Goal: Transaction & Acquisition: Purchase product/service

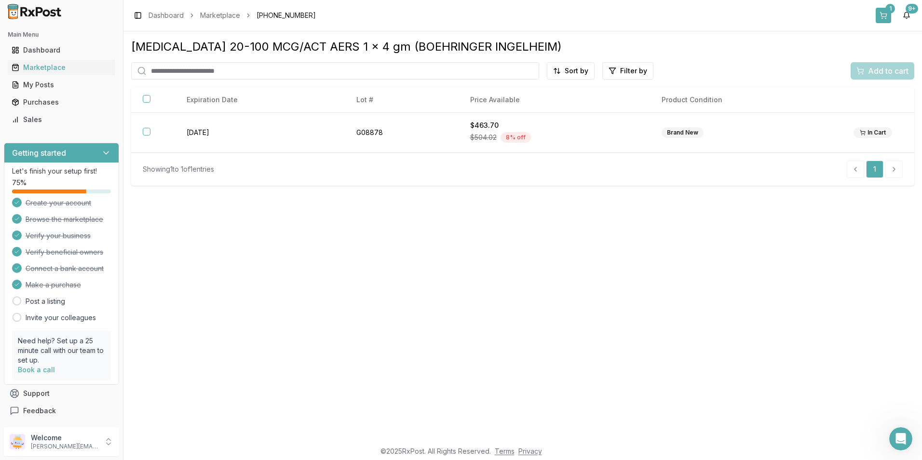
click at [882, 16] on button "1" at bounding box center [882, 15] width 15 height 15
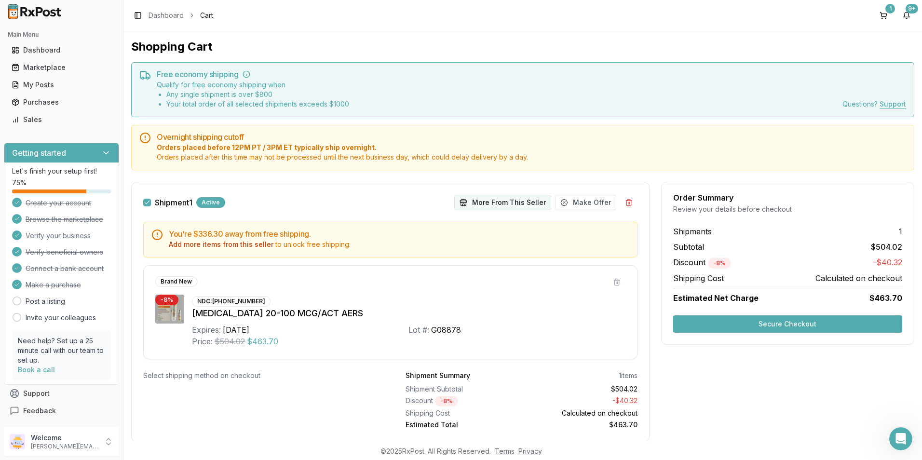
scroll to position [28, 0]
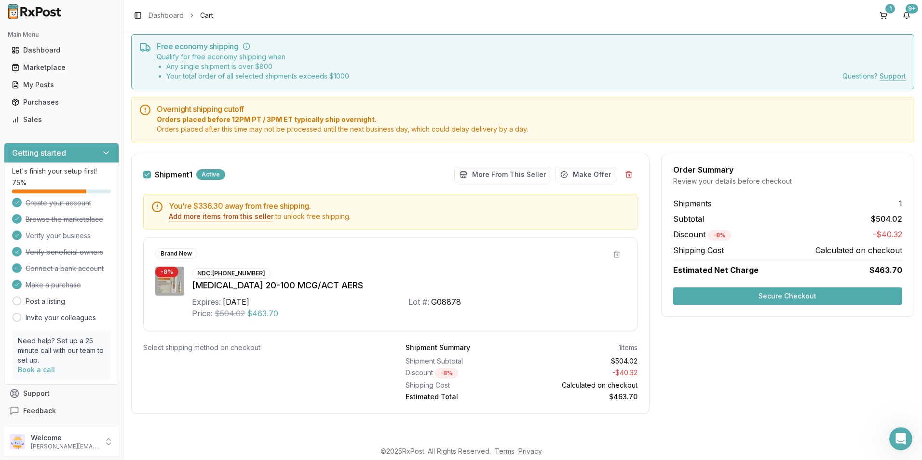
click at [223, 216] on button "Add more items from this seller" at bounding box center [221, 217] width 105 height 10
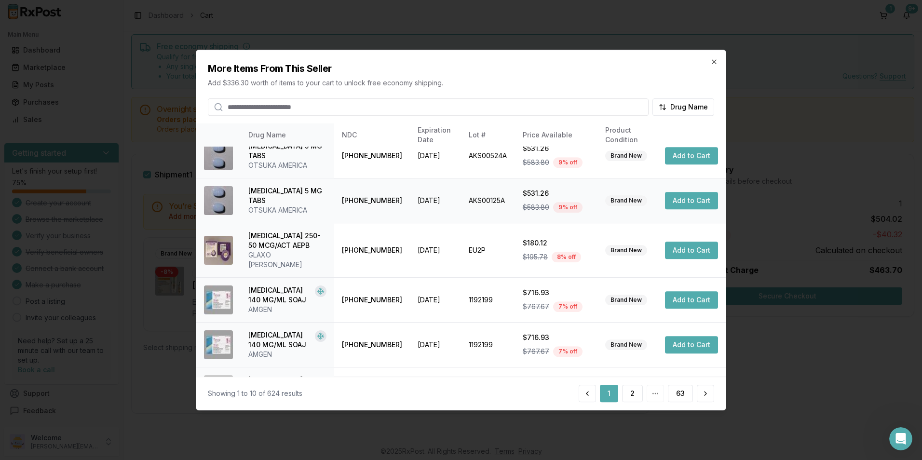
scroll to position [218, 0]
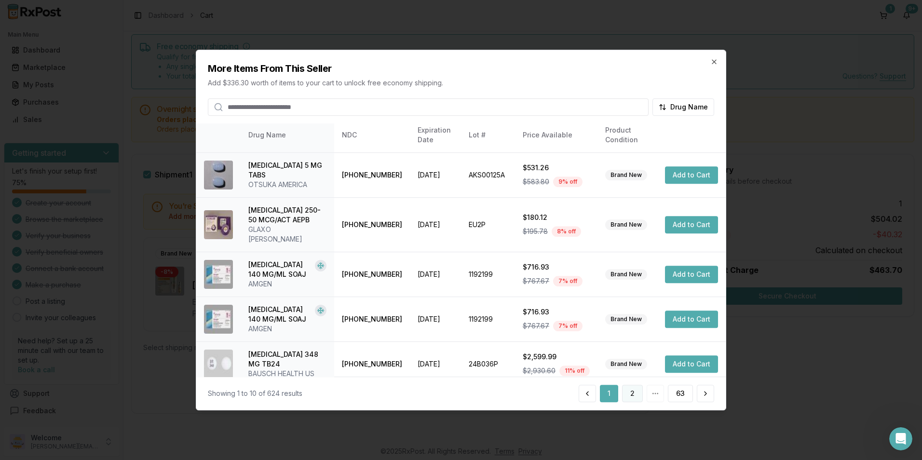
click at [622, 391] on button "2" at bounding box center [632, 393] width 21 height 17
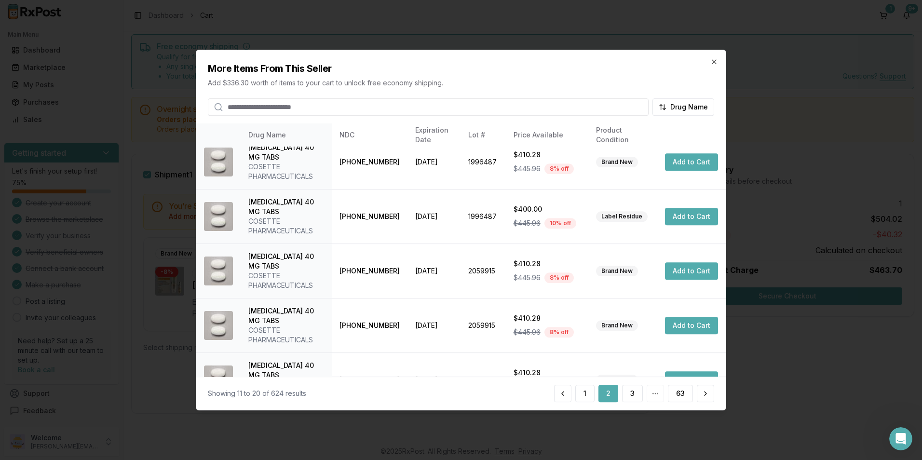
scroll to position [238, 0]
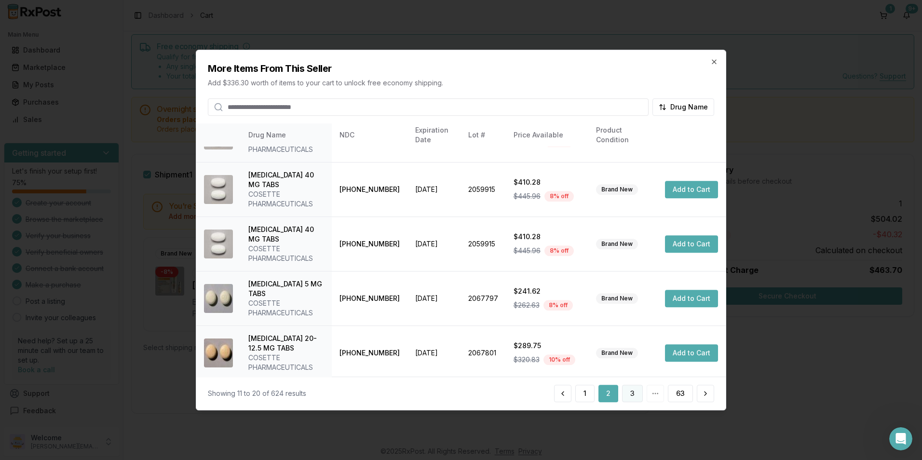
click at [629, 392] on button "3" at bounding box center [632, 393] width 21 height 17
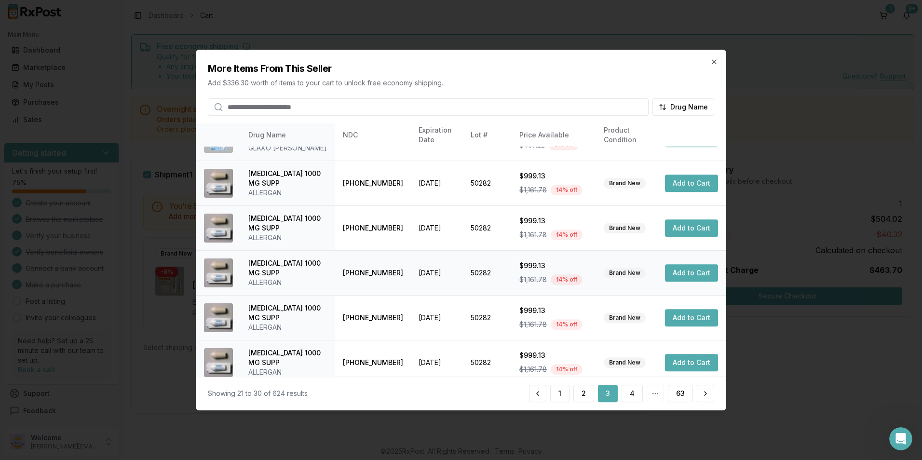
scroll to position [247, 0]
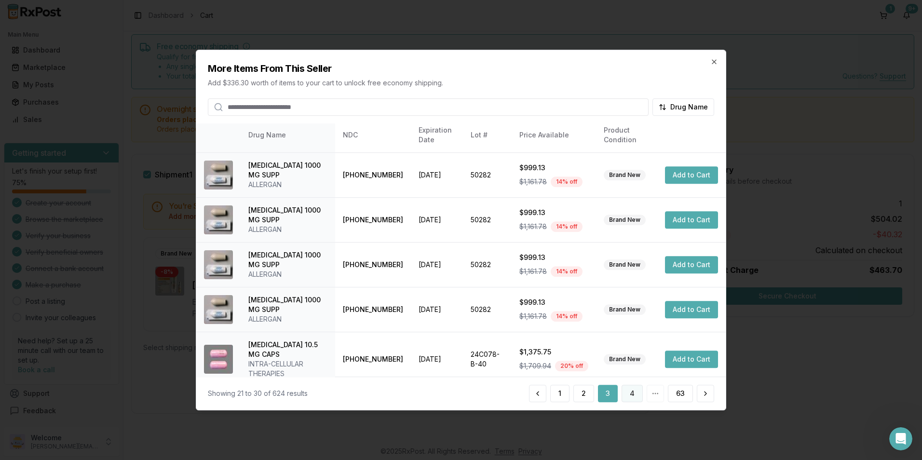
click at [635, 395] on button "4" at bounding box center [631, 393] width 21 height 17
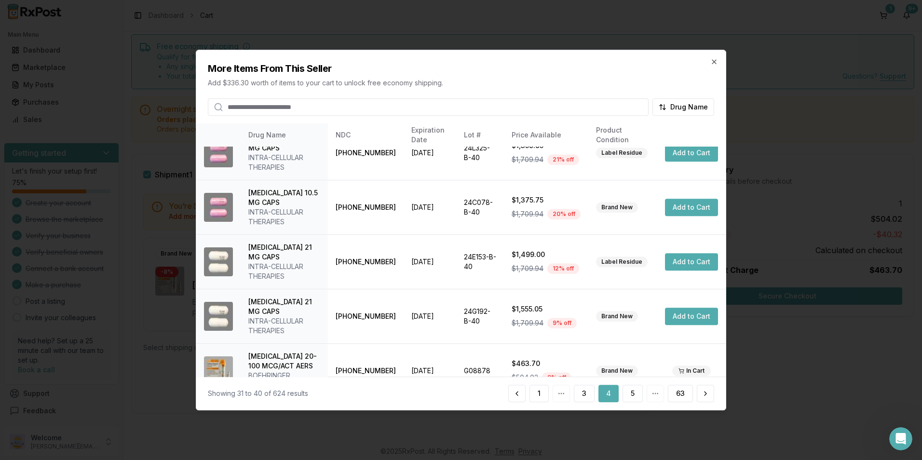
scroll to position [295, 0]
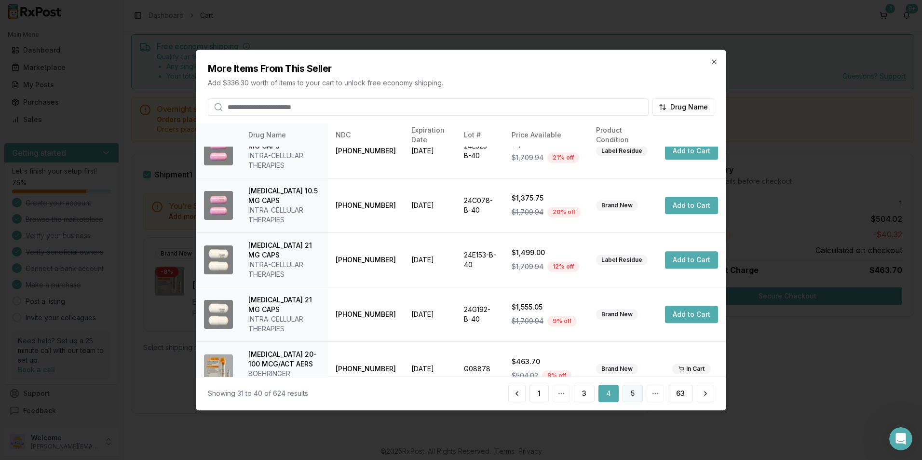
click at [629, 396] on button "5" at bounding box center [632, 393] width 20 height 17
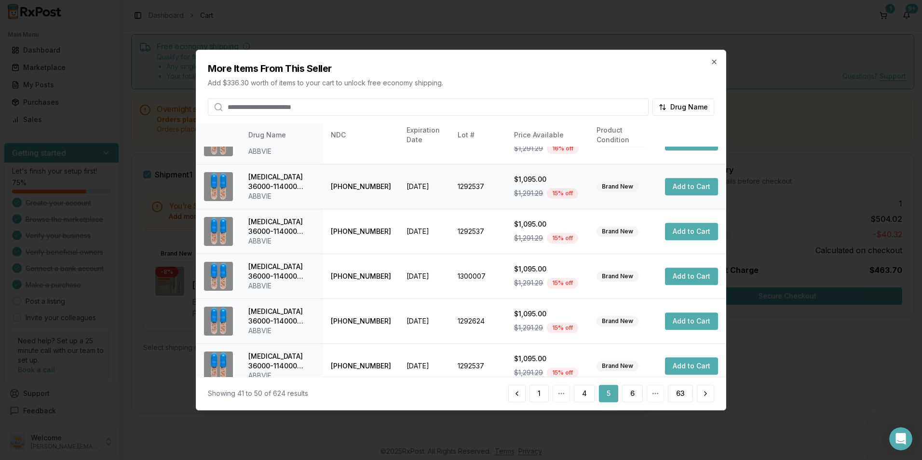
scroll to position [218, 0]
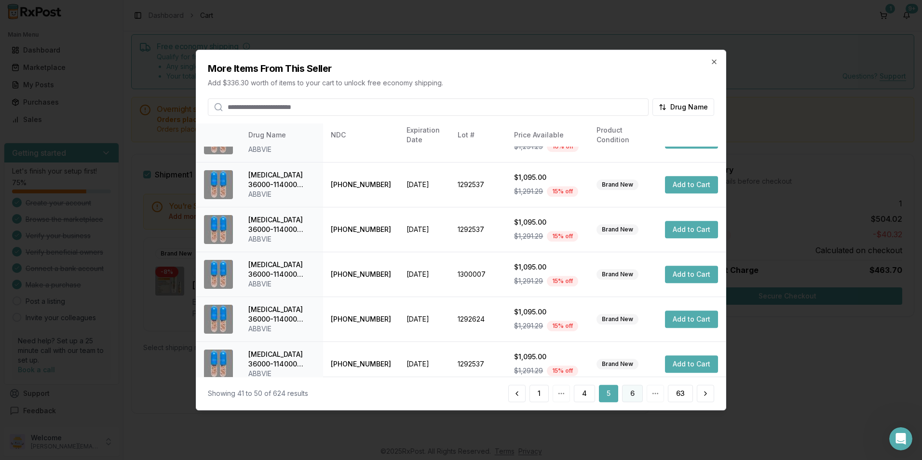
click at [633, 388] on button "6" at bounding box center [632, 393] width 21 height 17
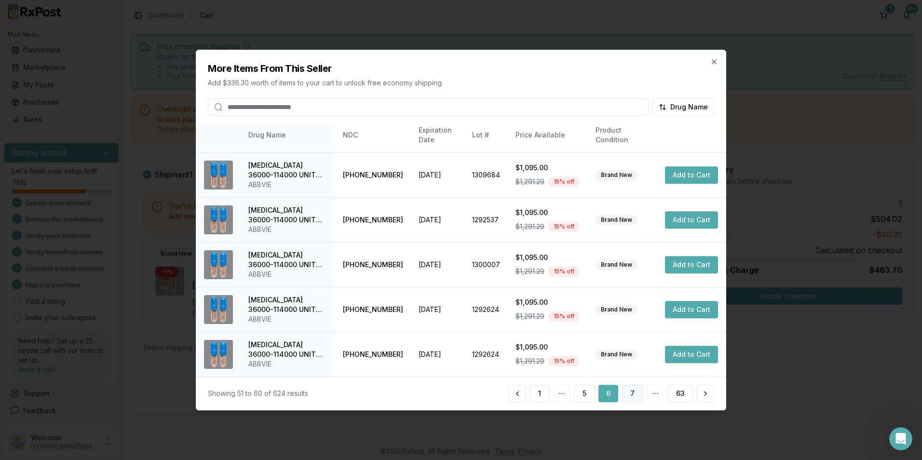
click at [632, 393] on button "7" at bounding box center [632, 393] width 21 height 17
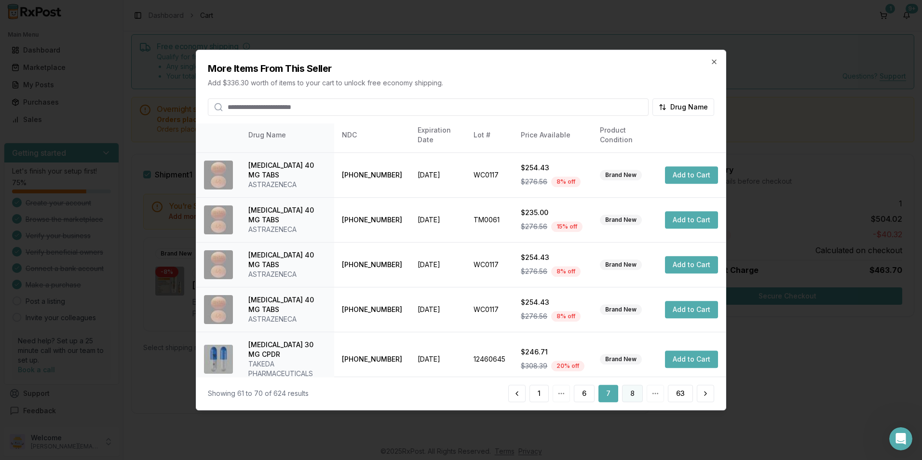
click at [630, 387] on button "8" at bounding box center [632, 393] width 21 height 17
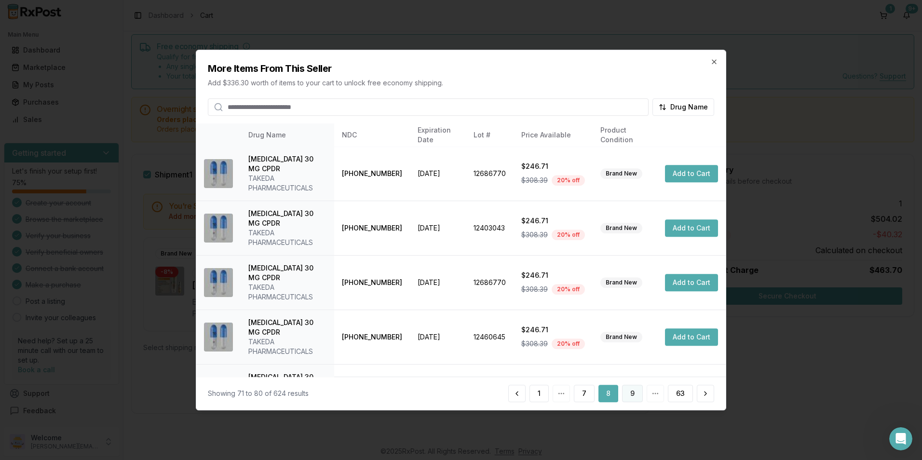
click at [630, 391] on button "9" at bounding box center [632, 393] width 21 height 17
click at [635, 387] on button "10" at bounding box center [631, 393] width 24 height 17
click at [625, 391] on button "11" at bounding box center [631, 393] width 22 height 17
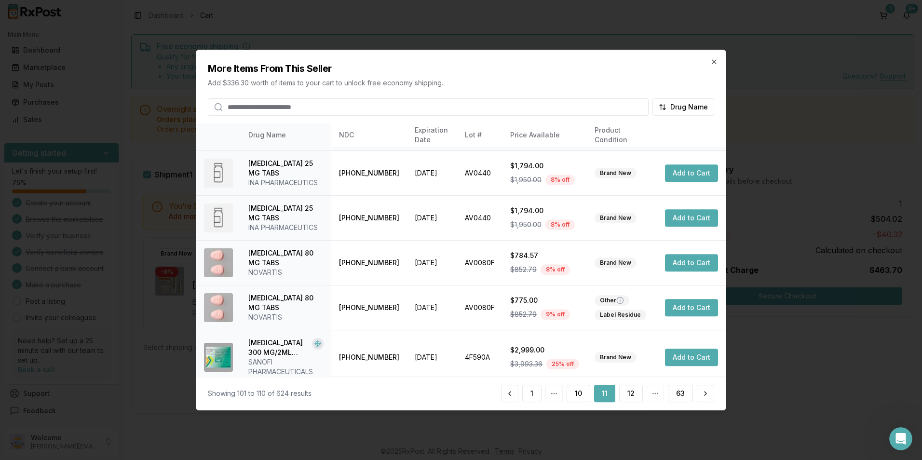
scroll to position [257, 0]
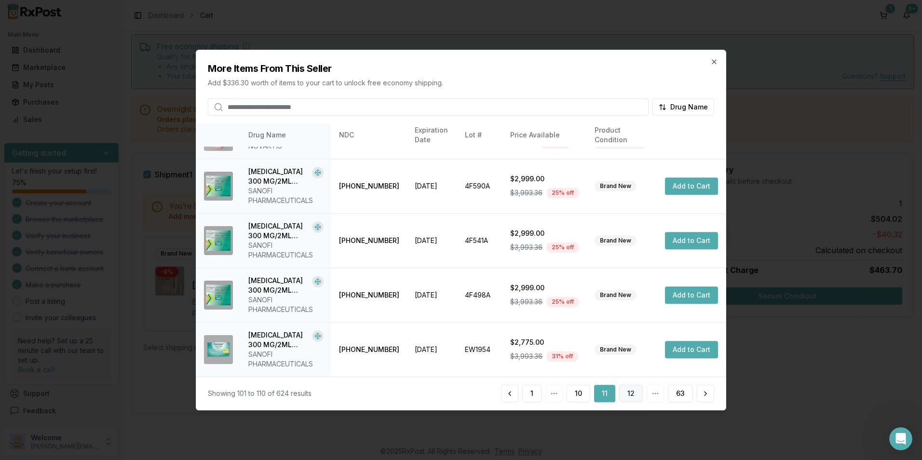
click at [630, 390] on button "12" at bounding box center [631, 393] width 24 height 17
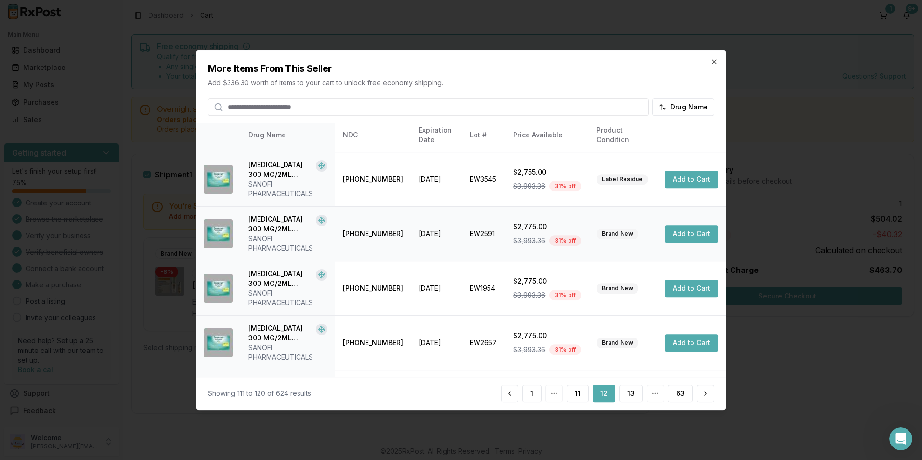
scroll to position [305, 0]
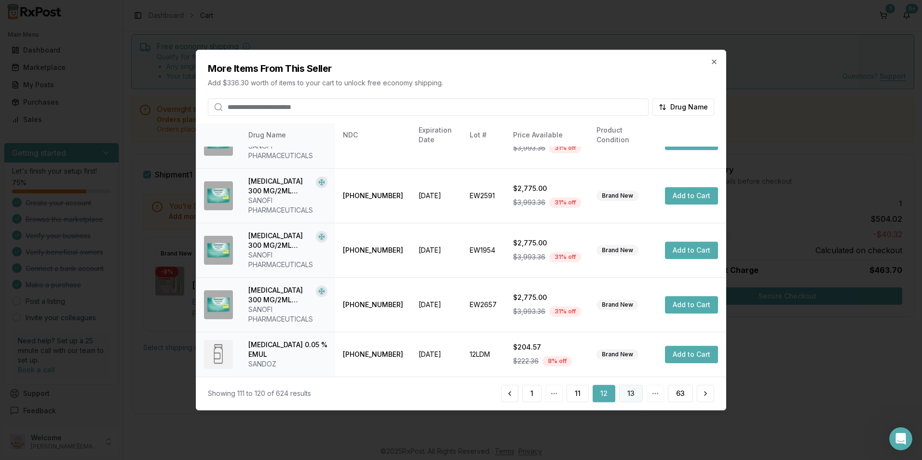
click at [628, 394] on button "13" at bounding box center [631, 393] width 24 height 17
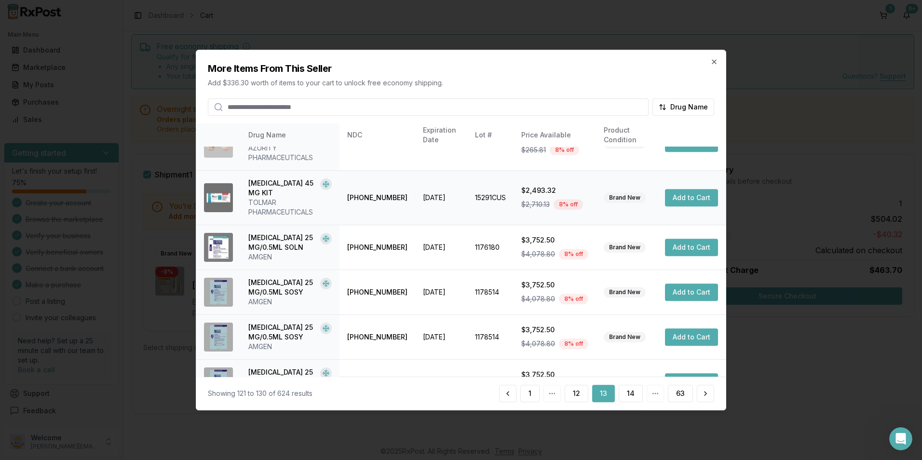
scroll to position [249, 0]
click at [630, 390] on button "14" at bounding box center [630, 393] width 24 height 17
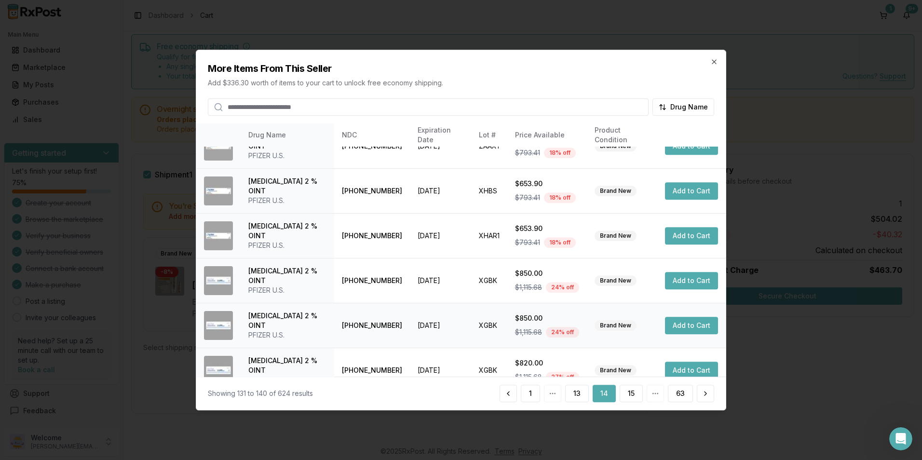
scroll to position [218, 0]
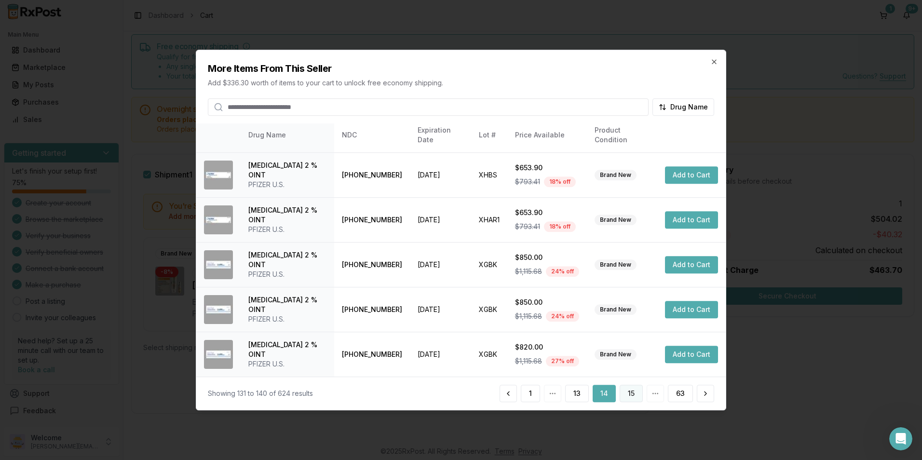
click at [628, 397] on button "15" at bounding box center [630, 393] width 23 height 17
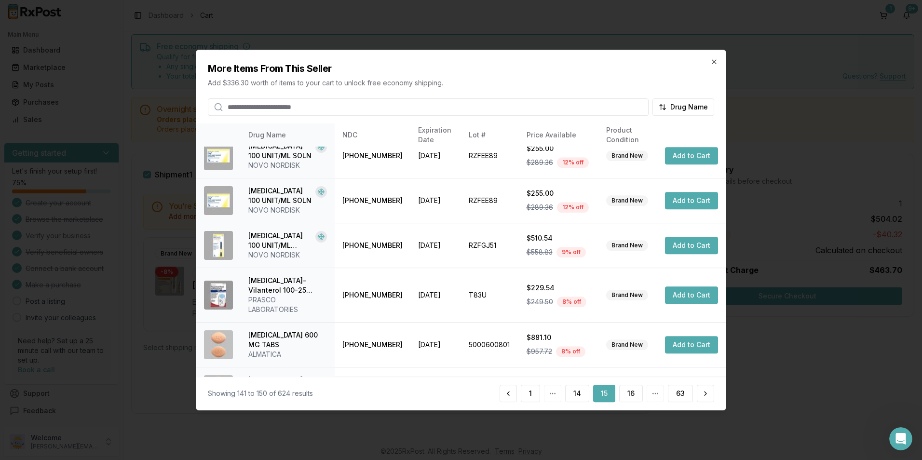
scroll to position [228, 0]
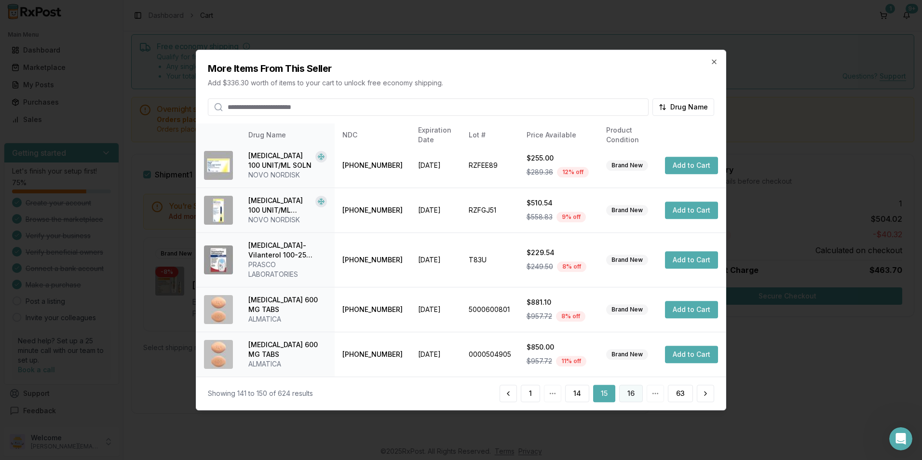
click at [628, 394] on button "16" at bounding box center [631, 393] width 24 height 17
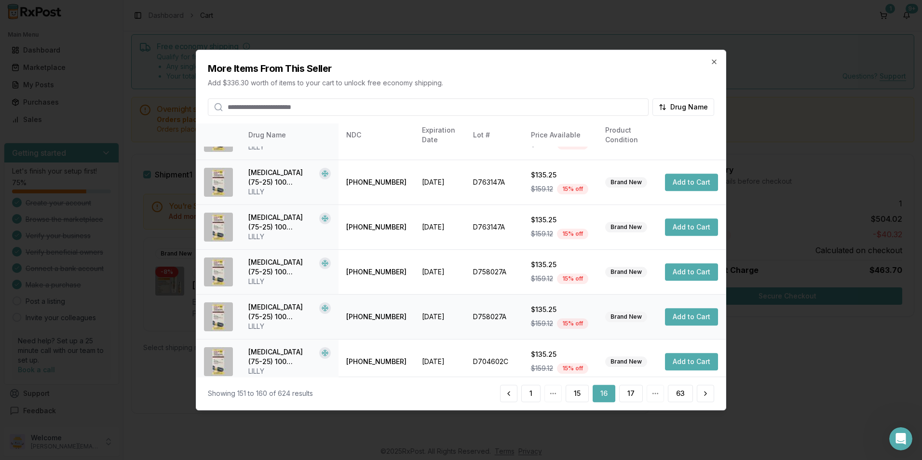
scroll to position [218, 0]
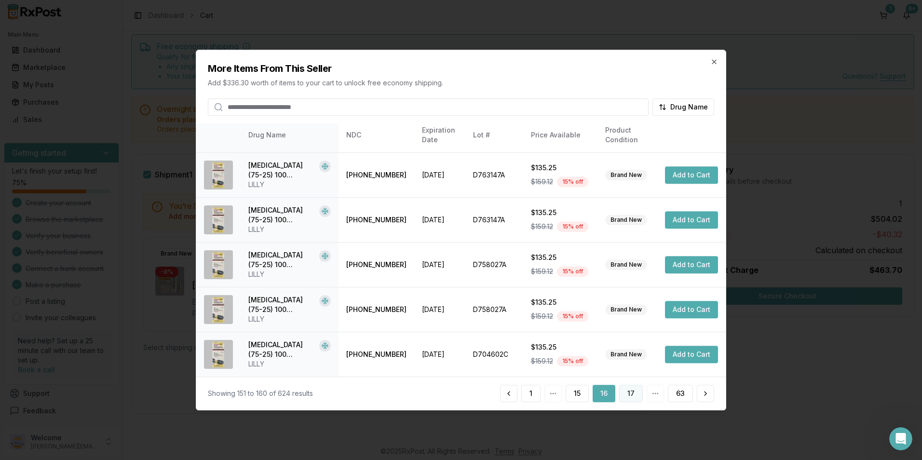
click at [626, 390] on button "17" at bounding box center [631, 393] width 24 height 17
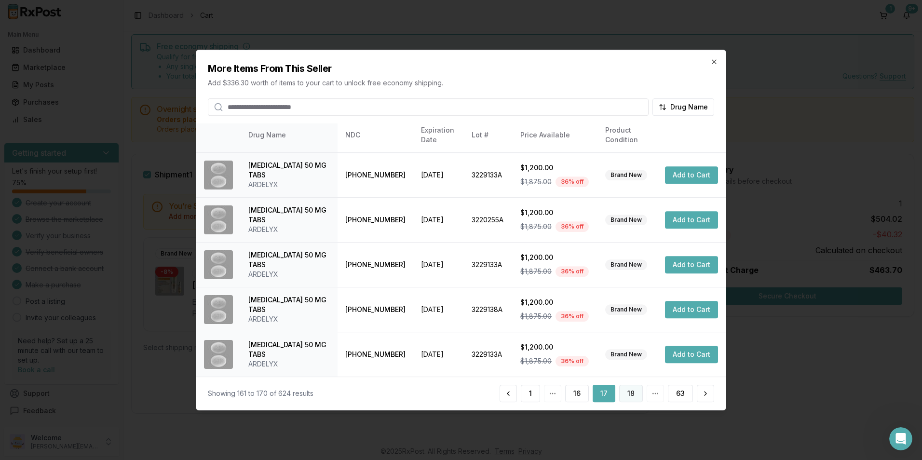
click at [631, 387] on button "18" at bounding box center [631, 393] width 24 height 17
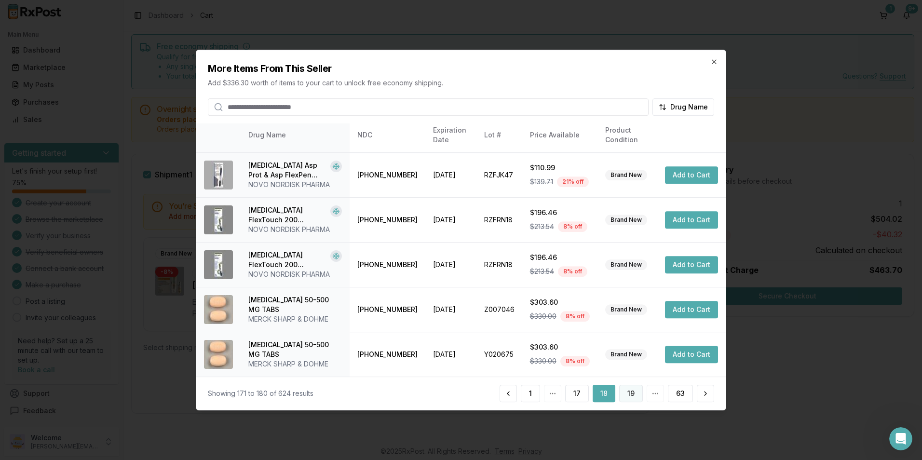
click at [638, 391] on button "19" at bounding box center [631, 393] width 24 height 17
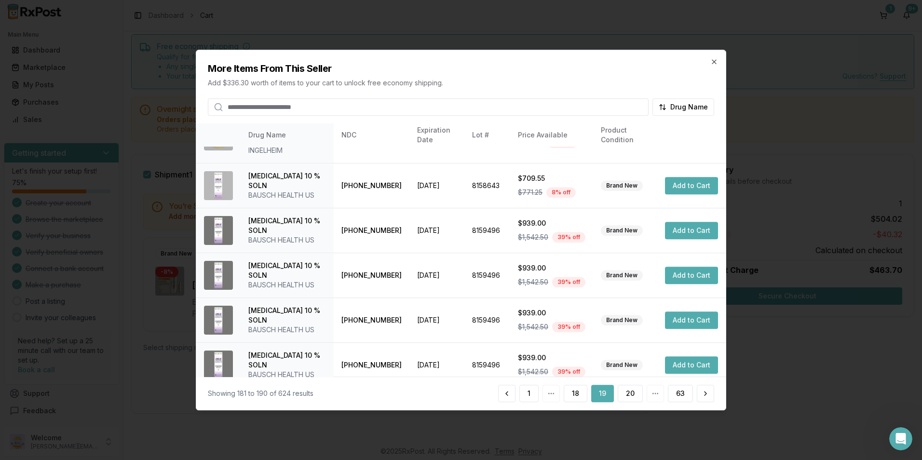
scroll to position [257, 0]
click at [623, 393] on button "20" at bounding box center [629, 393] width 25 height 17
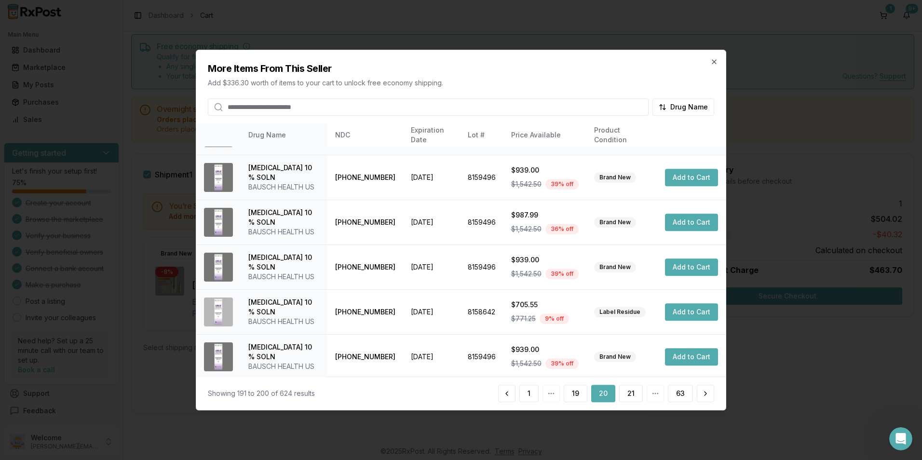
scroll to position [218, 0]
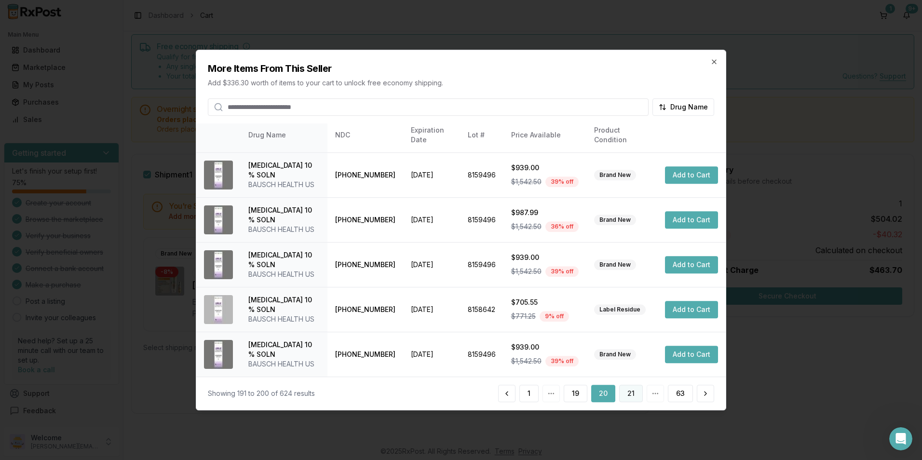
click at [631, 390] on button "21" at bounding box center [631, 393] width 24 height 17
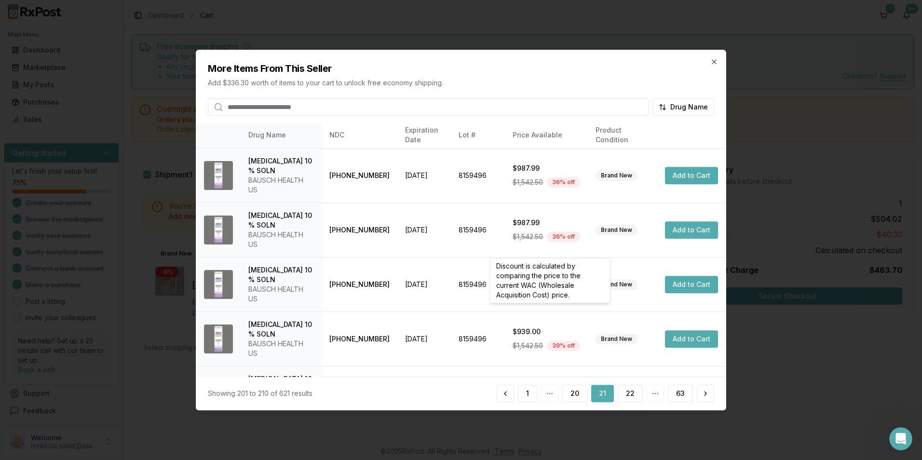
scroll to position [228, 0]
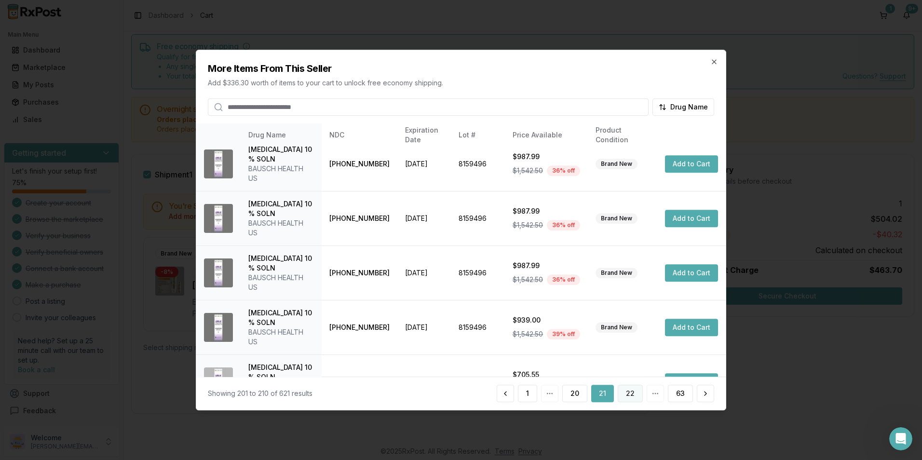
click at [624, 394] on button "22" at bounding box center [629, 393] width 25 height 17
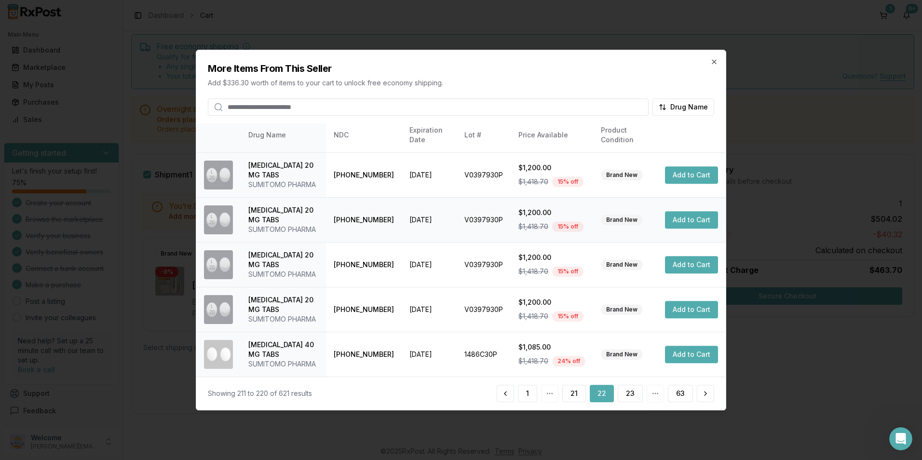
scroll to position [315, 0]
click at [623, 388] on button "23" at bounding box center [629, 393] width 25 height 17
click at [624, 390] on button "24" at bounding box center [630, 393] width 26 height 17
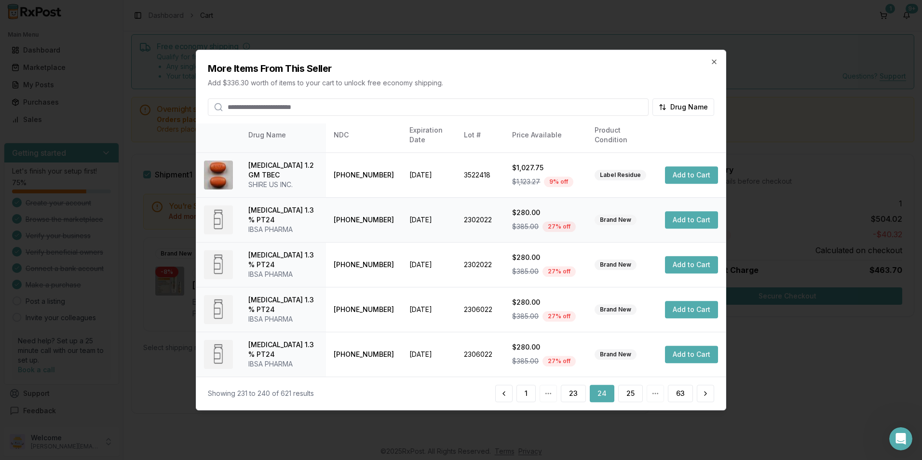
scroll to position [257, 0]
click at [624, 388] on button "25" at bounding box center [630, 393] width 25 height 17
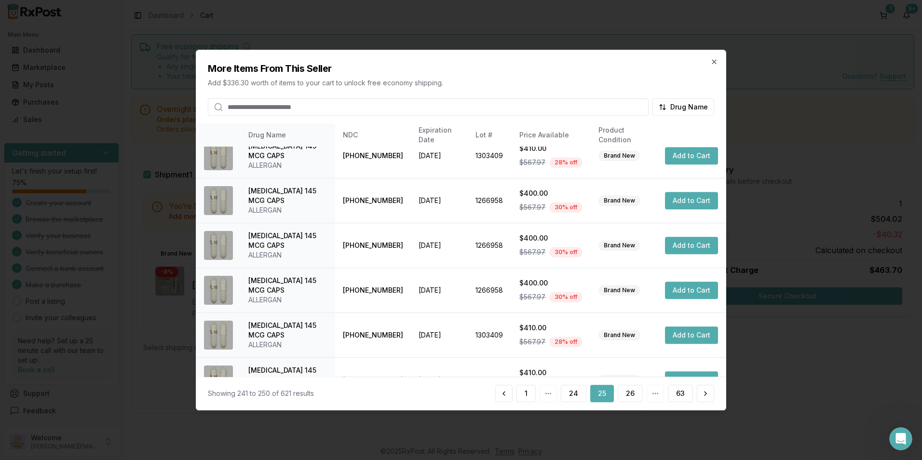
scroll to position [218, 0]
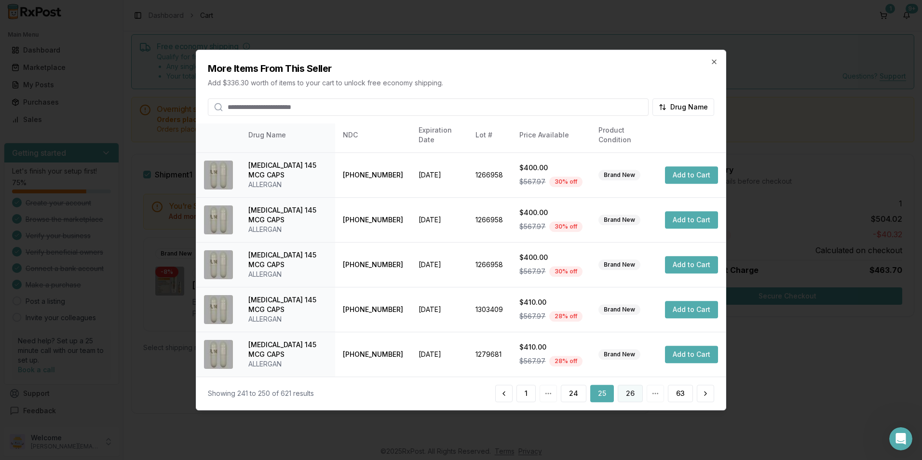
click at [628, 393] on button "26" at bounding box center [629, 393] width 25 height 17
click at [628, 389] on button "27" at bounding box center [629, 393] width 25 height 17
click at [630, 397] on button "28" at bounding box center [629, 393] width 25 height 17
click at [632, 395] on button "29" at bounding box center [629, 393] width 25 height 17
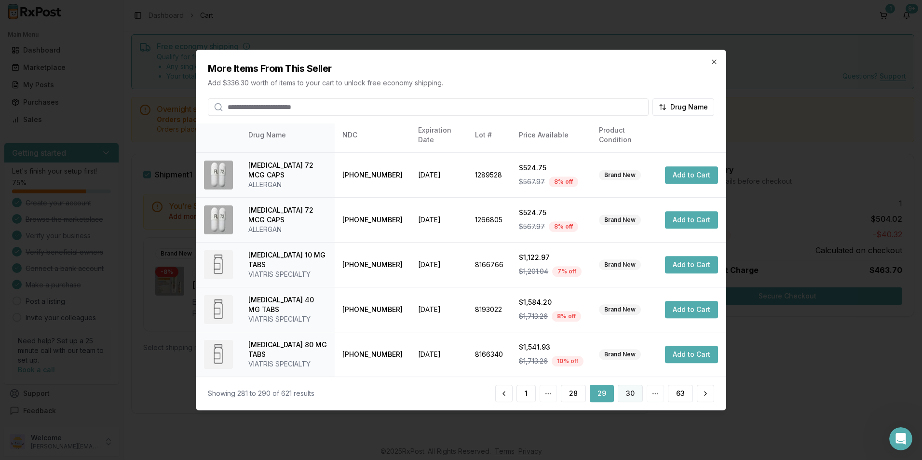
click at [623, 393] on button "30" at bounding box center [629, 393] width 25 height 17
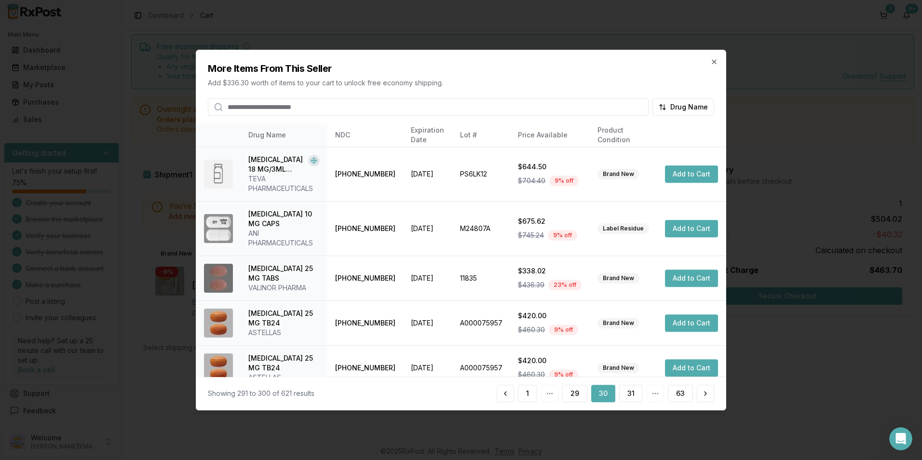
scroll to position [238, 0]
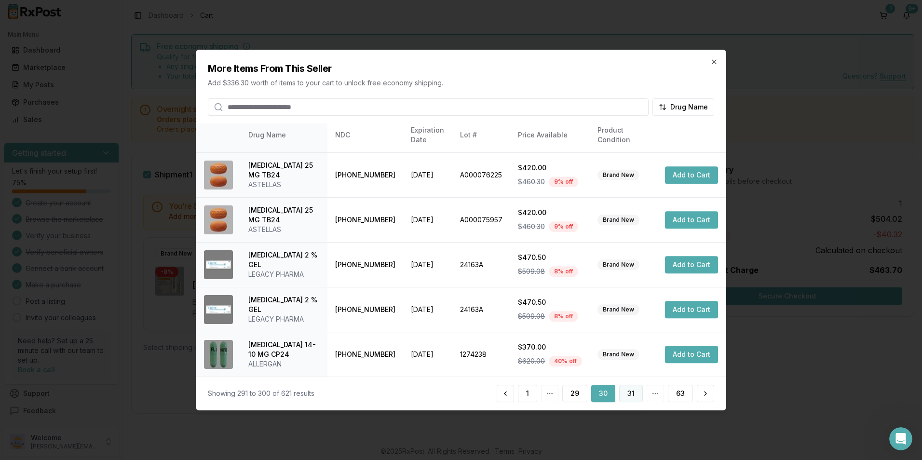
click at [628, 392] on button "31" at bounding box center [631, 393] width 24 height 17
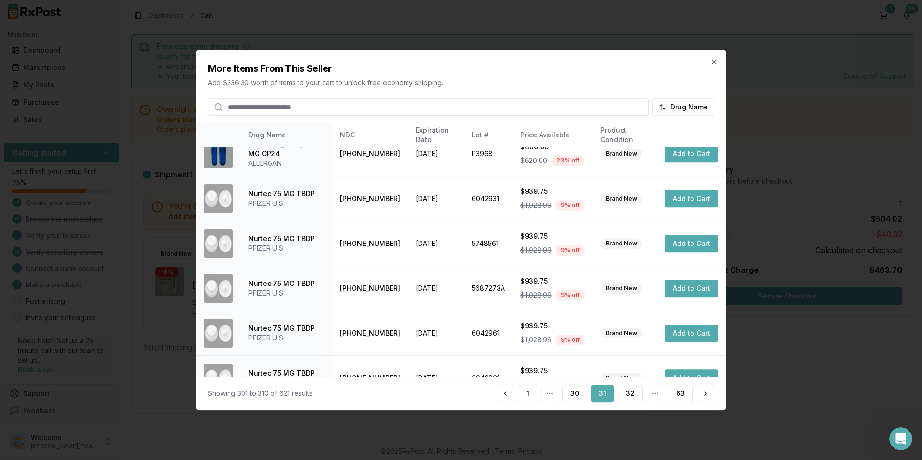
scroll to position [218, 0]
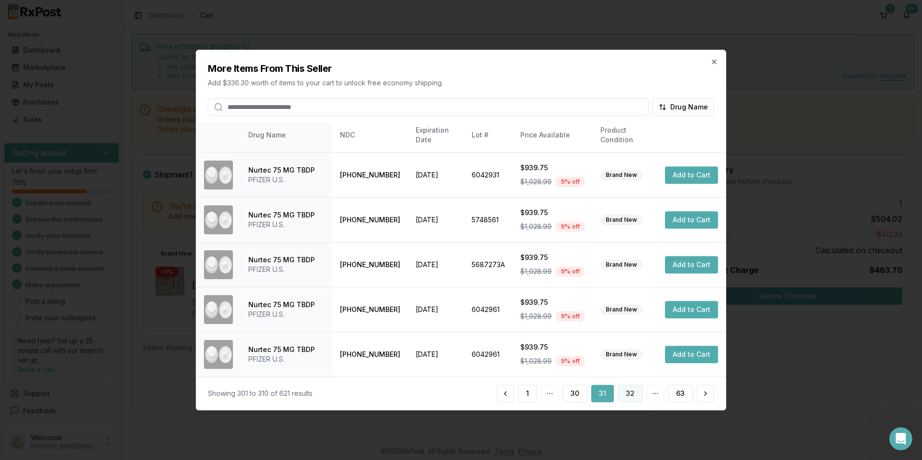
click at [626, 395] on button "32" at bounding box center [629, 393] width 25 height 17
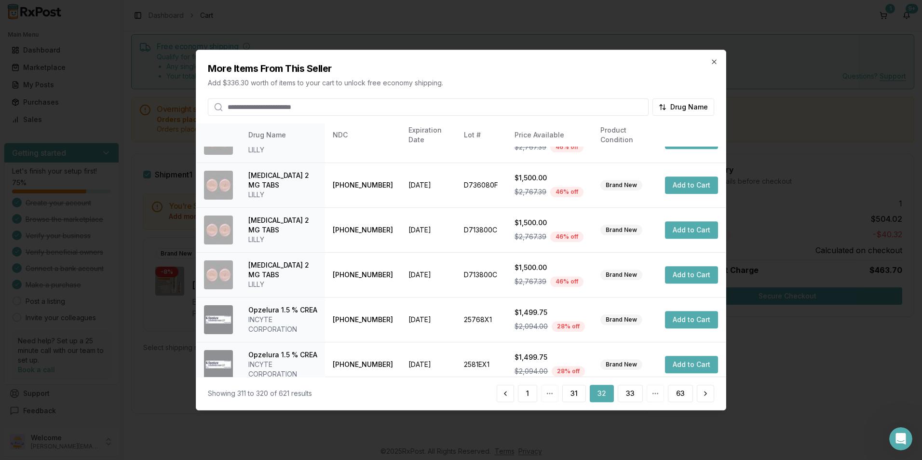
scroll to position [238, 0]
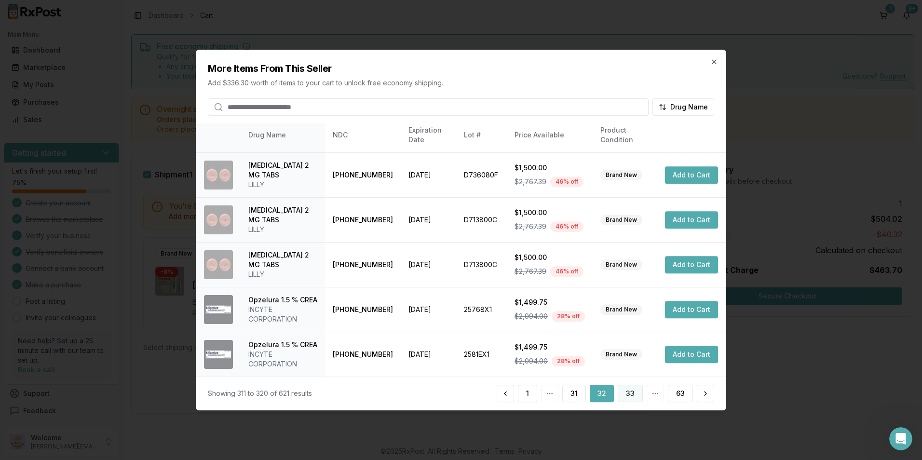
click at [627, 388] on button "33" at bounding box center [629, 393] width 25 height 17
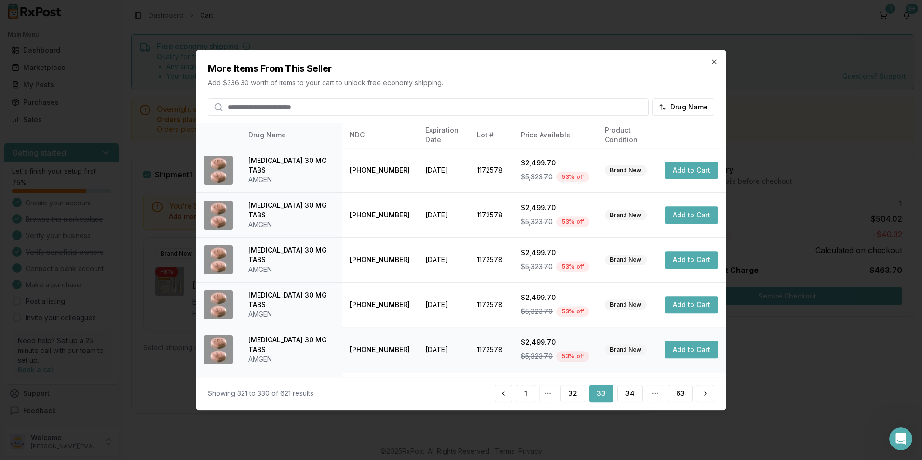
scroll to position [218, 0]
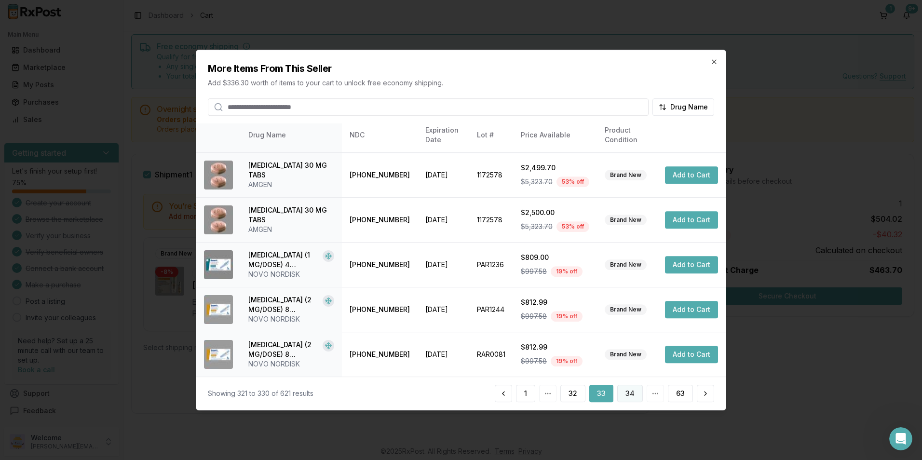
click at [631, 391] on button "34" at bounding box center [630, 393] width 26 height 17
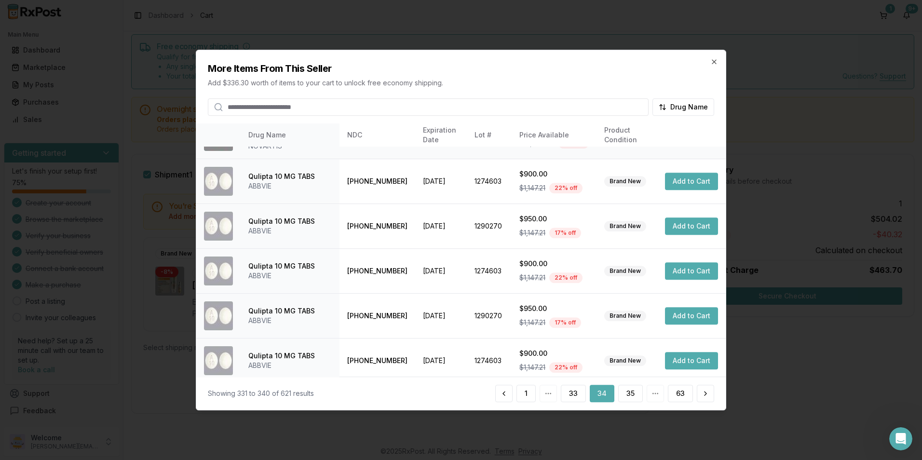
scroll to position [228, 0]
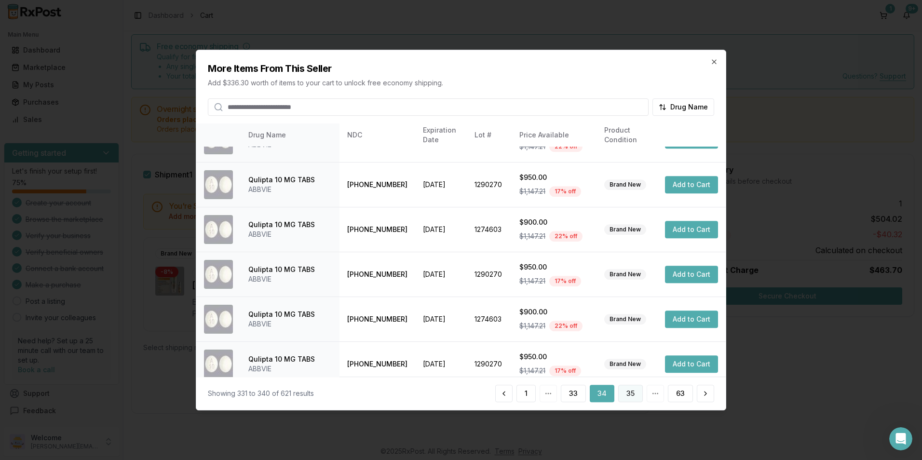
click at [637, 397] on button "35" at bounding box center [630, 393] width 25 height 17
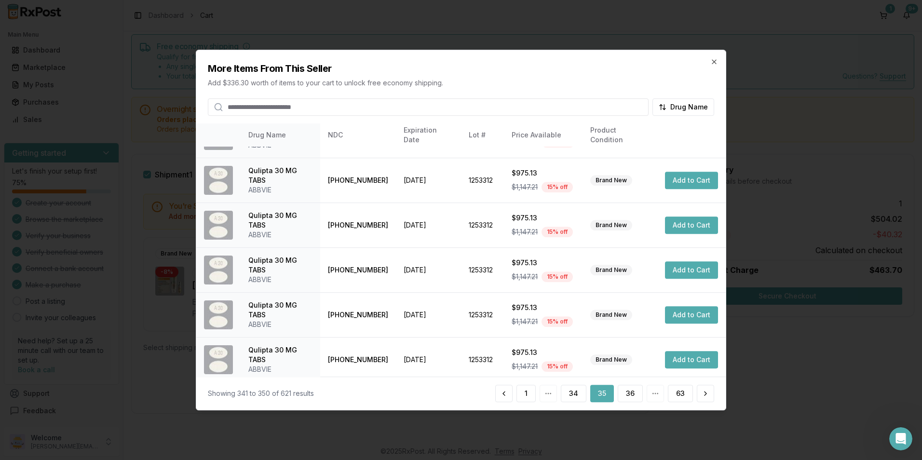
scroll to position [218, 0]
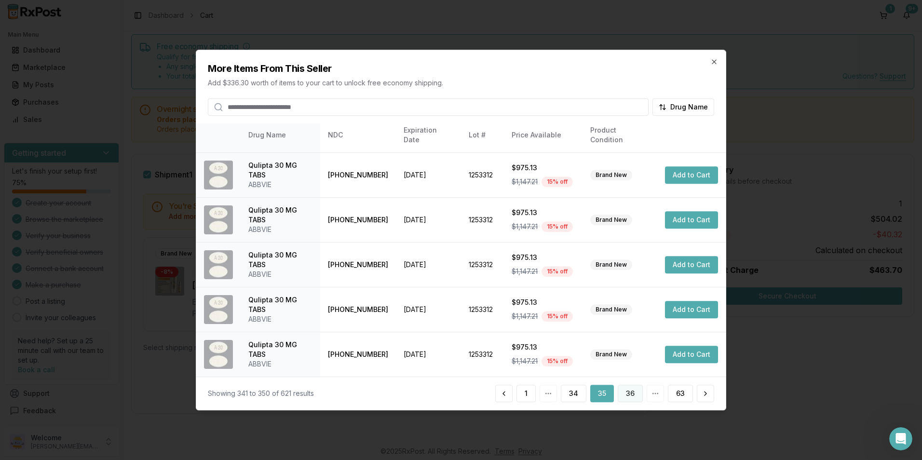
click at [628, 394] on button "36" at bounding box center [629, 393] width 25 height 17
click at [629, 386] on button "37" at bounding box center [629, 393] width 25 height 17
click at [633, 394] on button "38" at bounding box center [629, 393] width 25 height 17
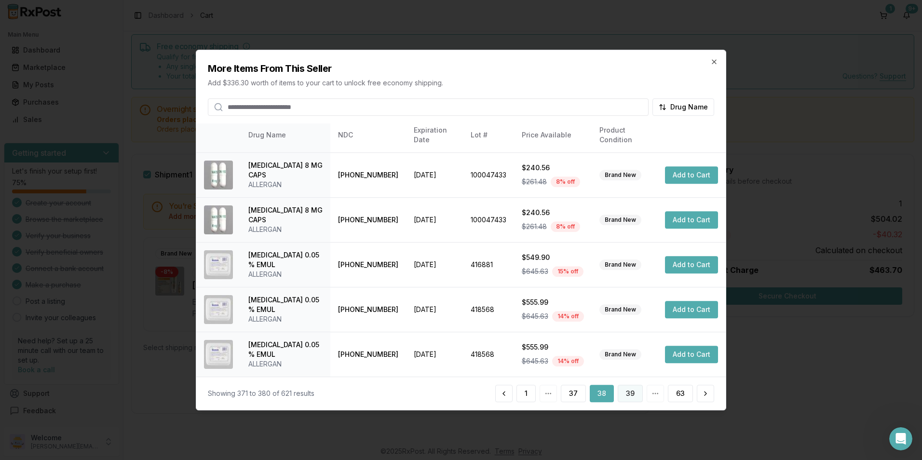
click at [632, 387] on button "39" at bounding box center [629, 393] width 25 height 17
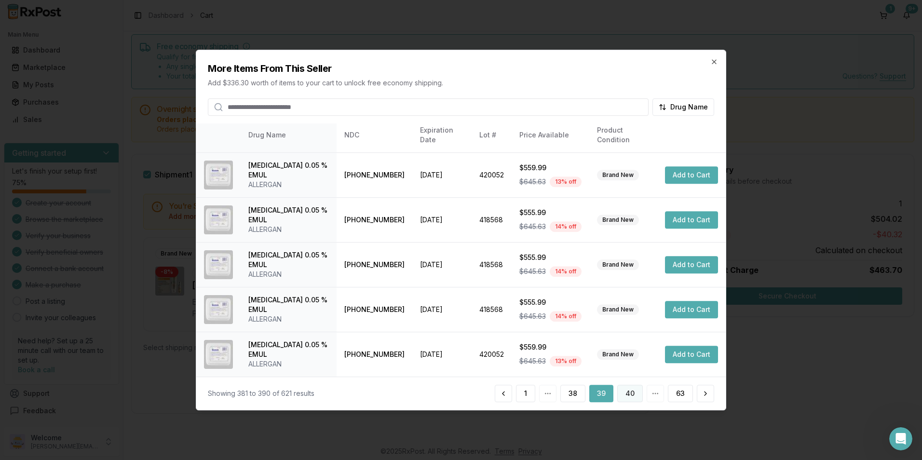
click at [628, 397] on button "40" at bounding box center [630, 393] width 26 height 17
click at [635, 392] on button "41" at bounding box center [630, 393] width 24 height 17
click at [623, 388] on button "42" at bounding box center [630, 393] width 26 height 17
click at [630, 398] on button "43" at bounding box center [630, 393] width 26 height 17
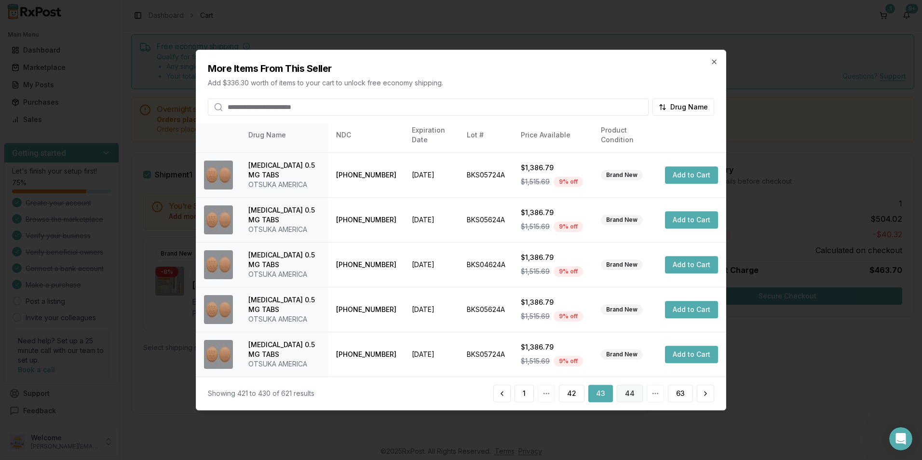
click at [625, 394] on button "44" at bounding box center [629, 393] width 26 height 17
click at [630, 390] on button "45" at bounding box center [629, 393] width 25 height 17
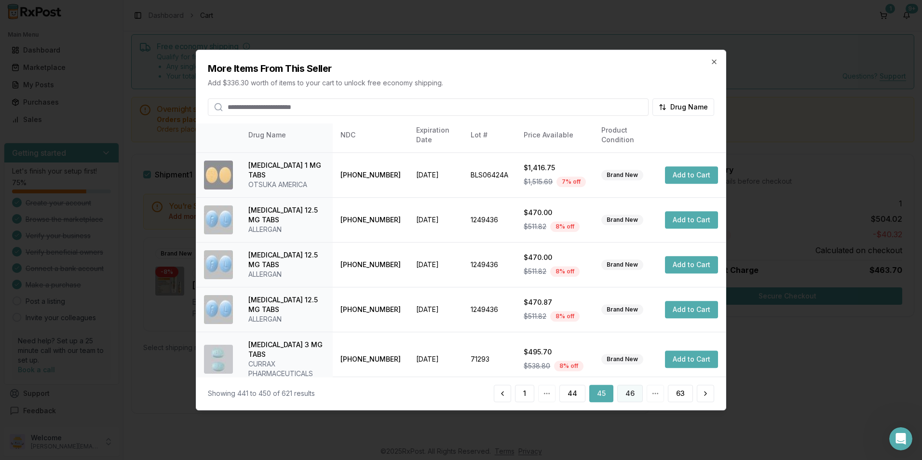
click at [623, 392] on button "46" at bounding box center [630, 393] width 26 height 17
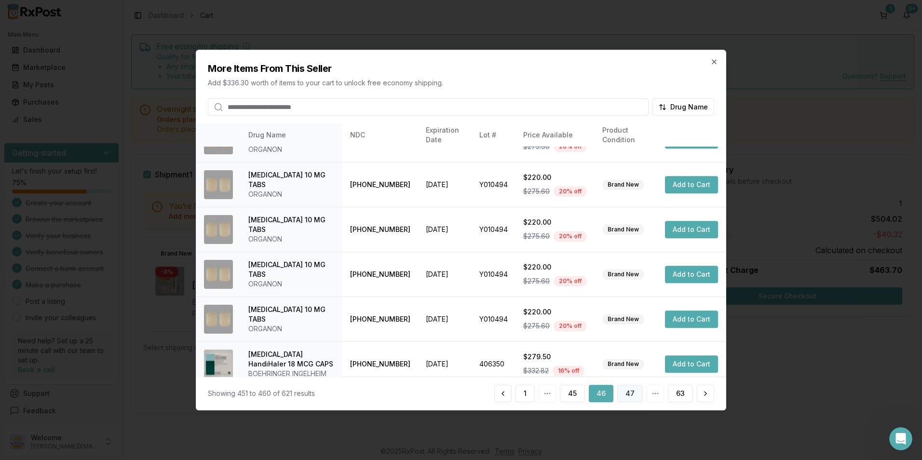
click at [626, 390] on button "47" at bounding box center [630, 393] width 26 height 17
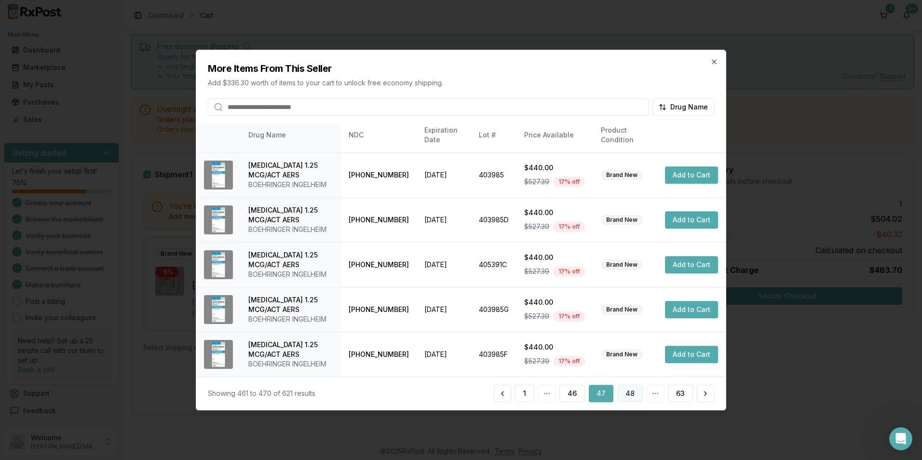
click at [618, 391] on button "48" at bounding box center [630, 393] width 26 height 17
click at [623, 399] on button "49" at bounding box center [630, 393] width 26 height 17
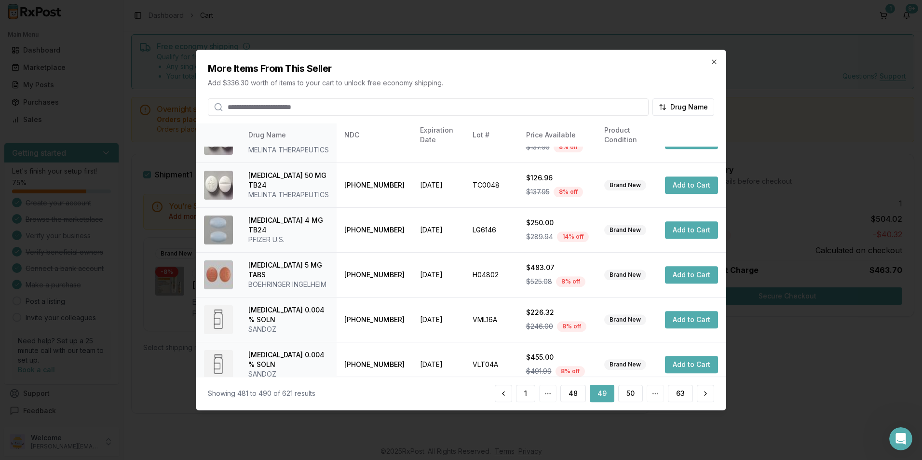
scroll to position [238, 0]
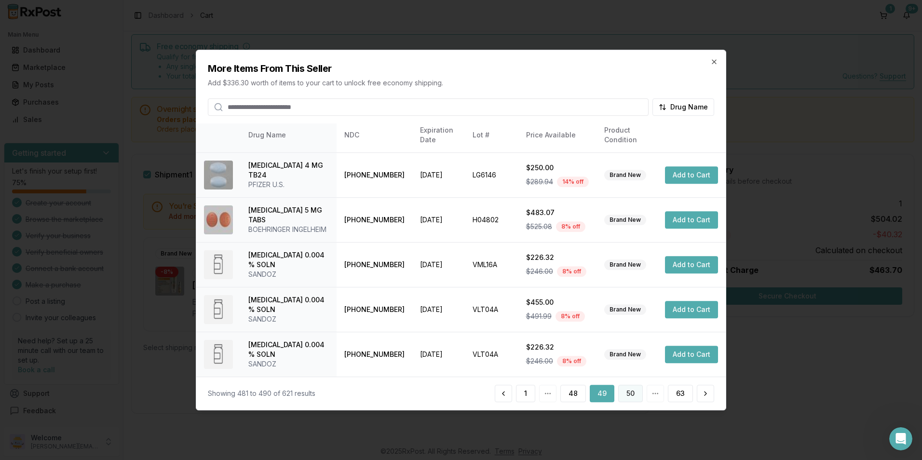
click at [625, 396] on button "50" at bounding box center [630, 393] width 25 height 17
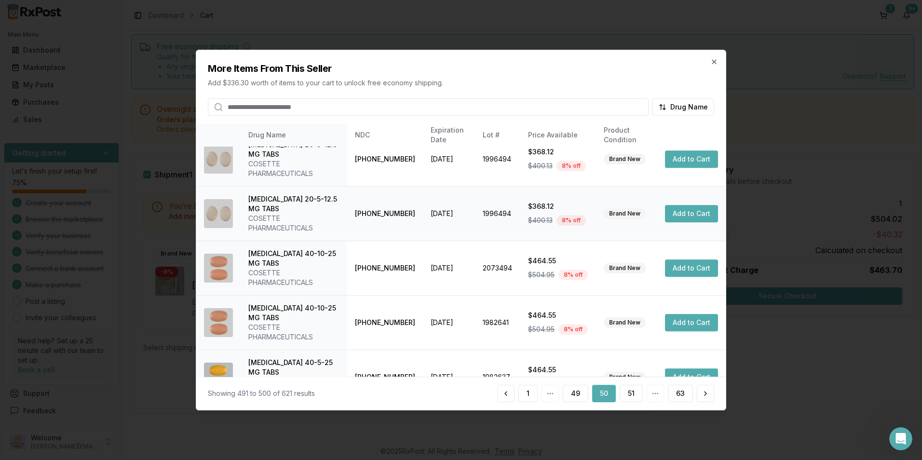
scroll to position [276, 0]
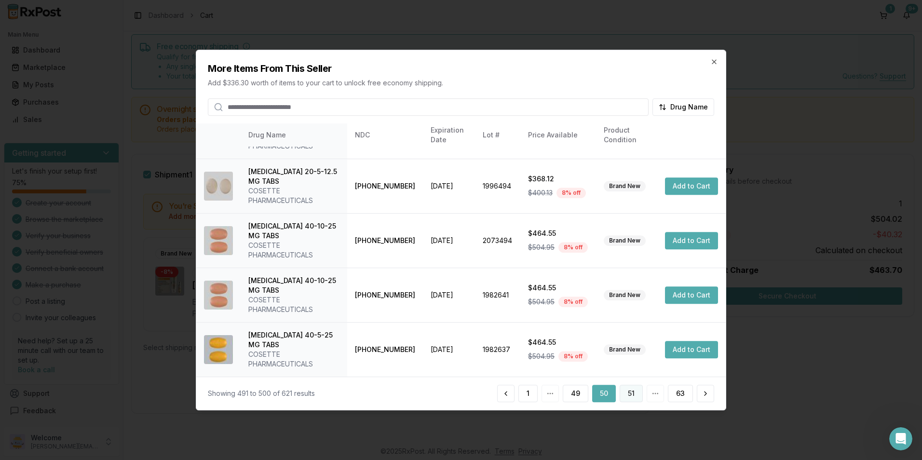
click at [632, 397] on button "51" at bounding box center [630, 393] width 23 height 17
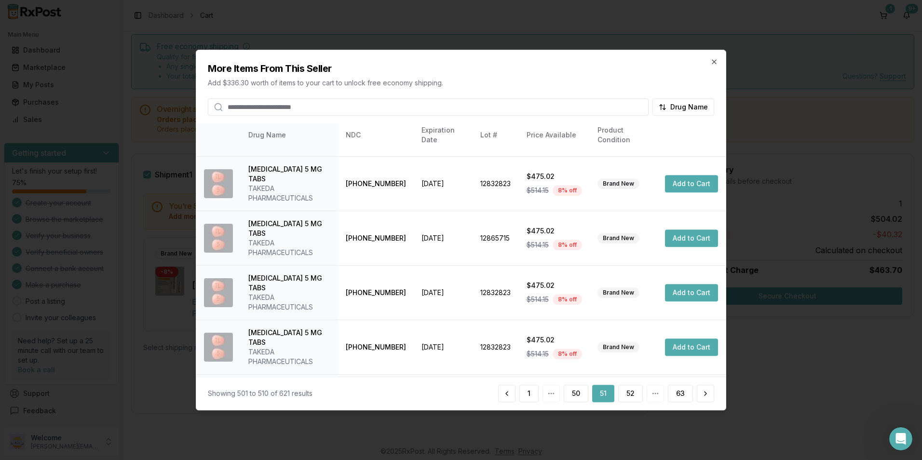
scroll to position [218, 0]
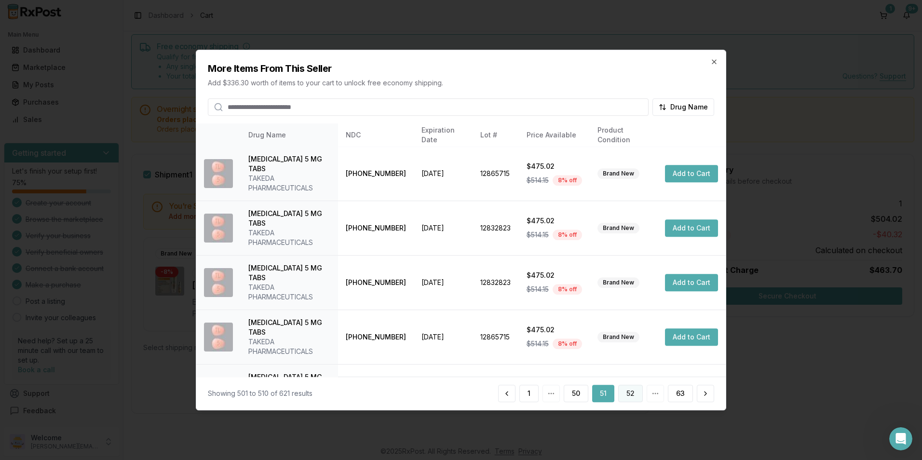
click at [629, 390] on button "52" at bounding box center [630, 393] width 25 height 17
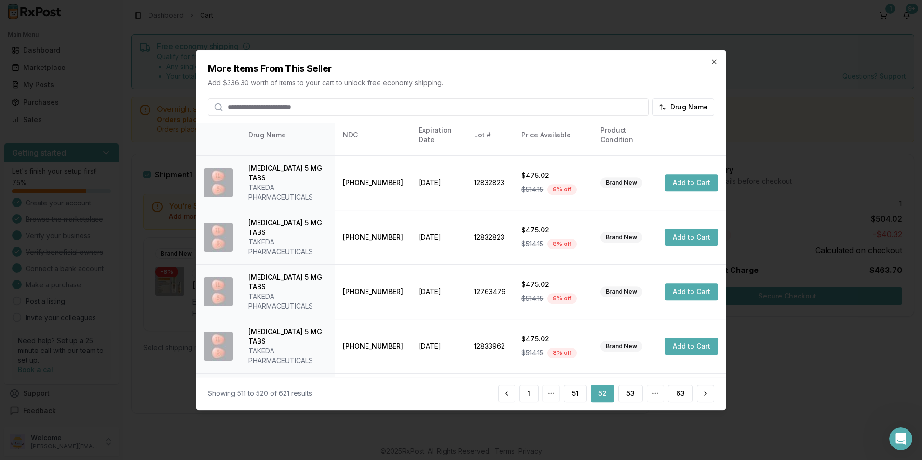
scroll to position [228, 0]
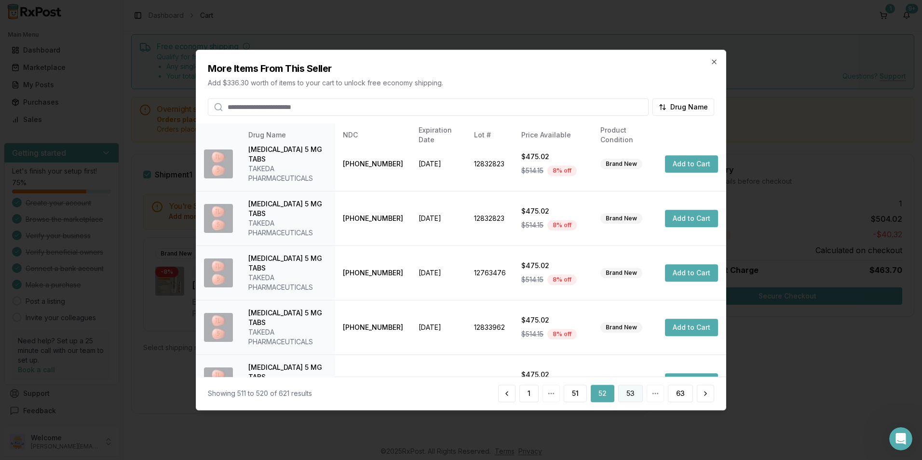
click at [633, 397] on button "53" at bounding box center [630, 393] width 25 height 17
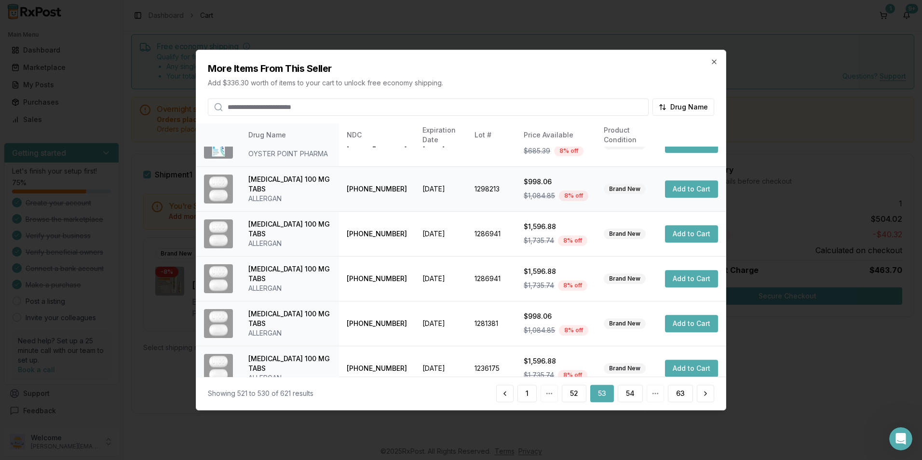
scroll to position [238, 0]
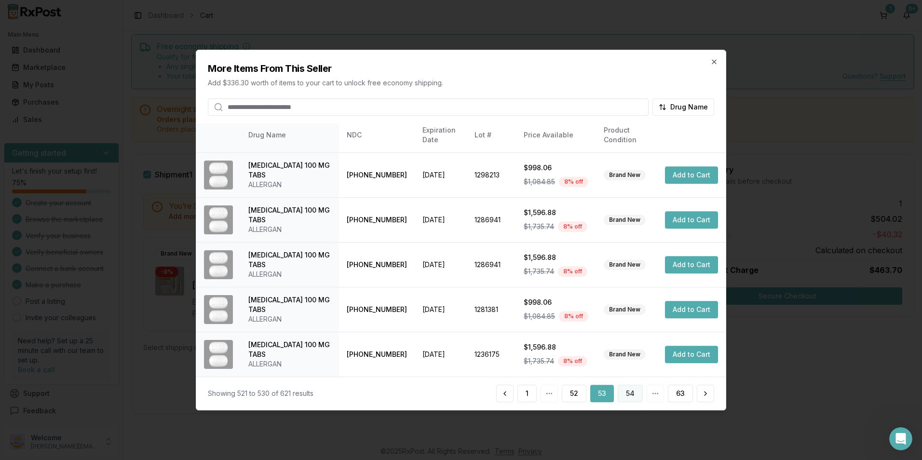
click at [631, 389] on button "54" at bounding box center [629, 393] width 25 height 17
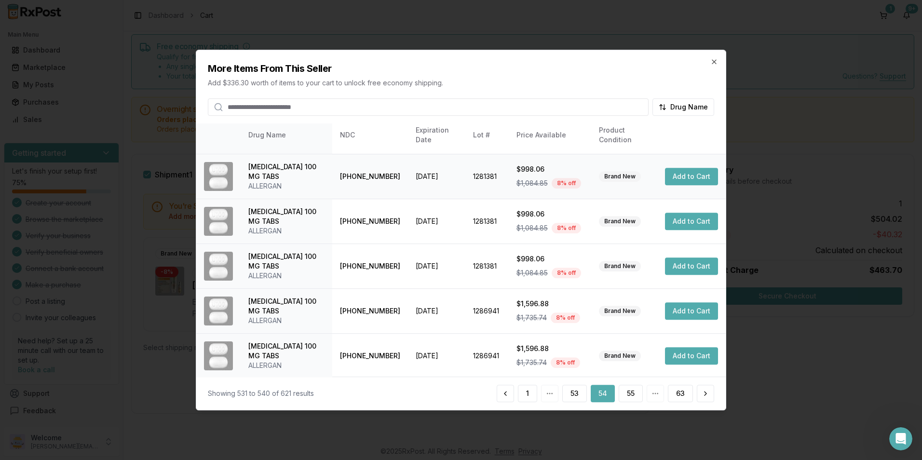
scroll to position [218, 0]
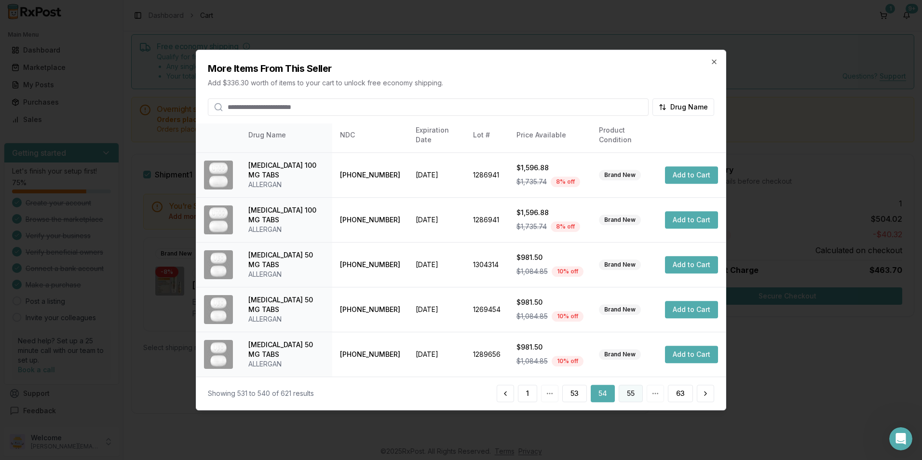
click at [632, 400] on button "55" at bounding box center [630, 393] width 24 height 17
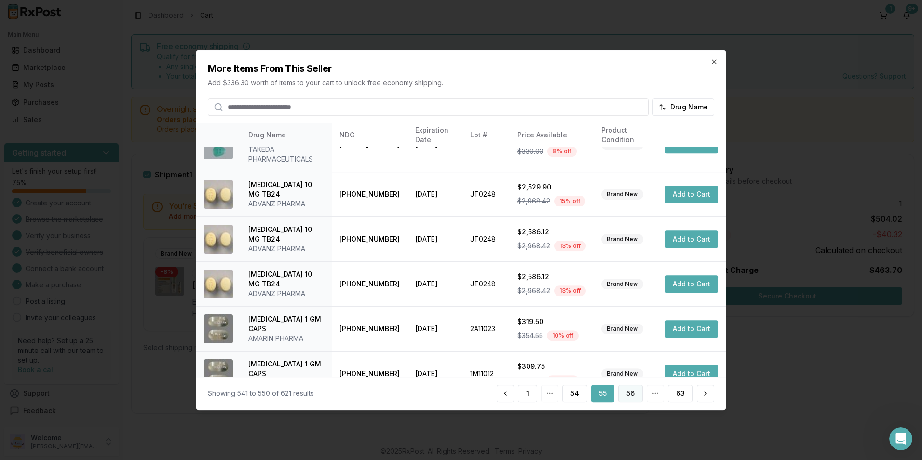
click at [624, 391] on button "56" at bounding box center [630, 393] width 25 height 17
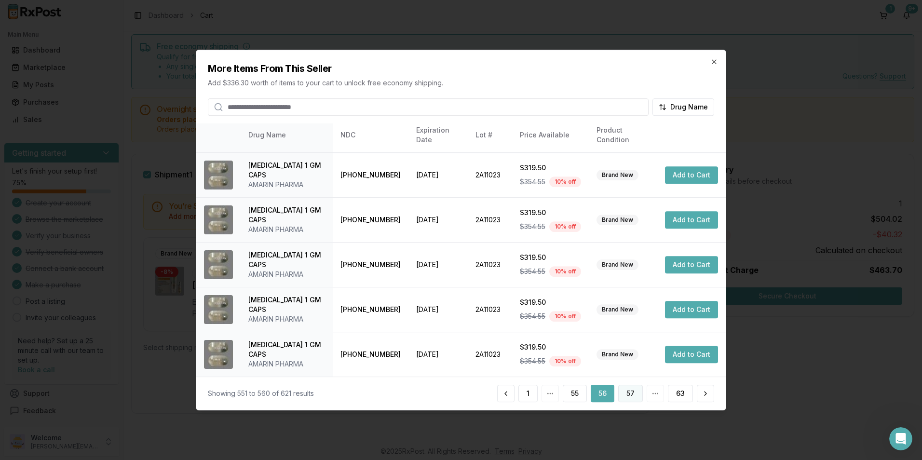
click at [632, 390] on button "57" at bounding box center [630, 393] width 25 height 17
click at [624, 391] on button "58" at bounding box center [630, 393] width 25 height 17
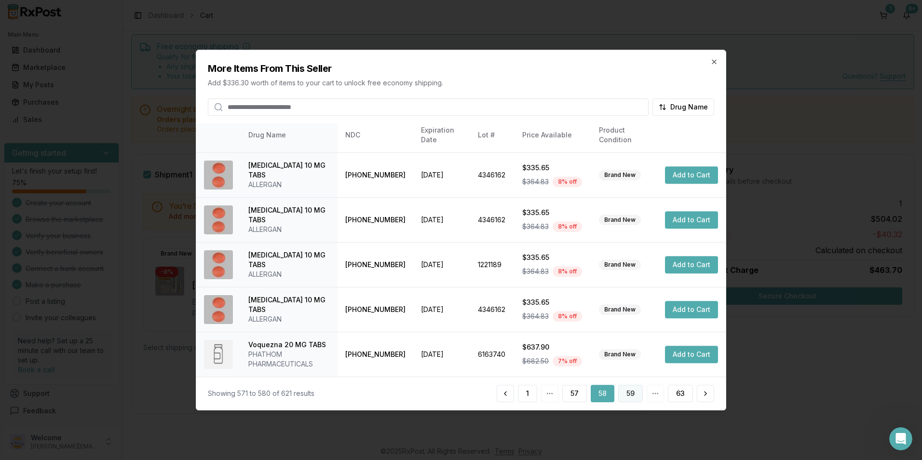
click at [633, 391] on button "59" at bounding box center [630, 393] width 25 height 17
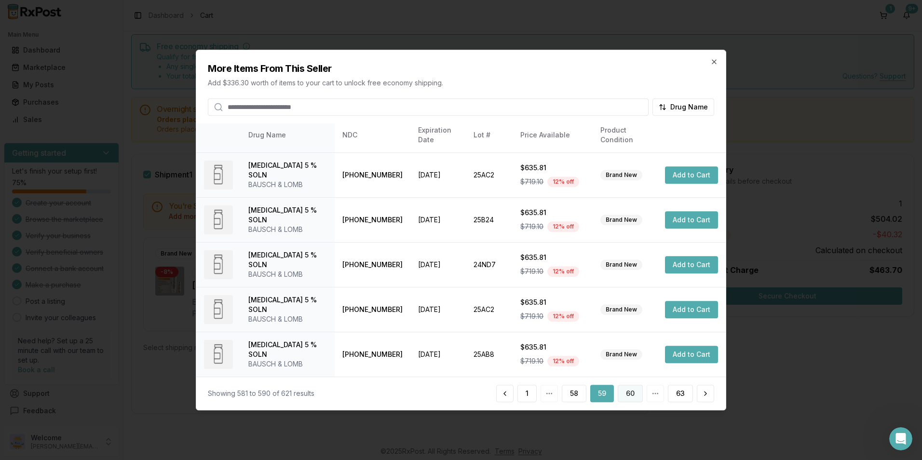
click at [629, 396] on button "60" at bounding box center [629, 393] width 25 height 17
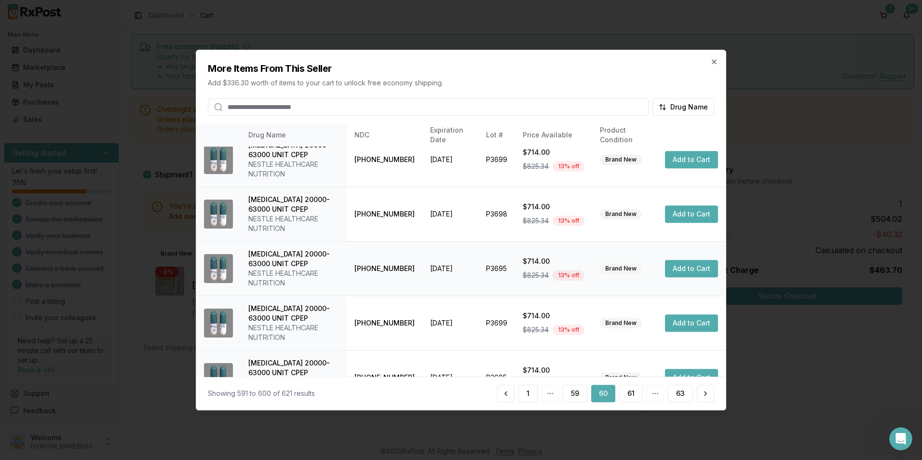
scroll to position [276, 0]
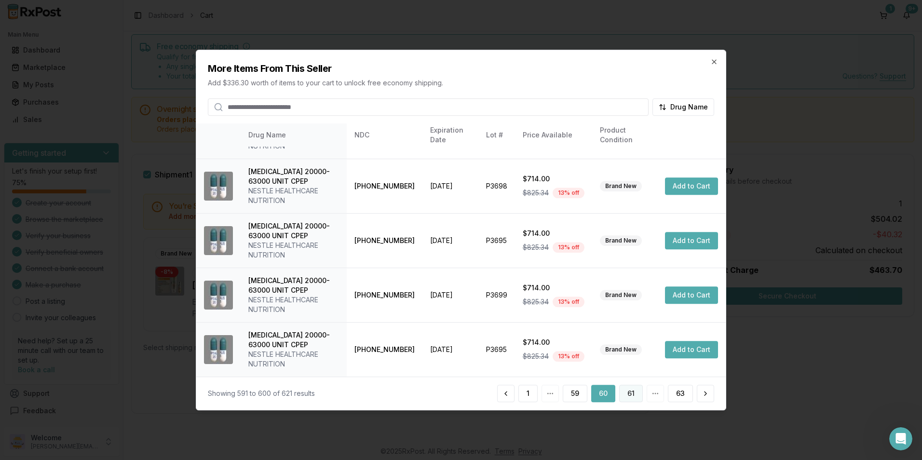
click at [635, 395] on button "61" at bounding box center [631, 393] width 24 height 17
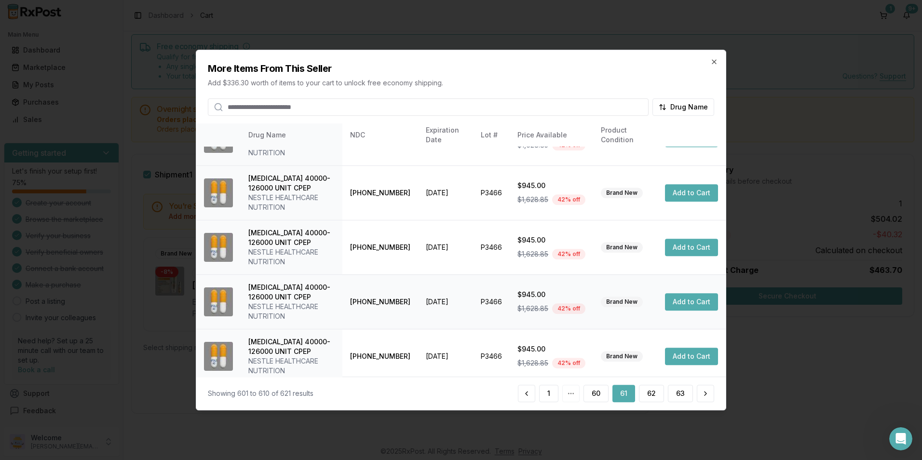
scroll to position [315, 0]
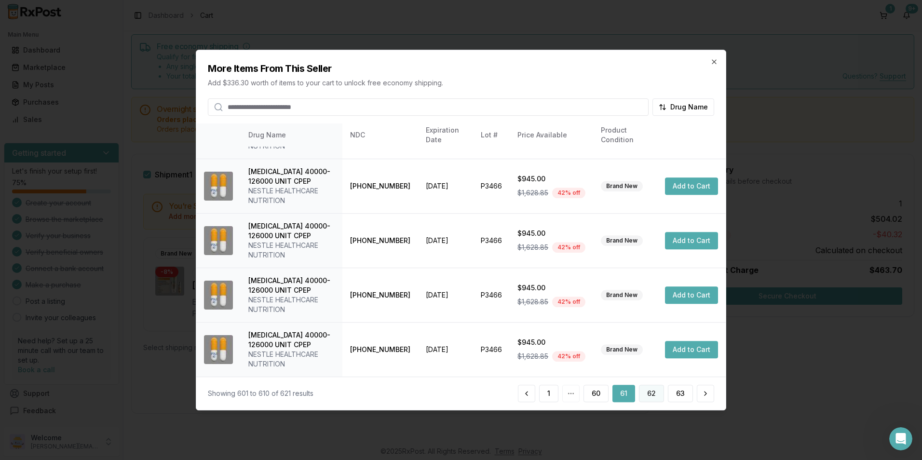
click at [644, 393] on button "62" at bounding box center [651, 393] width 25 height 17
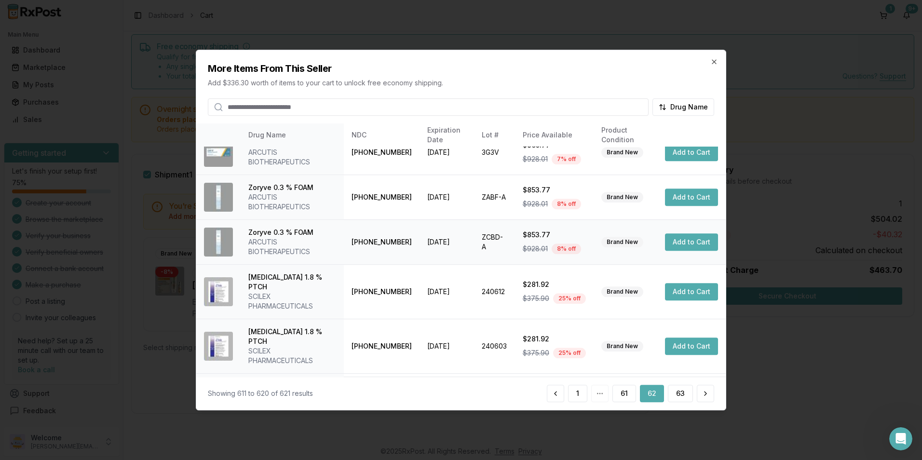
scroll to position [218, 0]
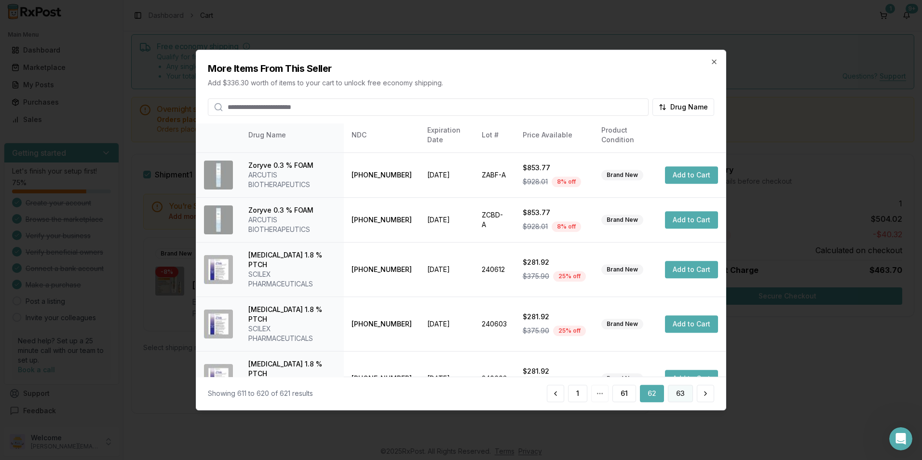
click at [668, 398] on button "63" at bounding box center [680, 393] width 25 height 17
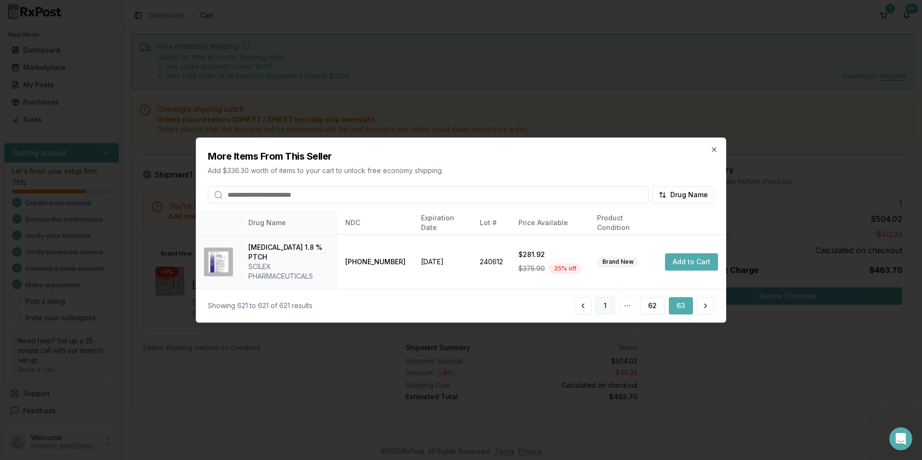
click at [603, 301] on button "1" at bounding box center [604, 305] width 19 height 17
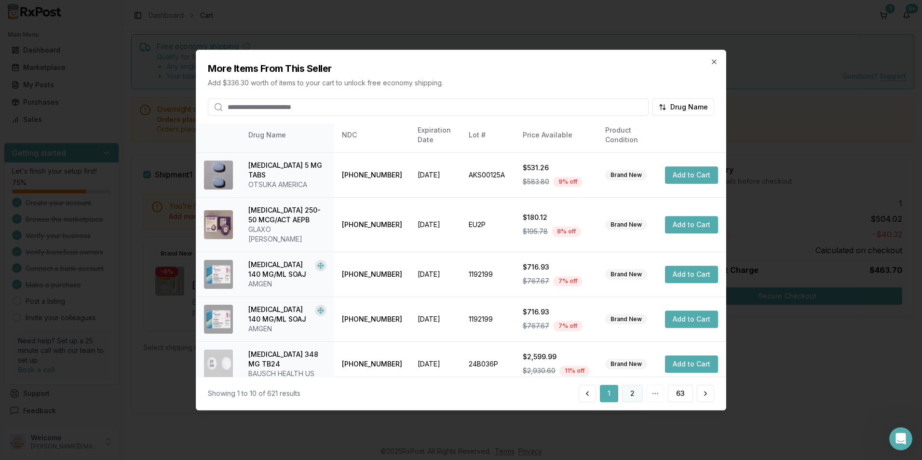
click at [627, 390] on button "2" at bounding box center [632, 393] width 21 height 17
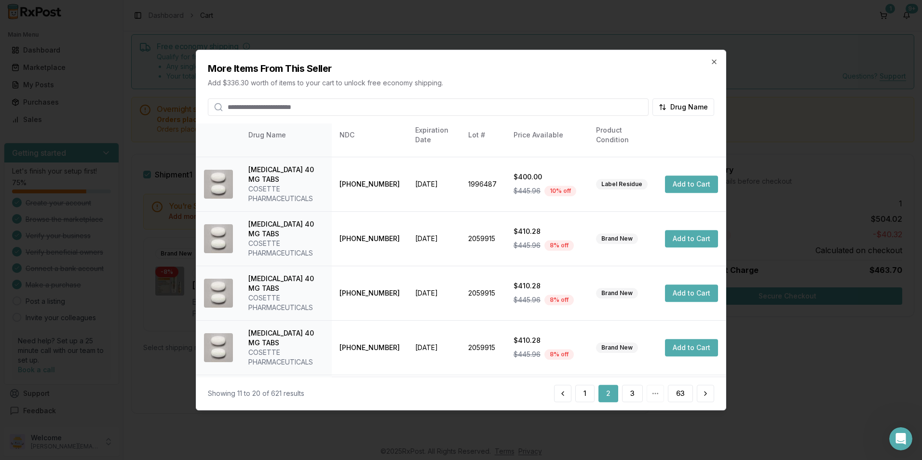
scroll to position [238, 0]
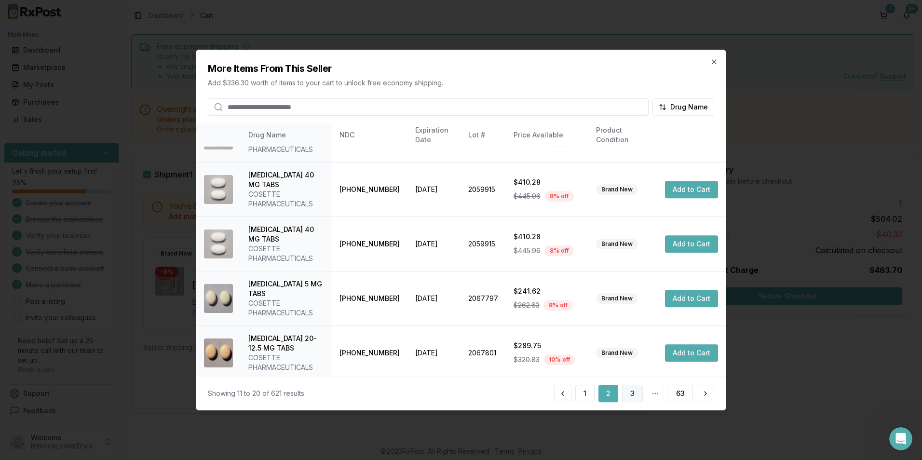
click at [634, 391] on button "3" at bounding box center [632, 393] width 21 height 17
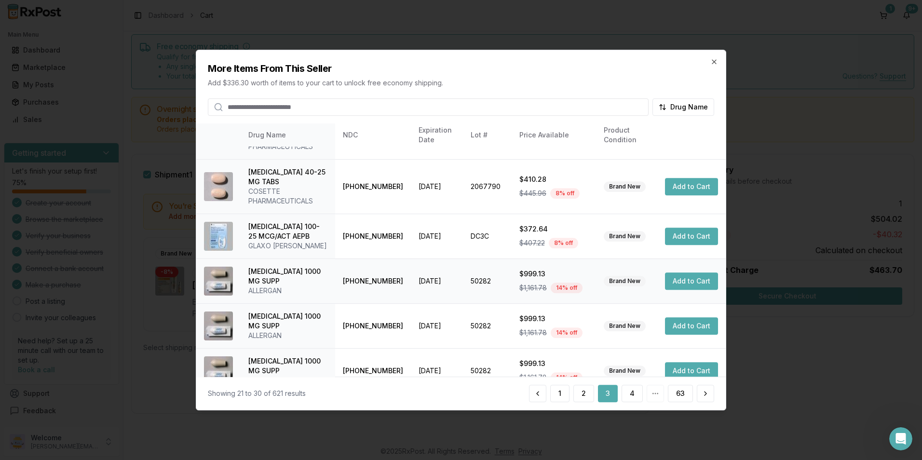
scroll to position [247, 0]
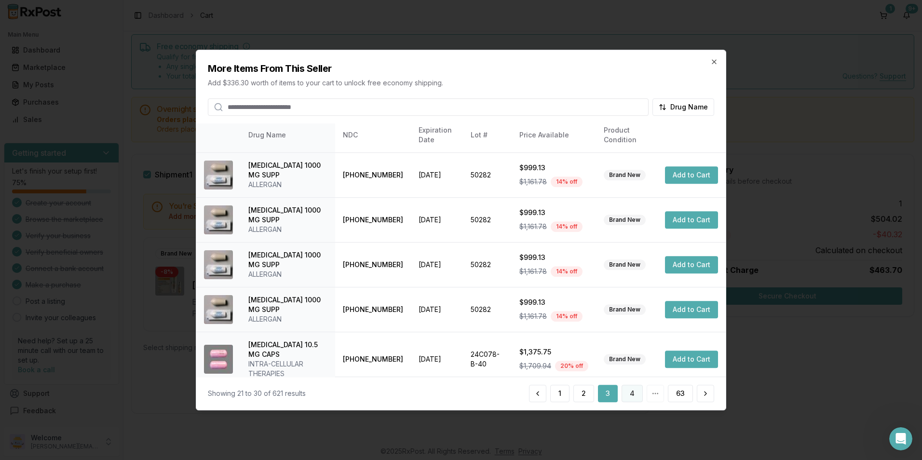
click at [632, 394] on button "4" at bounding box center [631, 393] width 21 height 17
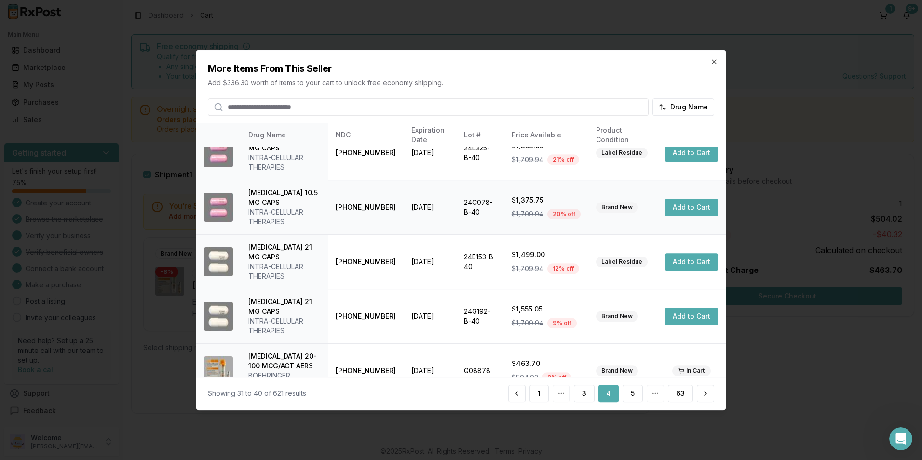
scroll to position [295, 0]
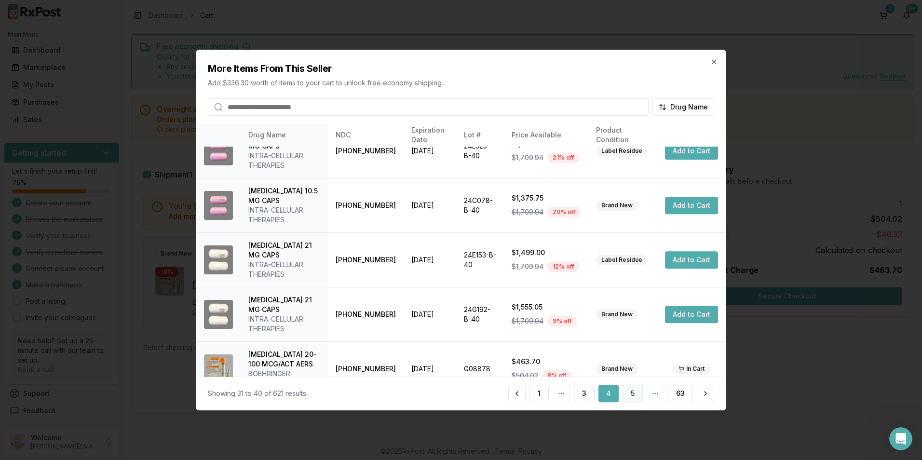
click at [637, 395] on button "5" at bounding box center [632, 393] width 20 height 17
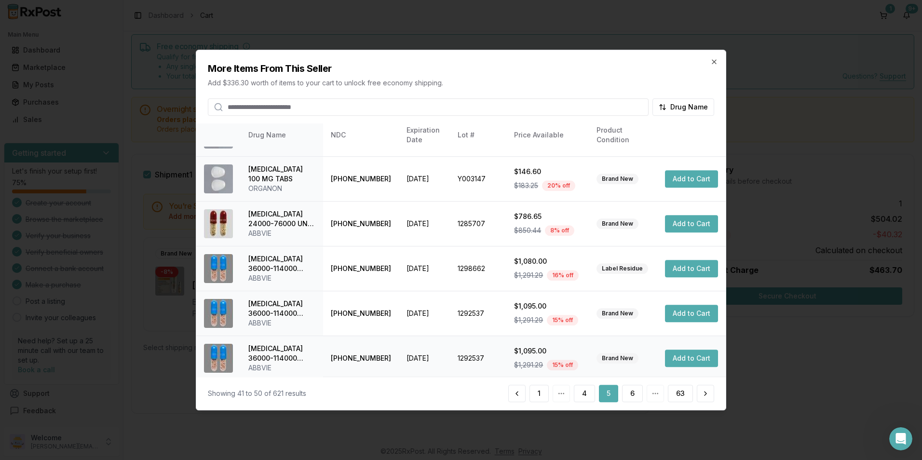
scroll to position [218, 0]
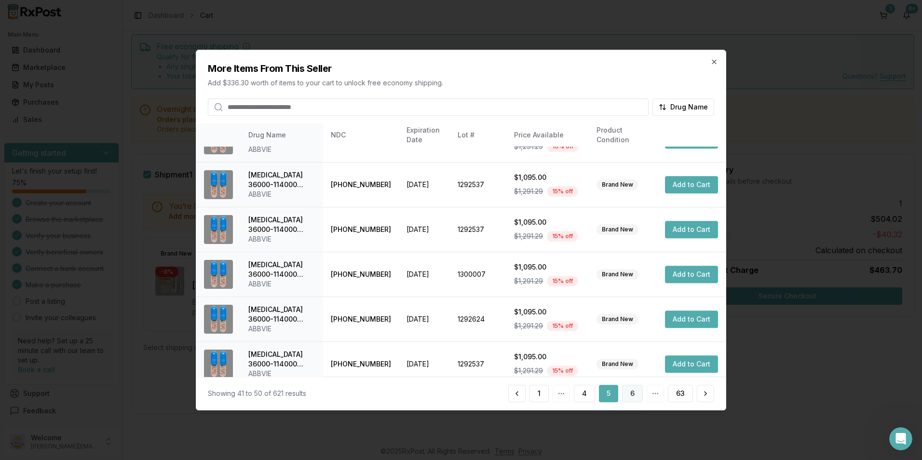
click at [637, 385] on div "Showing 41 to 50 of 621 results 1 4 5 6 63" at bounding box center [460, 392] width 529 height 33
click at [636, 389] on button "6" at bounding box center [632, 393] width 21 height 17
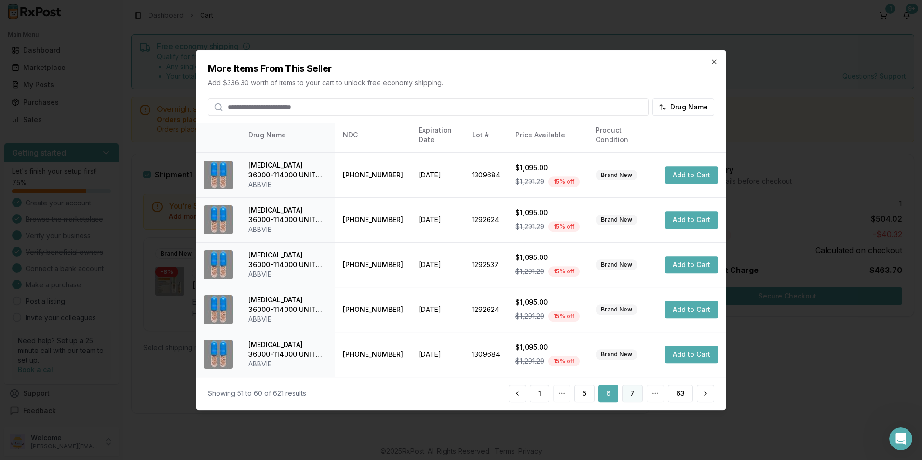
click at [635, 394] on button "7" at bounding box center [632, 393] width 21 height 17
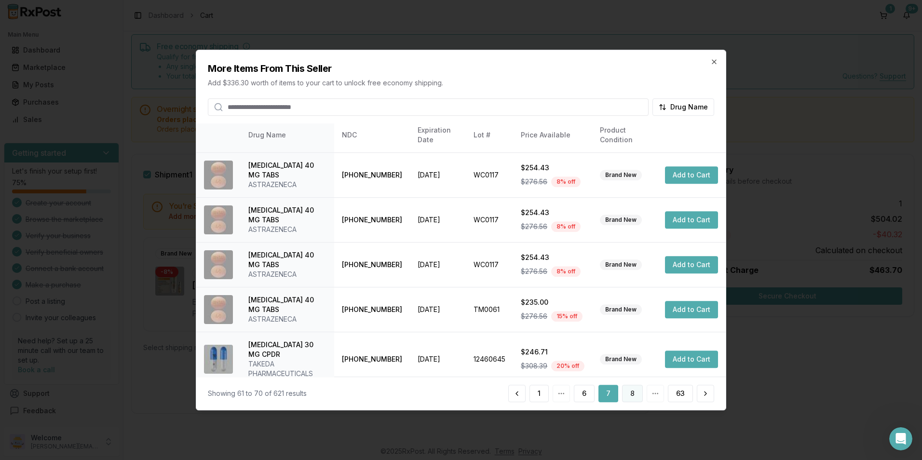
click at [634, 388] on button "8" at bounding box center [632, 393] width 21 height 17
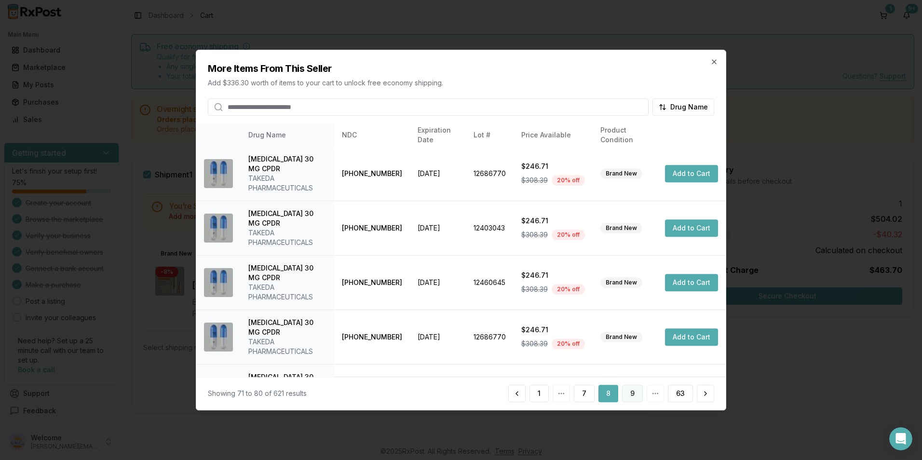
click at [633, 395] on button "9" at bounding box center [632, 393] width 21 height 17
click at [629, 392] on button "10" at bounding box center [631, 393] width 24 height 17
click at [629, 391] on button "11" at bounding box center [631, 393] width 22 height 17
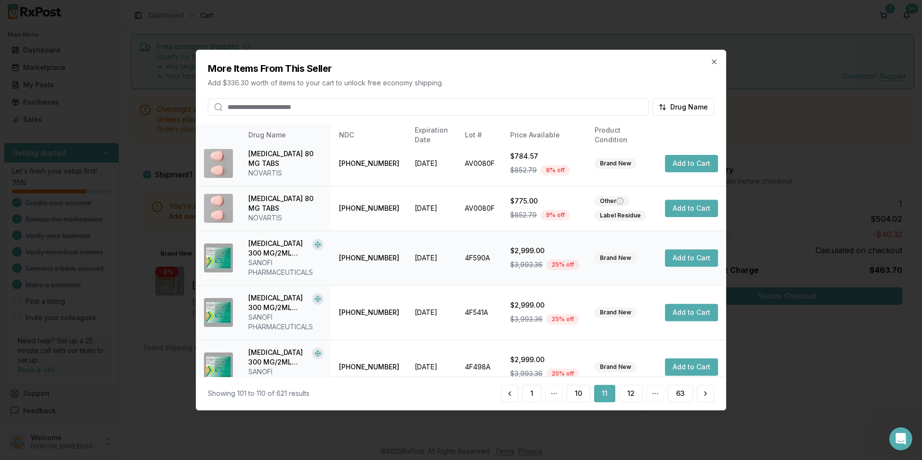
scroll to position [257, 0]
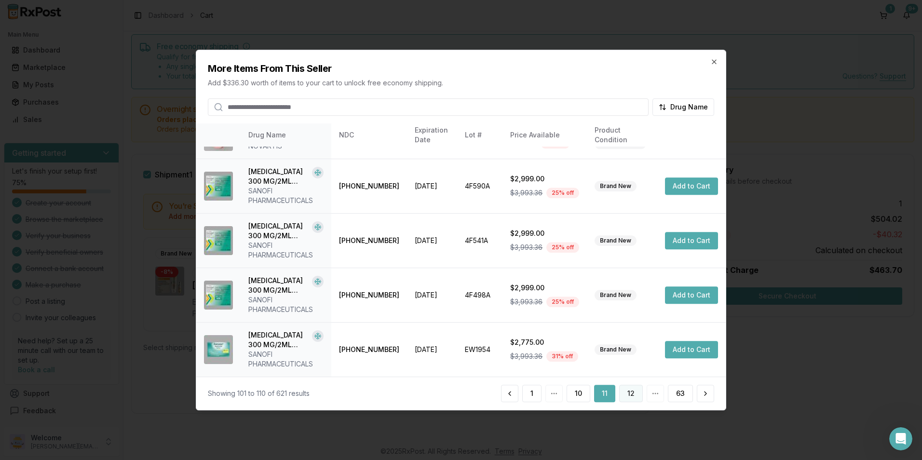
click at [638, 391] on button "12" at bounding box center [631, 393] width 24 height 17
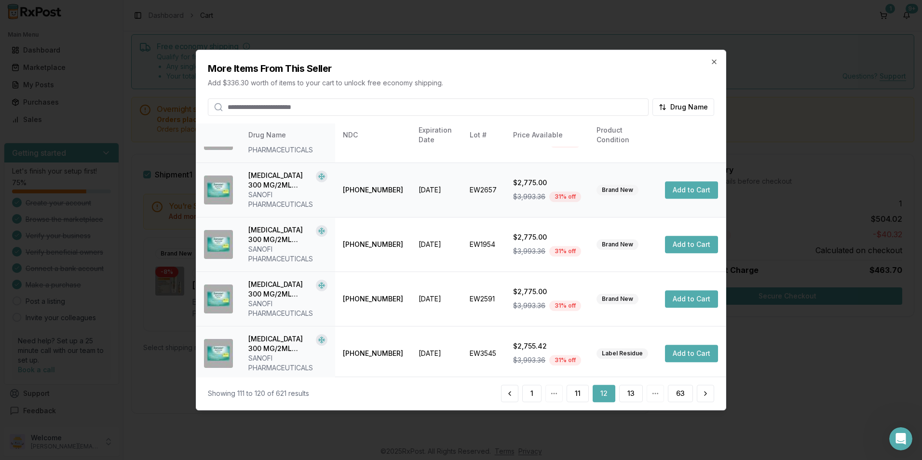
scroll to position [305, 0]
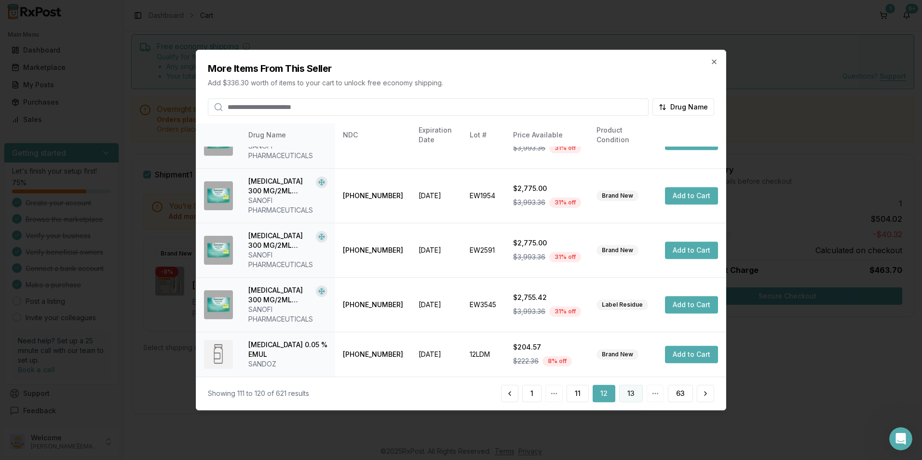
click at [628, 392] on button "13" at bounding box center [631, 393] width 24 height 17
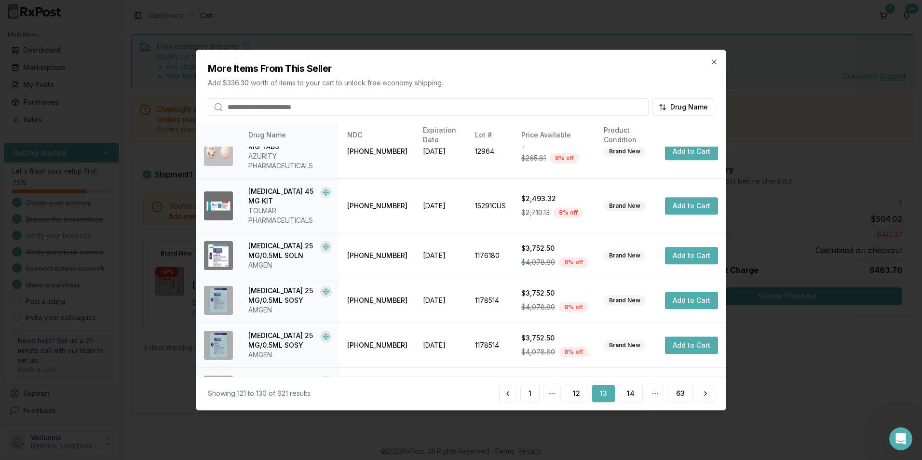
scroll to position [249, 0]
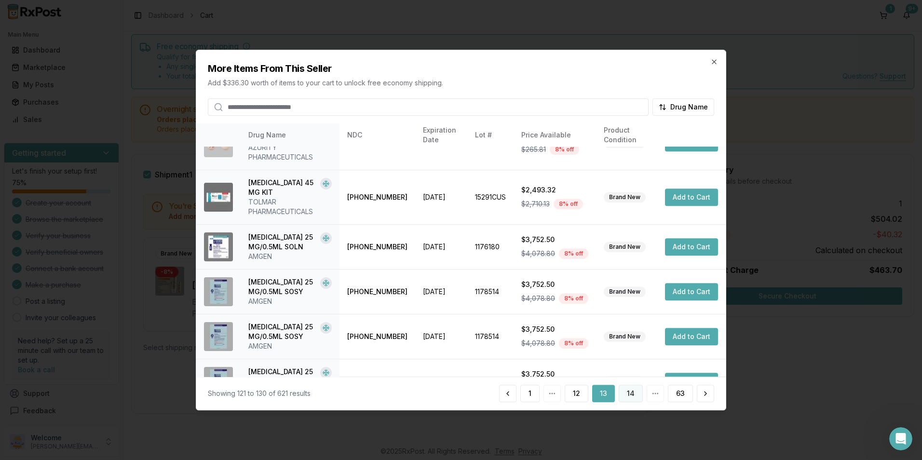
click at [633, 396] on button "14" at bounding box center [630, 393] width 24 height 17
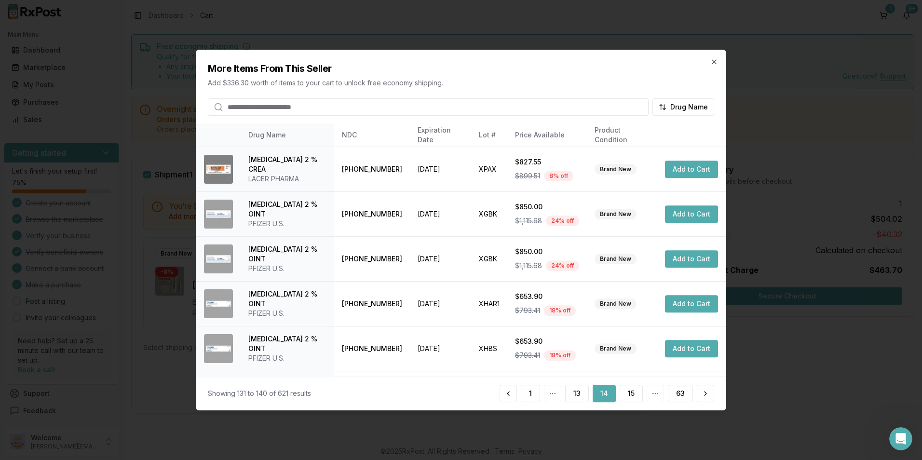
click at [604, 393] on button "14" at bounding box center [603, 393] width 23 height 17
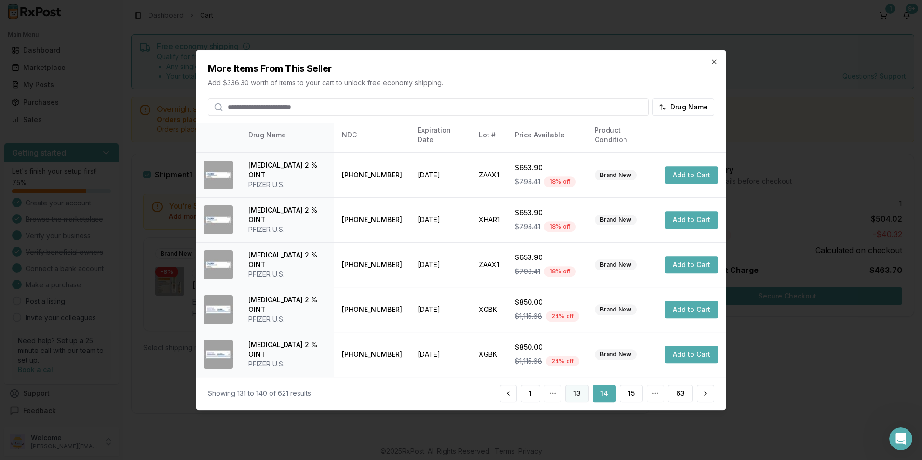
click at [587, 392] on button "13" at bounding box center [577, 393] width 24 height 17
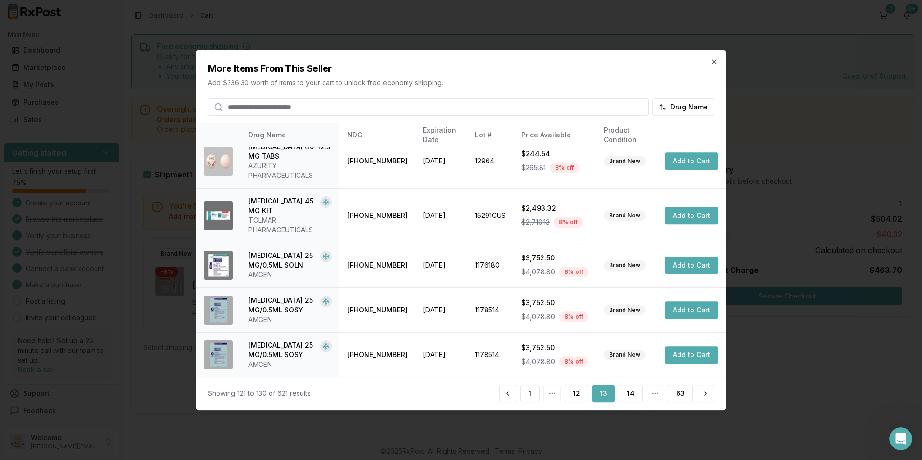
scroll to position [249, 0]
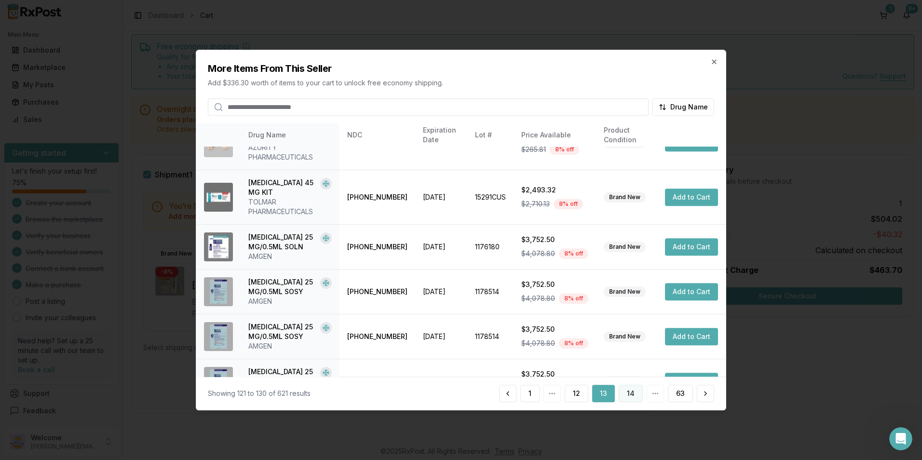
click at [634, 397] on button "14" at bounding box center [630, 393] width 24 height 17
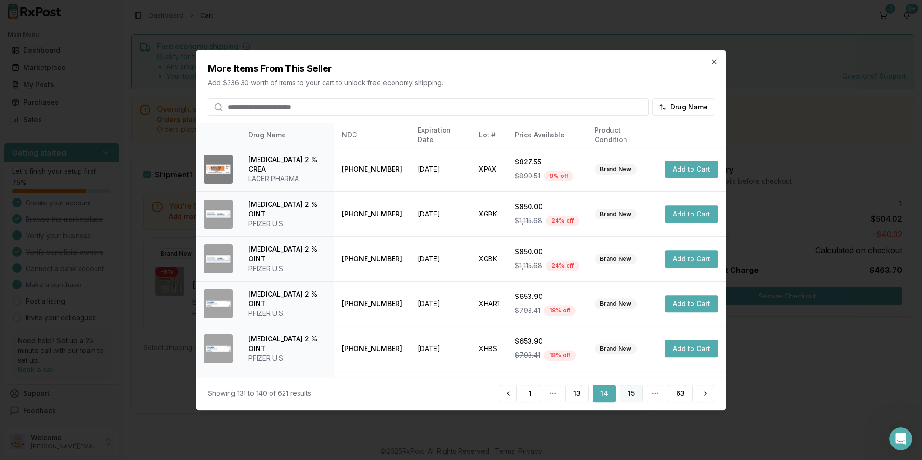
click at [631, 395] on button "15" at bounding box center [630, 393] width 23 height 17
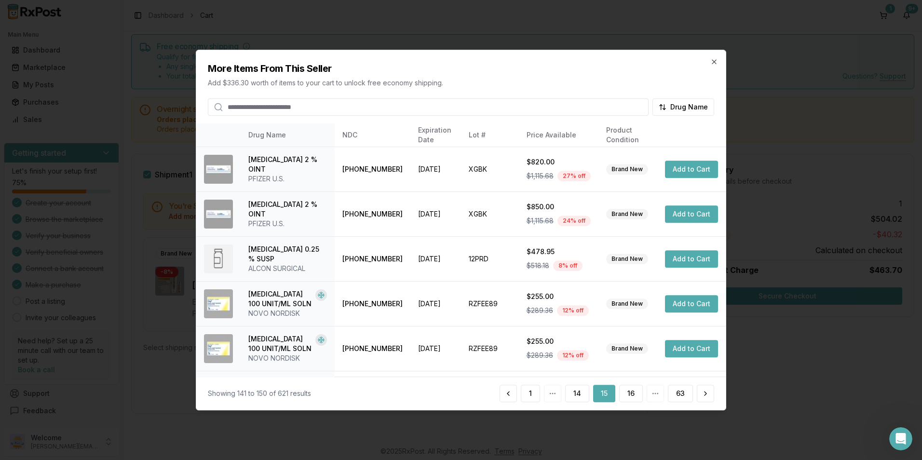
click at [631, 395] on button "16" at bounding box center [631, 393] width 24 height 17
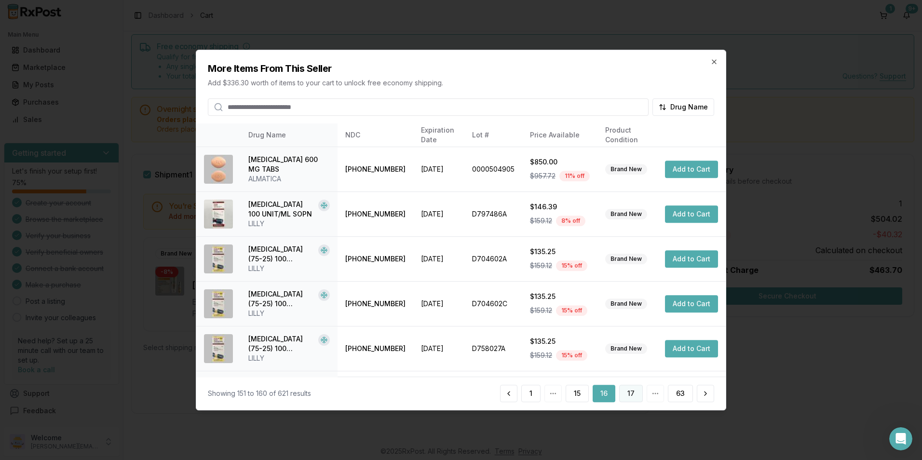
click at [632, 395] on button "17" at bounding box center [631, 393] width 24 height 17
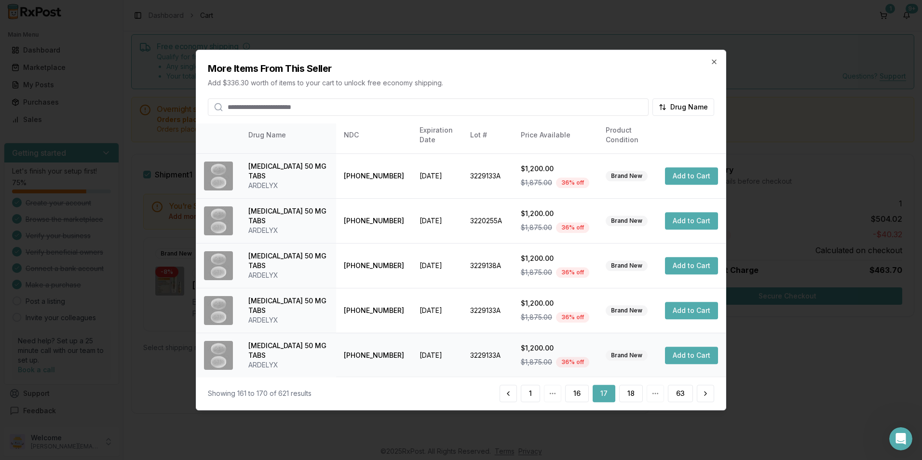
scroll to position [218, 0]
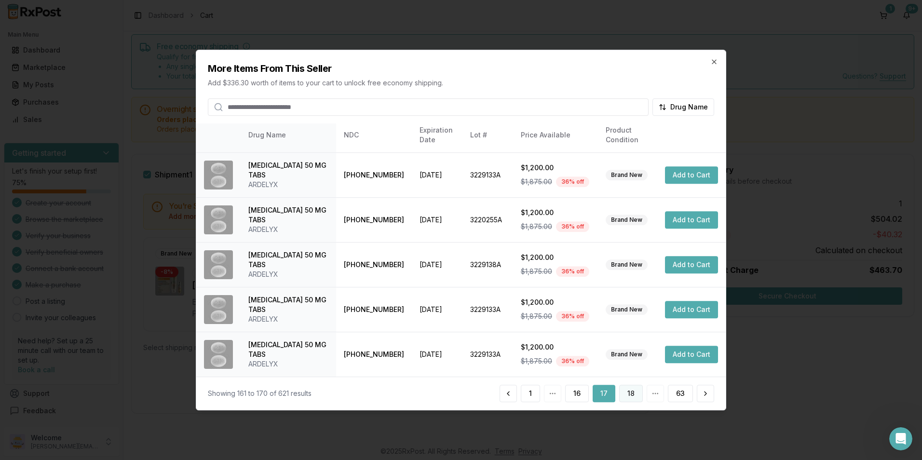
click at [628, 389] on button "18" at bounding box center [631, 393] width 24 height 17
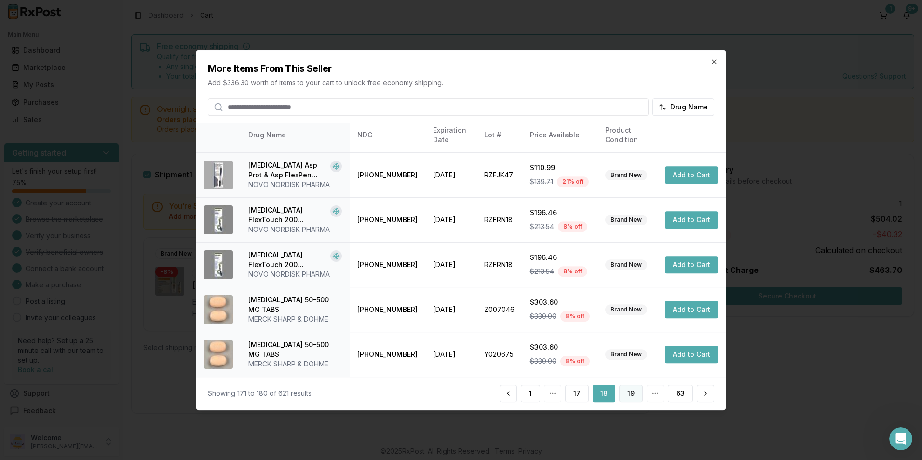
click at [629, 386] on button "19" at bounding box center [631, 393] width 24 height 17
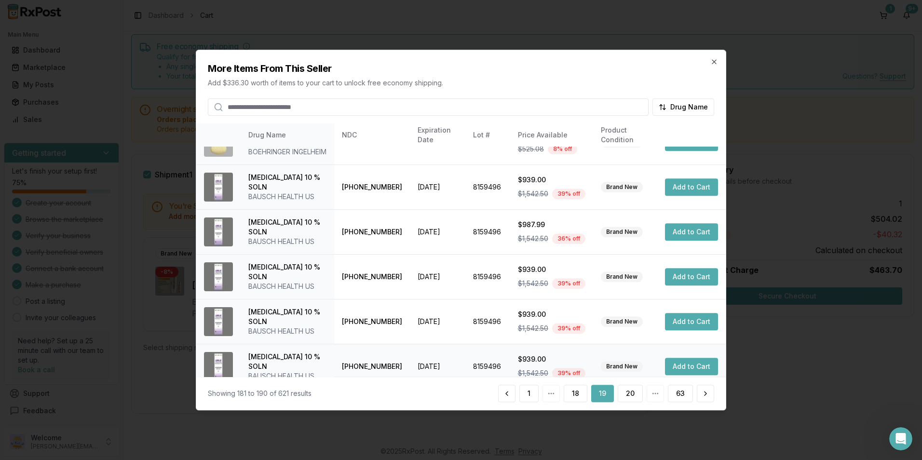
scroll to position [257, 0]
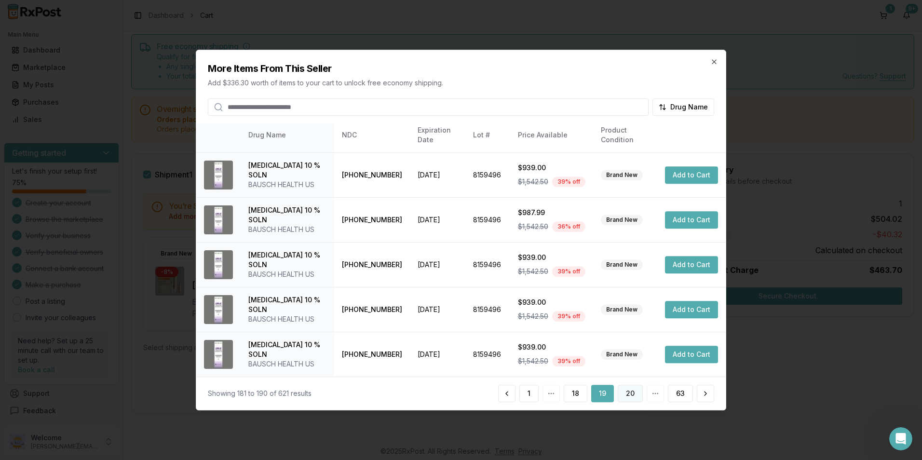
click at [629, 392] on button "20" at bounding box center [629, 393] width 25 height 17
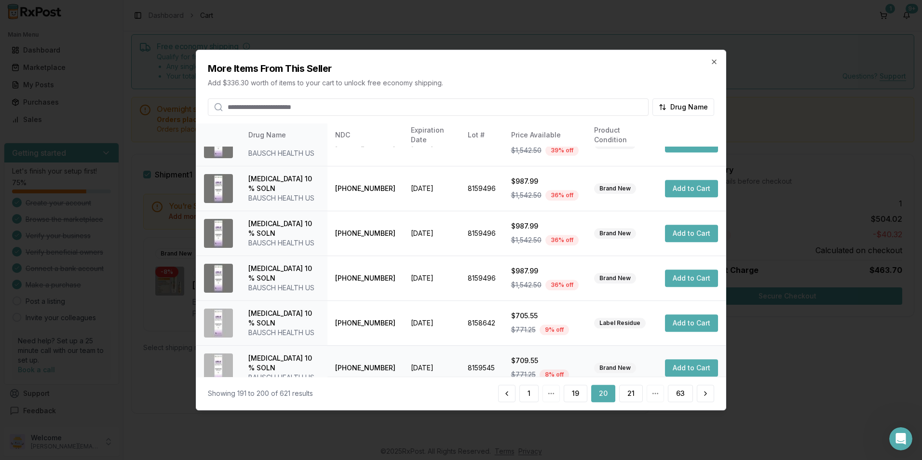
scroll to position [218, 0]
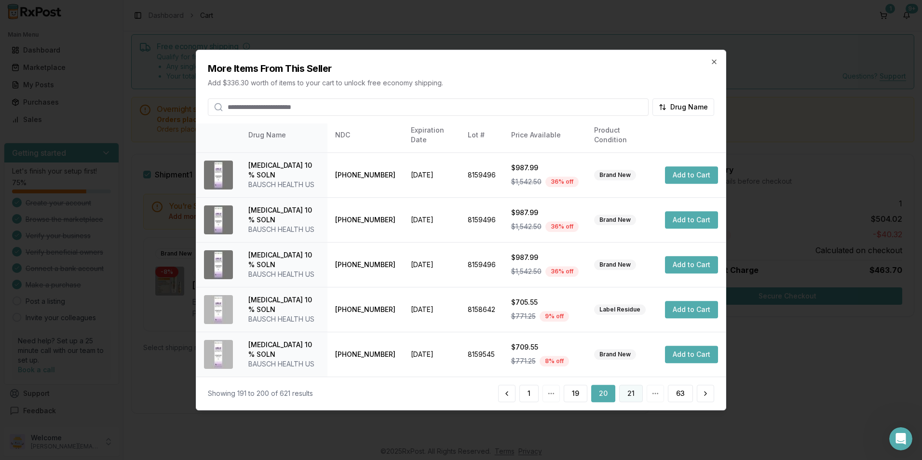
click at [629, 392] on button "21" at bounding box center [631, 393] width 24 height 17
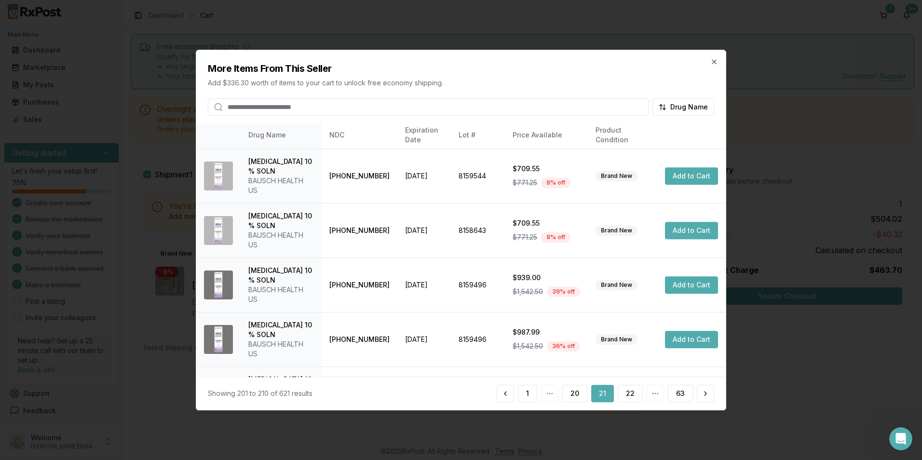
scroll to position [228, 0]
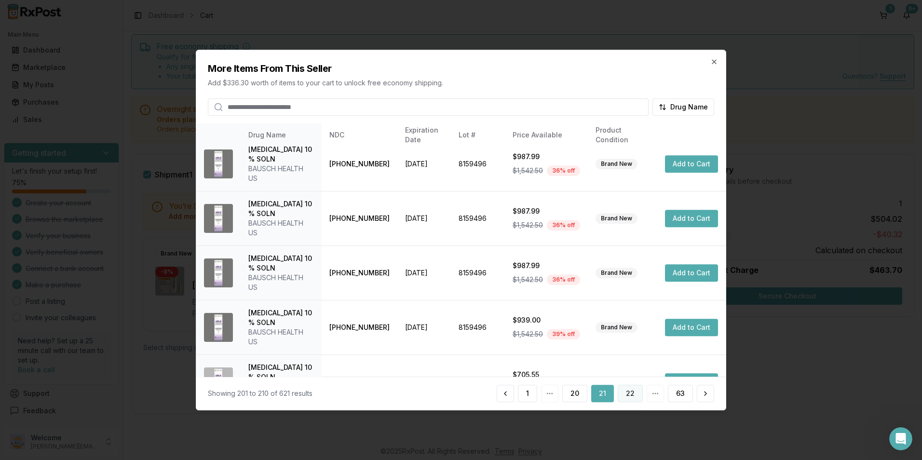
click at [634, 390] on button "22" at bounding box center [629, 393] width 25 height 17
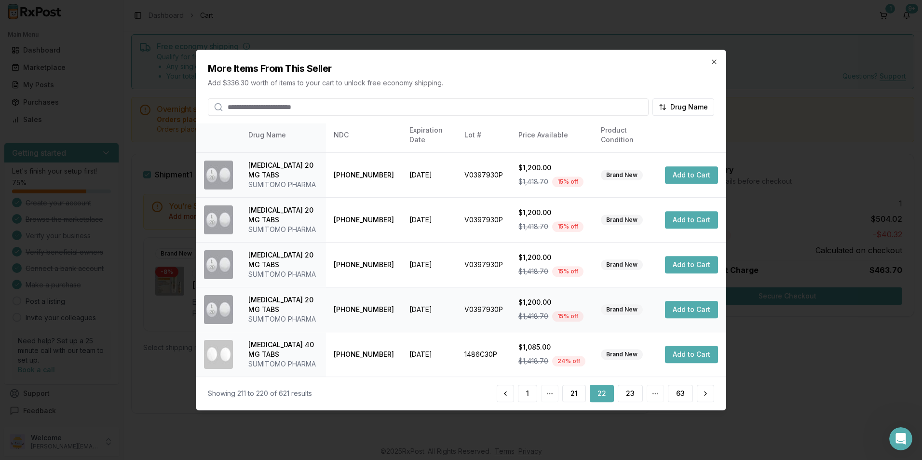
scroll to position [315, 0]
click at [628, 390] on button "23" at bounding box center [629, 393] width 25 height 17
click at [633, 391] on button "24" at bounding box center [630, 393] width 26 height 17
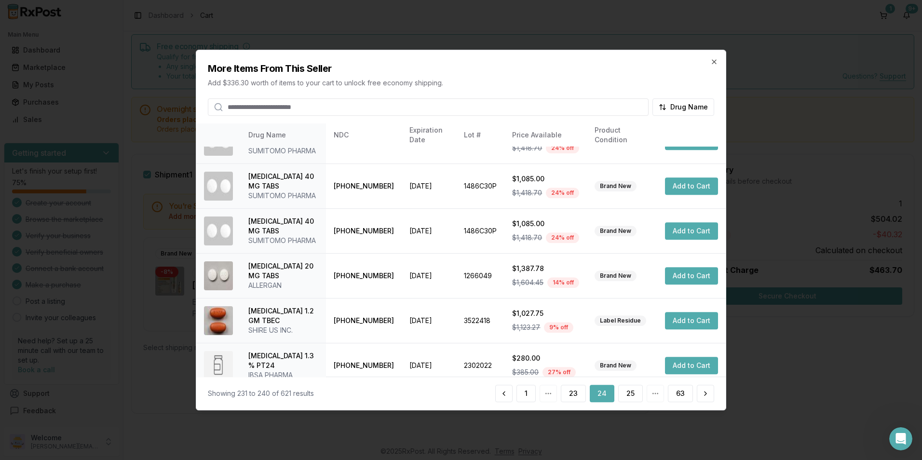
scroll to position [257, 0]
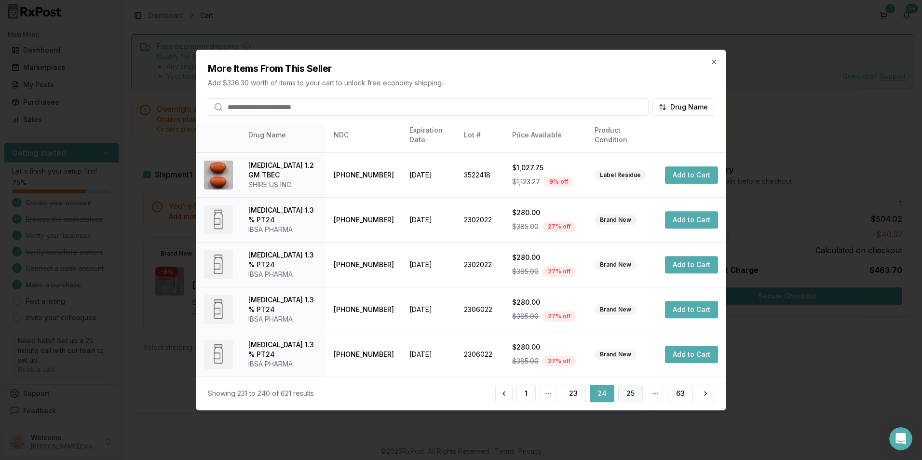
click at [629, 394] on button "25" at bounding box center [630, 393] width 25 height 17
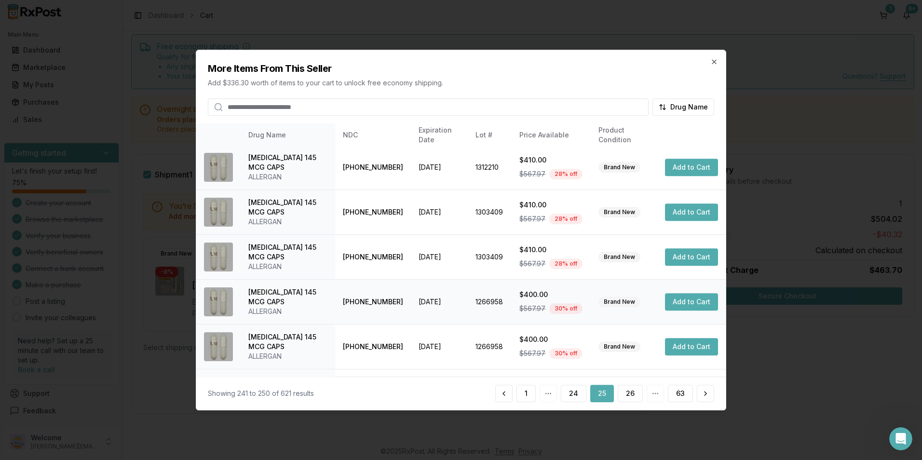
scroll to position [218, 0]
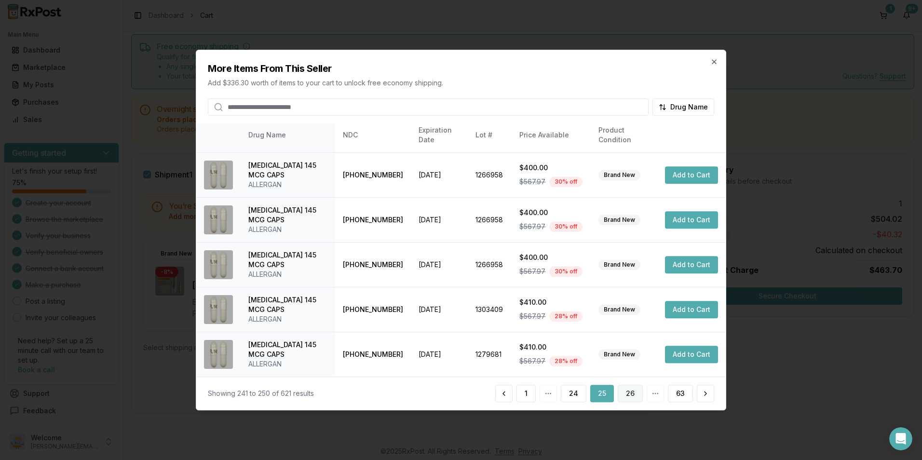
click at [631, 391] on button "26" at bounding box center [629, 393] width 25 height 17
click at [638, 388] on button "27" at bounding box center [629, 393] width 25 height 17
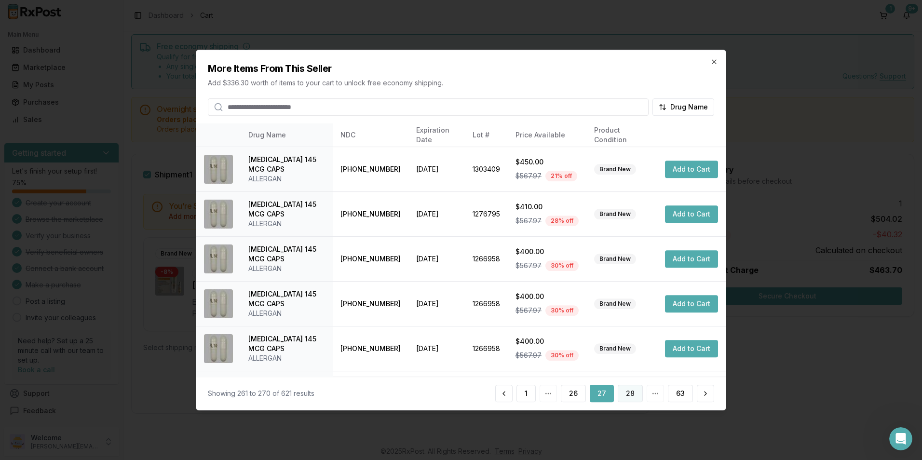
click at [635, 389] on button "28" at bounding box center [629, 393] width 25 height 17
click at [636, 391] on button "29" at bounding box center [629, 393] width 25 height 17
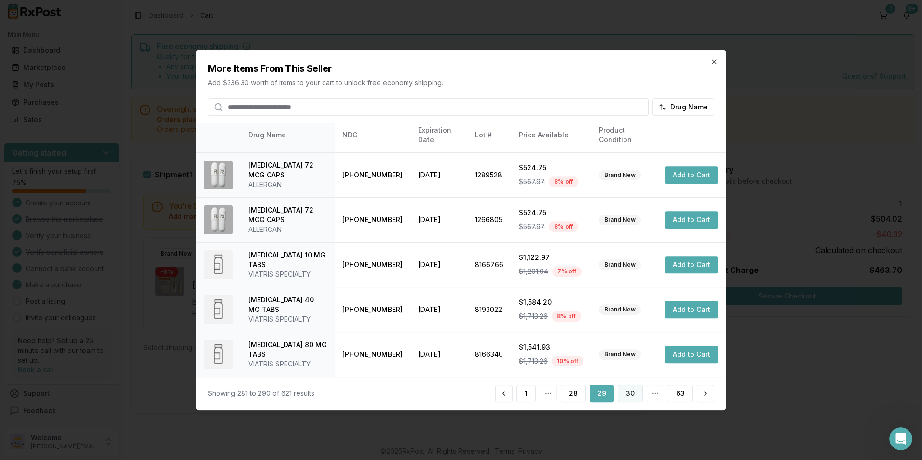
click at [624, 393] on button "30" at bounding box center [629, 393] width 25 height 17
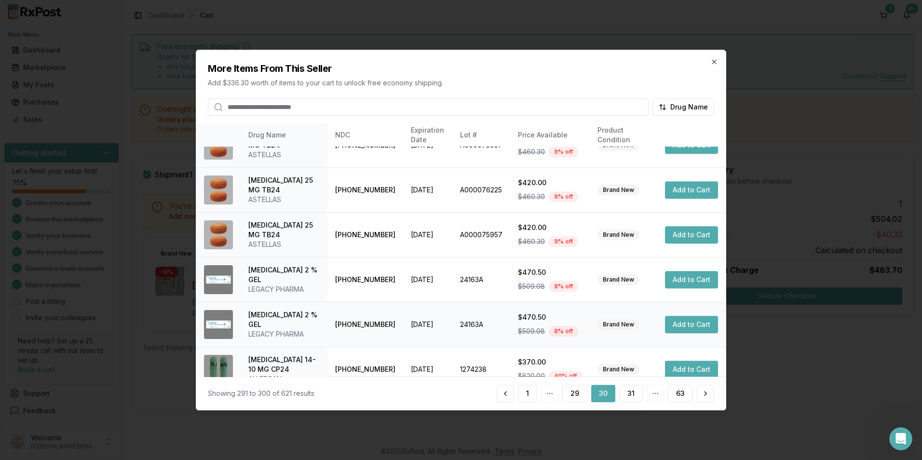
scroll to position [238, 0]
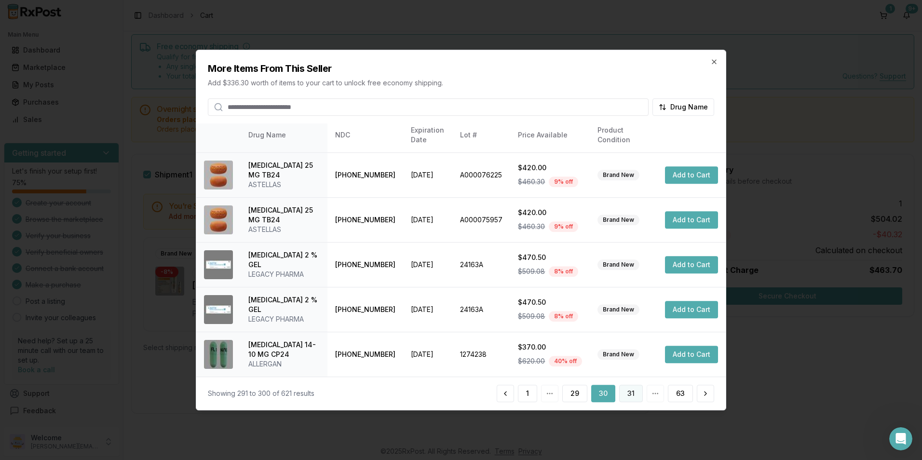
click at [625, 391] on button "31" at bounding box center [631, 393] width 24 height 17
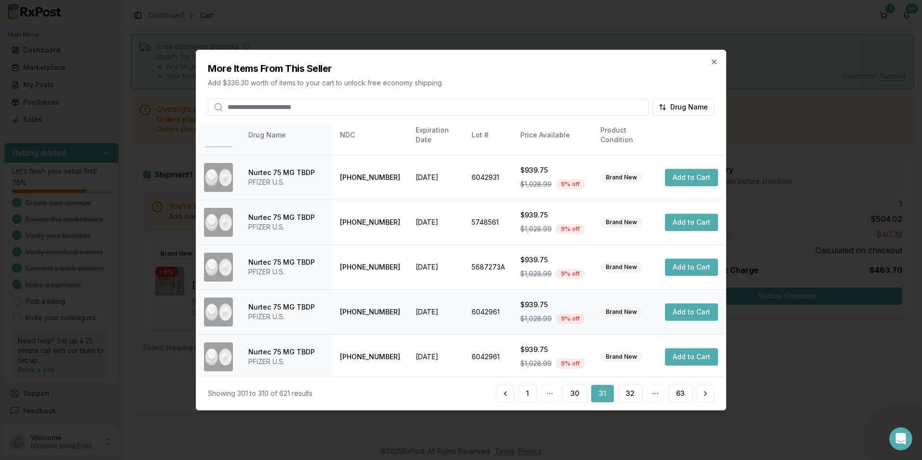
scroll to position [218, 0]
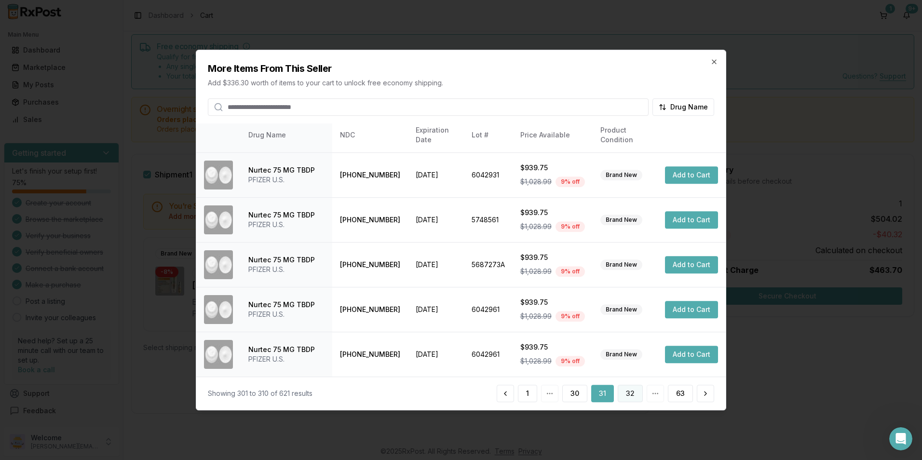
click at [628, 391] on button "32" at bounding box center [629, 393] width 25 height 17
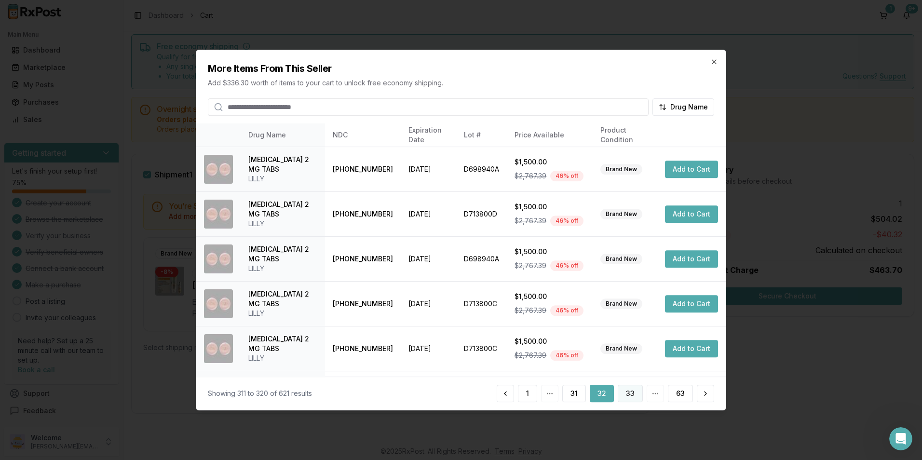
click at [629, 388] on button "33" at bounding box center [629, 393] width 25 height 17
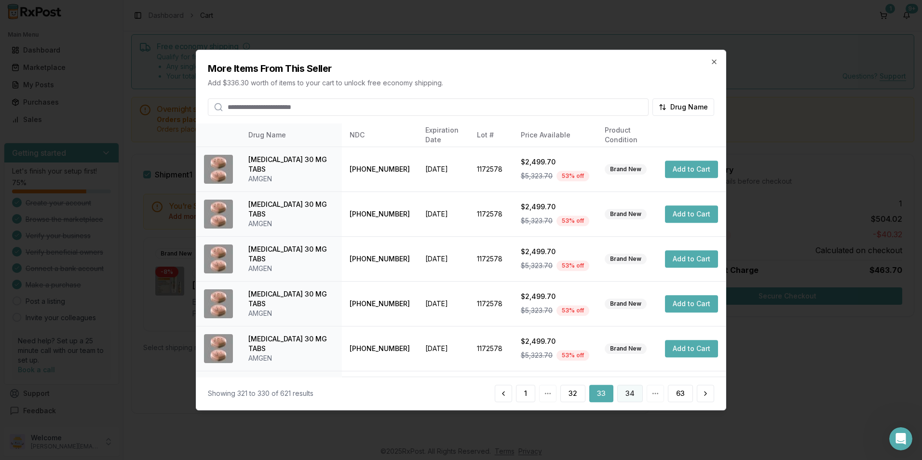
click at [633, 397] on button "34" at bounding box center [630, 393] width 26 height 17
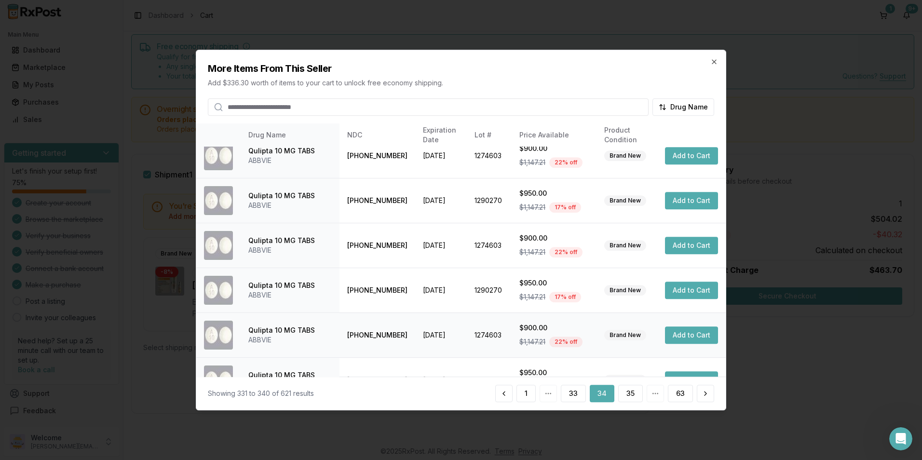
scroll to position [228, 0]
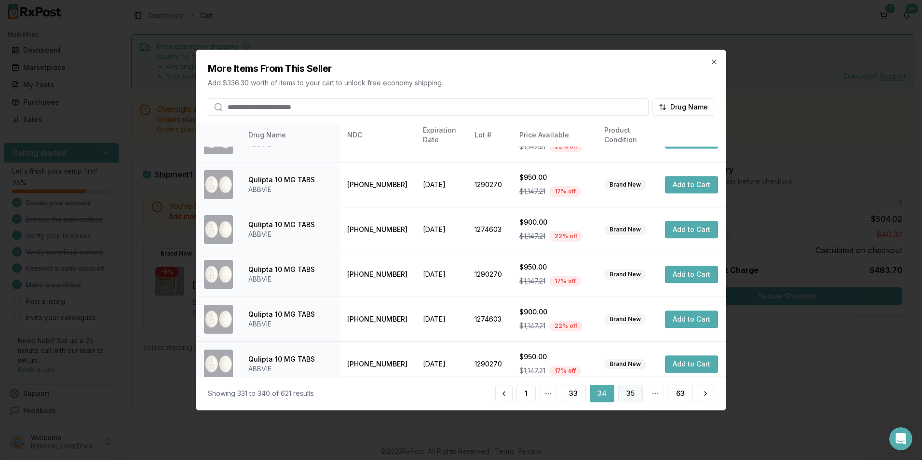
click at [625, 393] on button "35" at bounding box center [630, 393] width 25 height 17
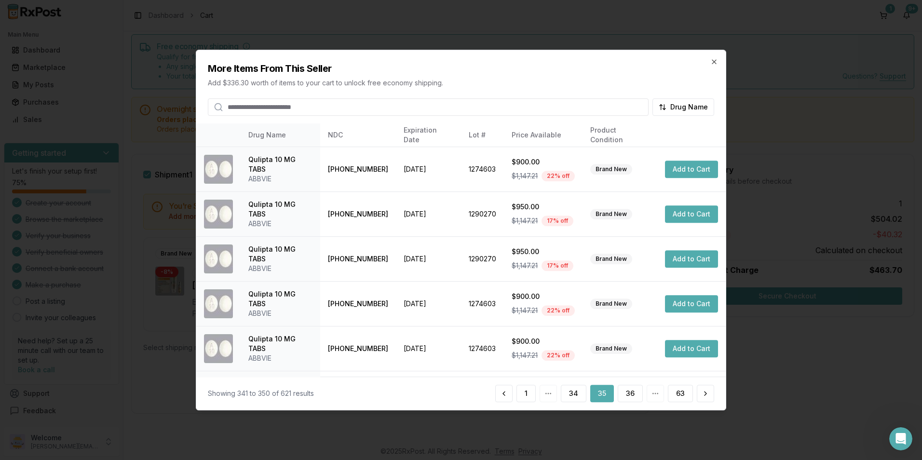
click at [625, 393] on button "36" at bounding box center [629, 393] width 25 height 17
click at [625, 393] on button "37" at bounding box center [629, 393] width 25 height 17
click at [626, 393] on button "38" at bounding box center [629, 393] width 25 height 17
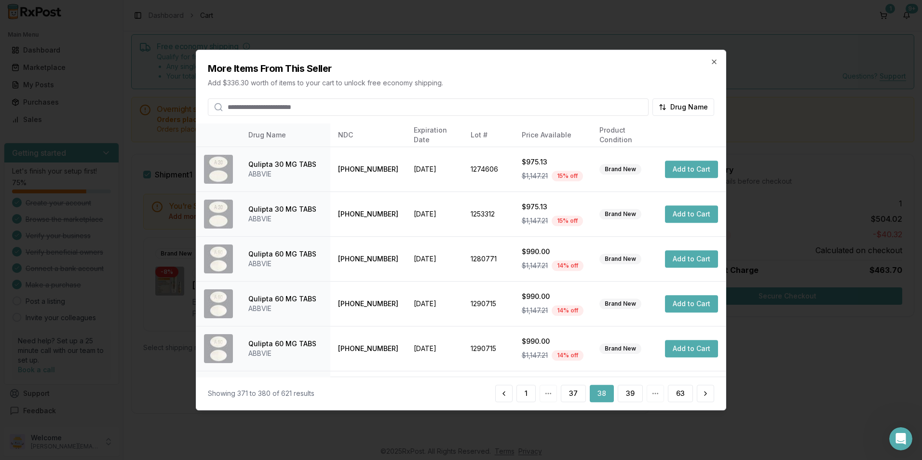
click at [626, 393] on button "39" at bounding box center [629, 393] width 25 height 17
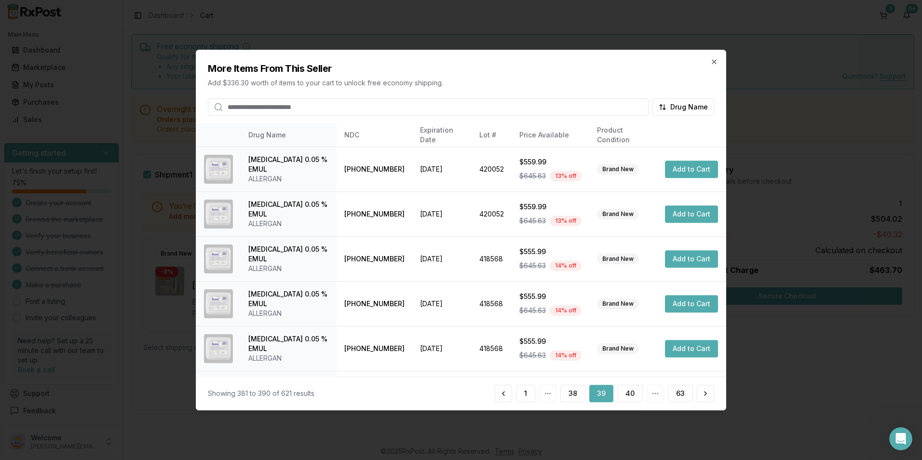
click at [626, 393] on button "40" at bounding box center [630, 393] width 26 height 17
click at [626, 393] on button "41" at bounding box center [630, 393] width 24 height 17
click at [627, 393] on button "42" at bounding box center [630, 393] width 26 height 17
click at [627, 393] on button "43" at bounding box center [630, 393] width 26 height 17
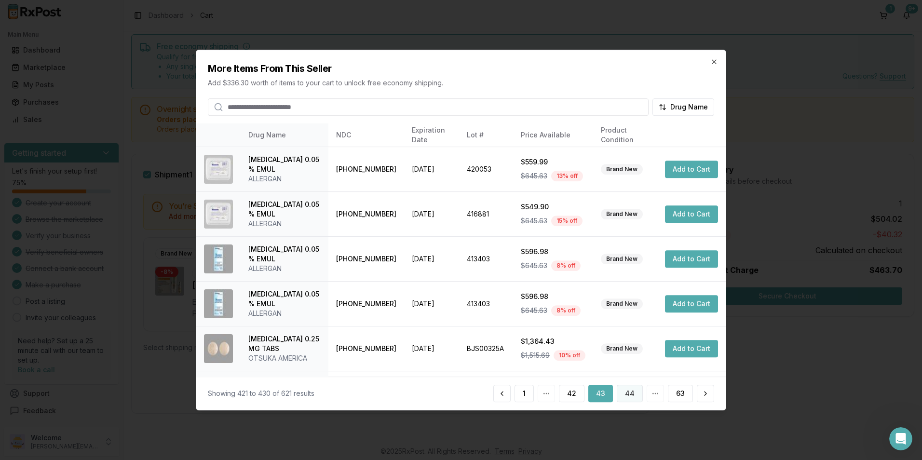
click at [627, 393] on button "44" at bounding box center [629, 393] width 26 height 17
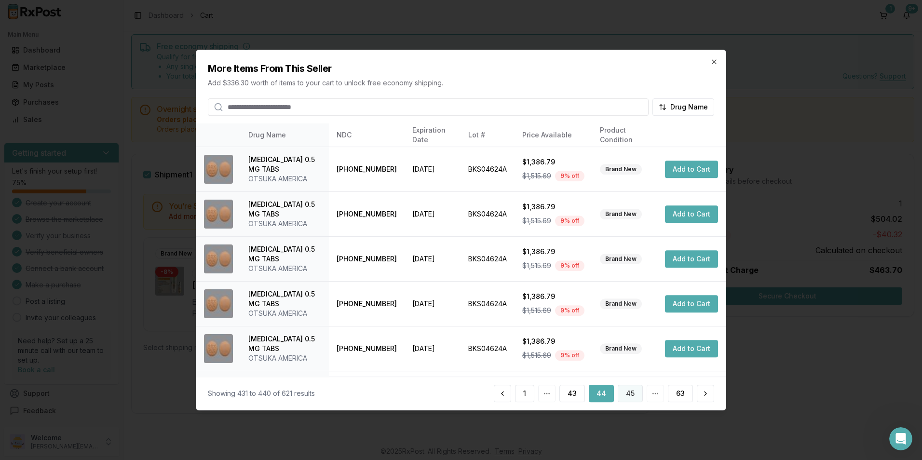
click at [629, 395] on button "45" at bounding box center [629, 393] width 25 height 17
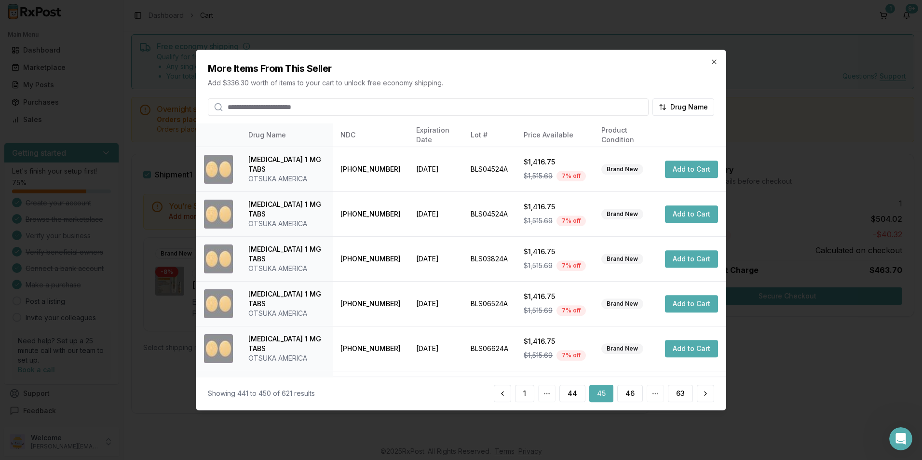
click at [629, 395] on button "46" at bounding box center [630, 393] width 26 height 17
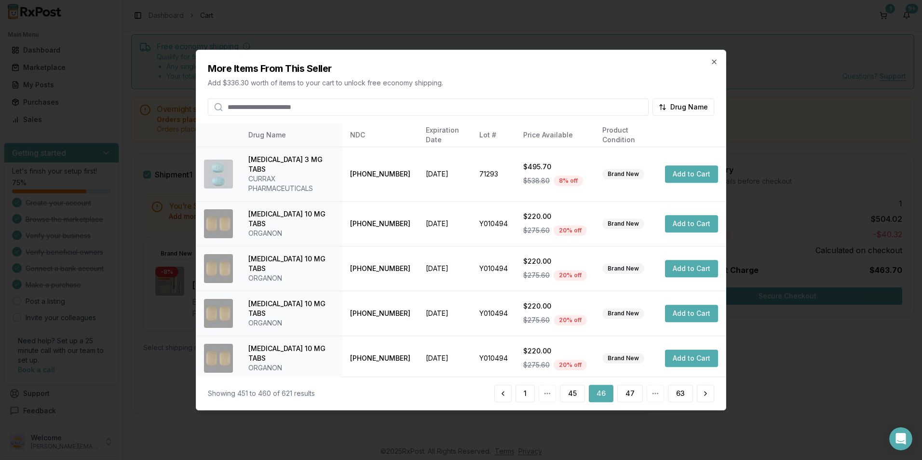
click at [629, 395] on button "47" at bounding box center [630, 393] width 26 height 17
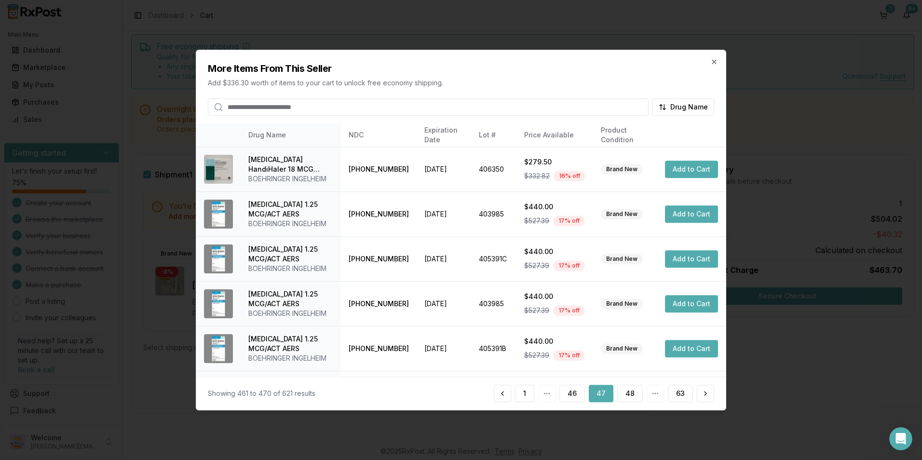
click at [629, 395] on button "48" at bounding box center [630, 393] width 26 height 17
click at [629, 395] on button "49" at bounding box center [630, 393] width 26 height 17
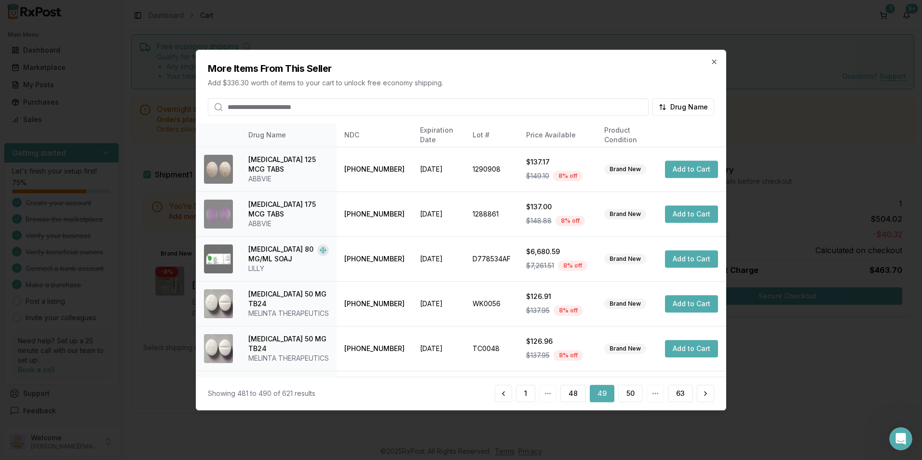
click at [629, 395] on button "50" at bounding box center [630, 393] width 25 height 17
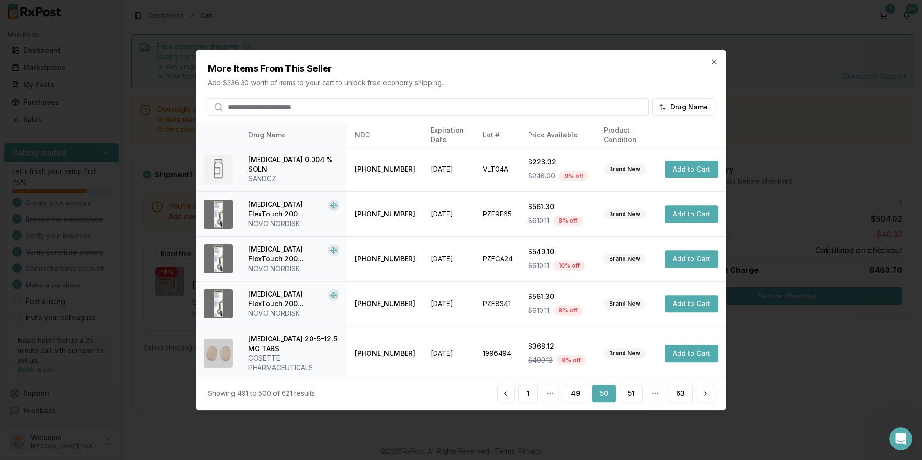
click at [629, 395] on button "51" at bounding box center [630, 393] width 23 height 17
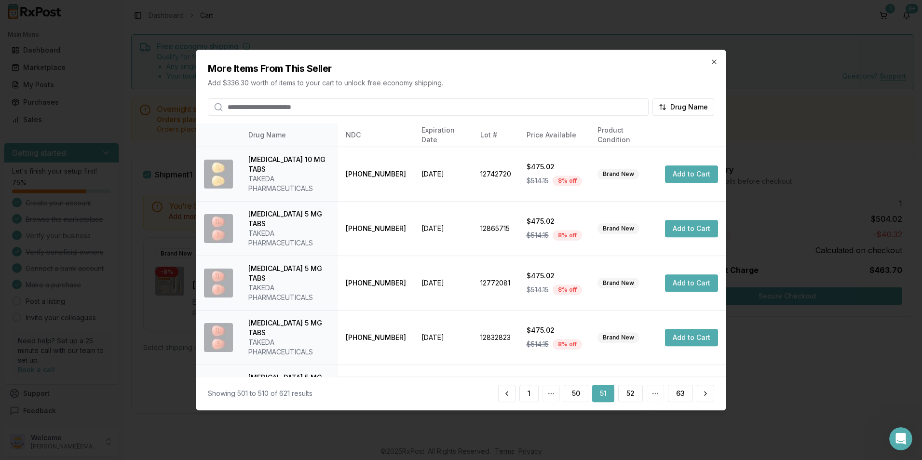
click at [629, 395] on button "52" at bounding box center [630, 393] width 25 height 17
click at [629, 395] on button "53" at bounding box center [630, 393] width 25 height 17
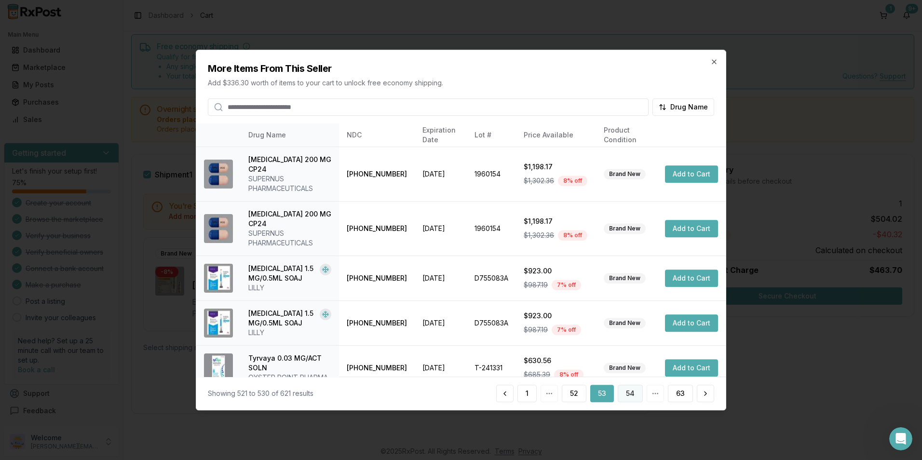
click at [629, 396] on button "54" at bounding box center [629, 393] width 25 height 17
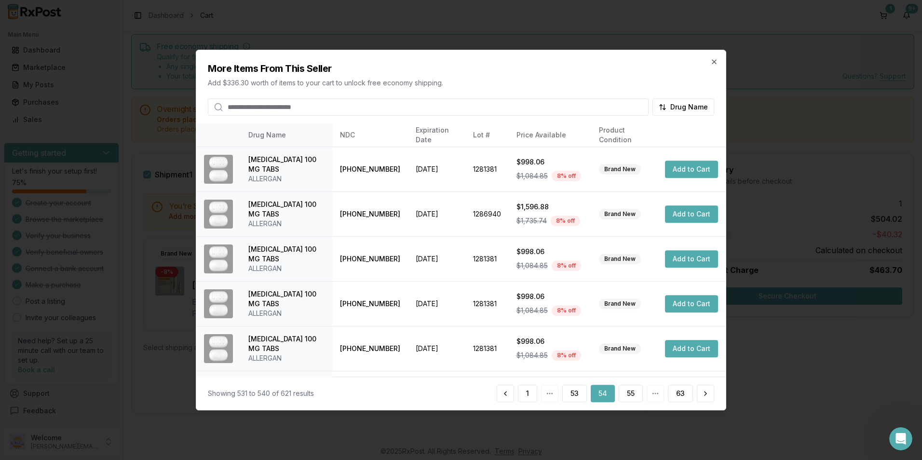
click at [629, 396] on button "55" at bounding box center [630, 393] width 24 height 17
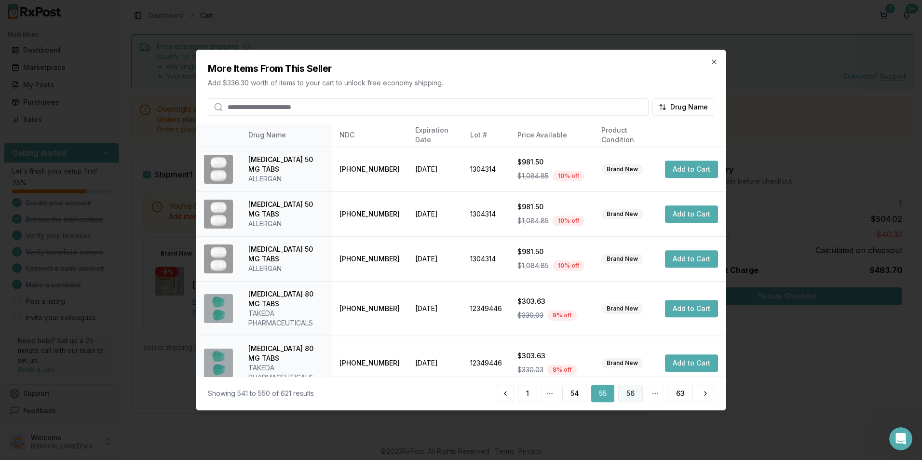
drag, startPoint x: 629, startPoint y: 396, endPoint x: 620, endPoint y: 400, distance: 9.1
click at [620, 400] on button "56" at bounding box center [630, 393] width 25 height 17
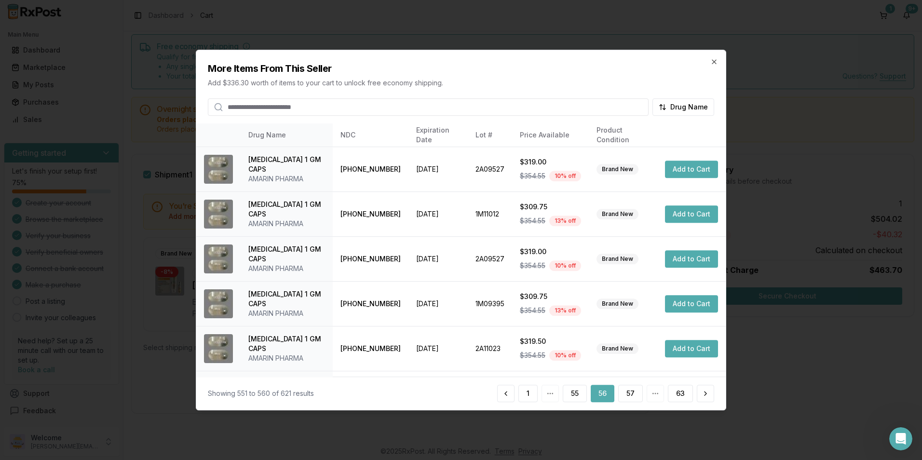
click at [620, 400] on button "57" at bounding box center [630, 393] width 25 height 17
click at [620, 400] on button "58" at bounding box center [630, 393] width 25 height 17
click at [620, 400] on button "59" at bounding box center [630, 393] width 25 height 17
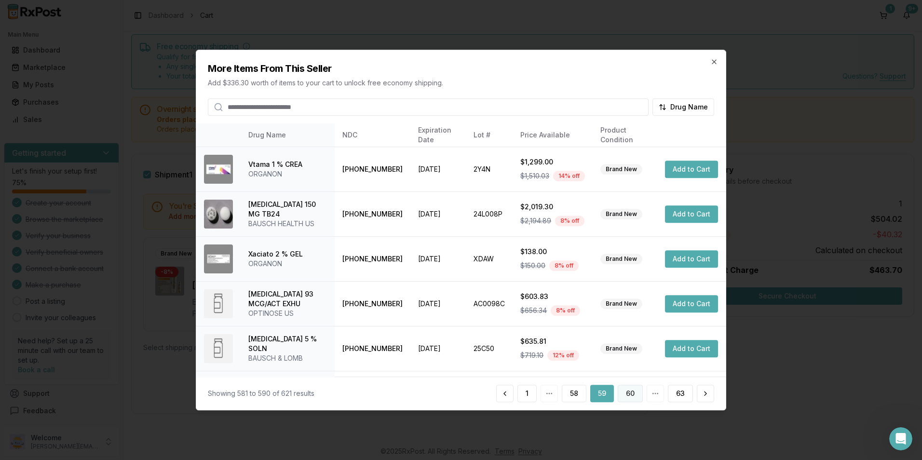
click at [634, 392] on button "60" at bounding box center [629, 393] width 25 height 17
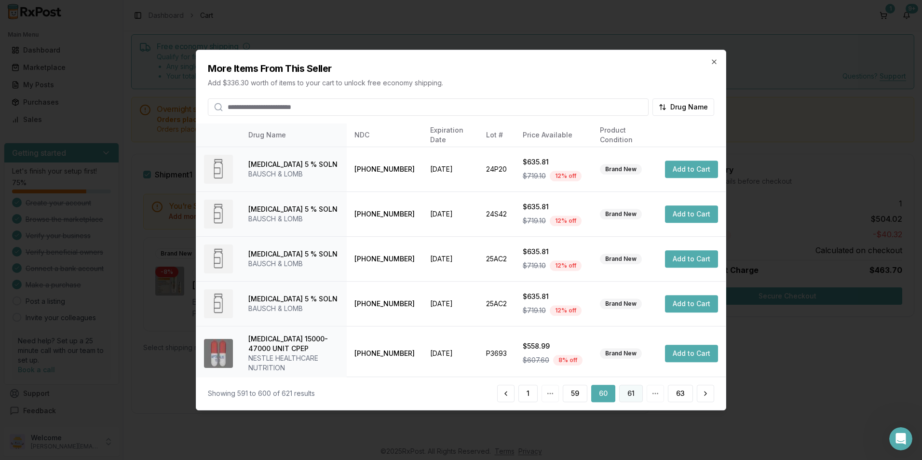
click at [634, 393] on button "61" at bounding box center [631, 393] width 24 height 17
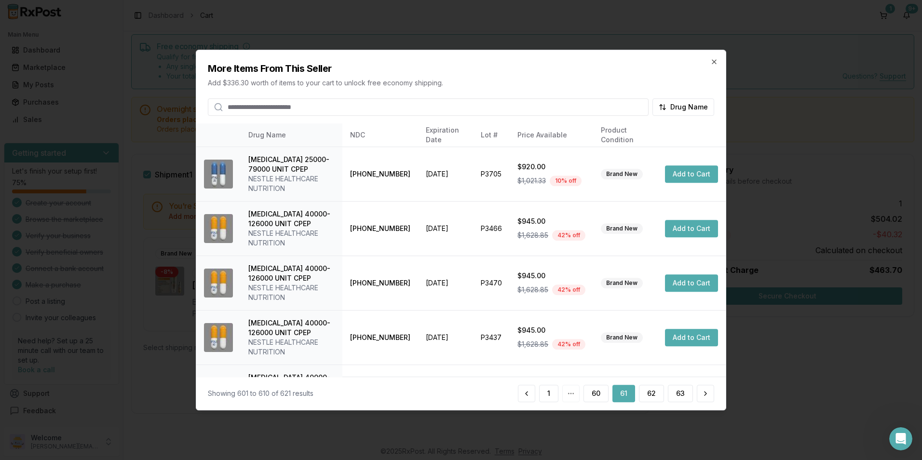
click at [634, 393] on button "61" at bounding box center [623, 393] width 23 height 17
click at [648, 397] on button "62" at bounding box center [651, 393] width 25 height 17
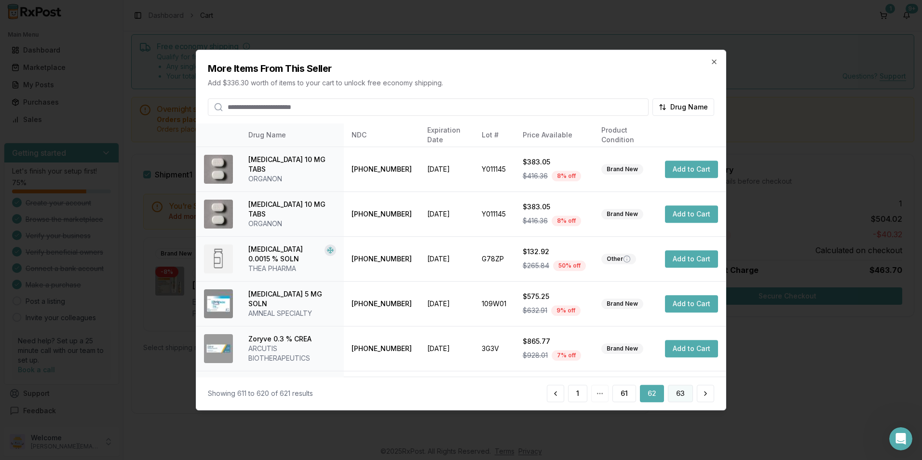
click at [675, 395] on button "63" at bounding box center [680, 393] width 25 height 17
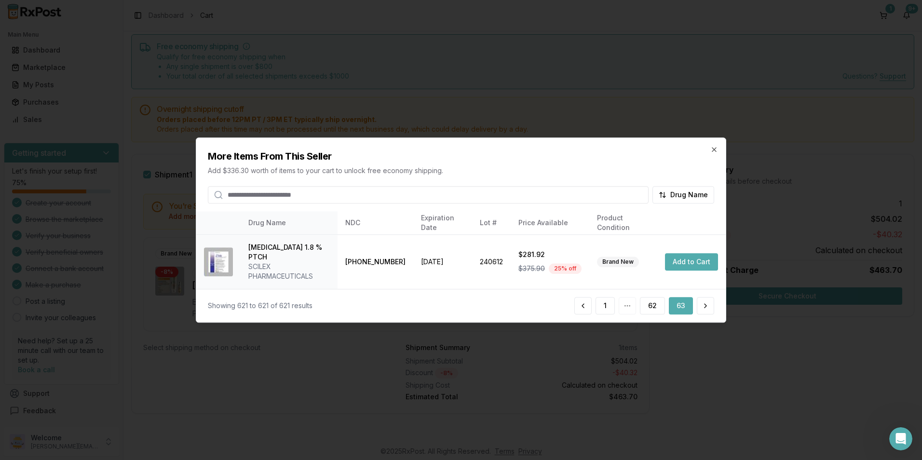
click at [717, 118] on body "Main Menu Dashboard Marketplace My Posts Purchases Sales Getting started Let's …" at bounding box center [461, 230] width 922 height 460
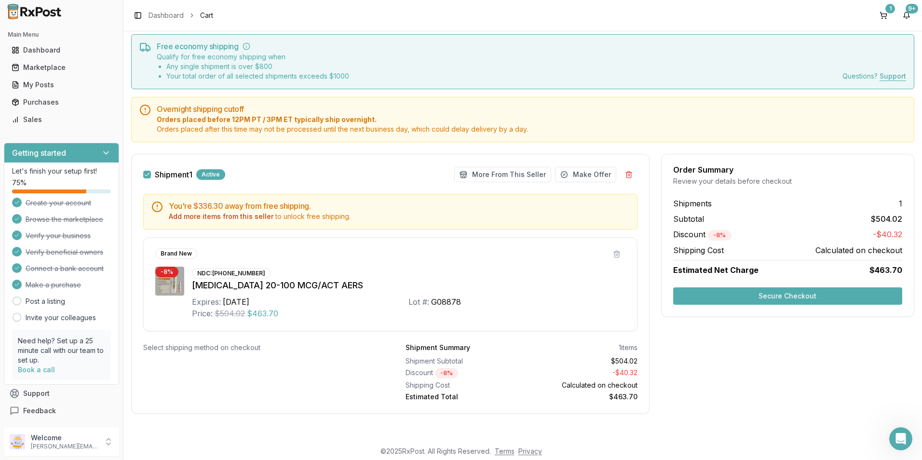
scroll to position [0, 0]
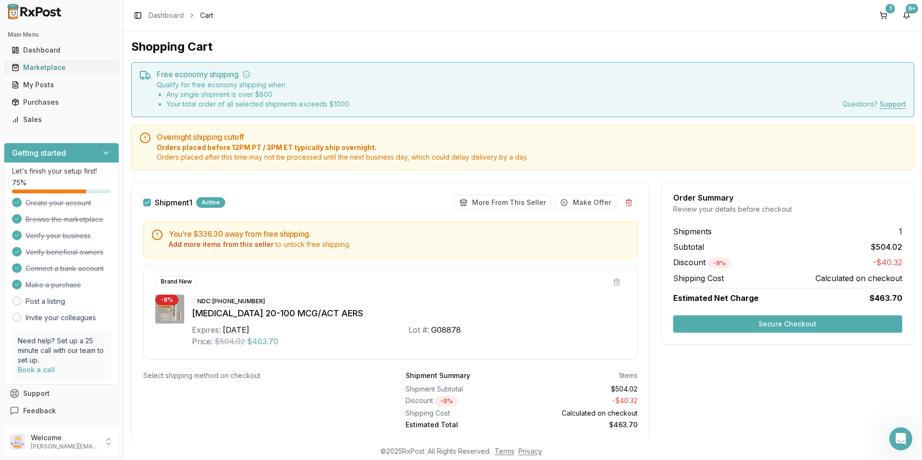
click at [31, 64] on div "Marketplace" at bounding box center [62, 68] width 100 height 10
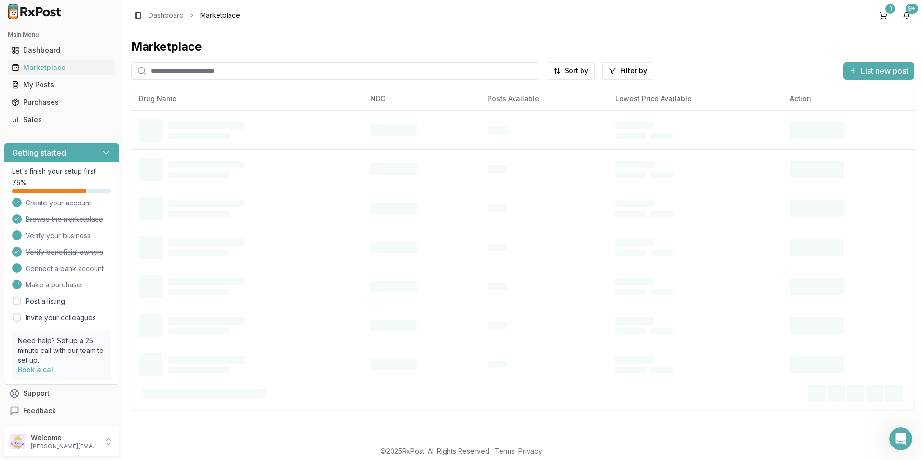
click at [183, 72] on input "search" at bounding box center [335, 70] width 408 height 17
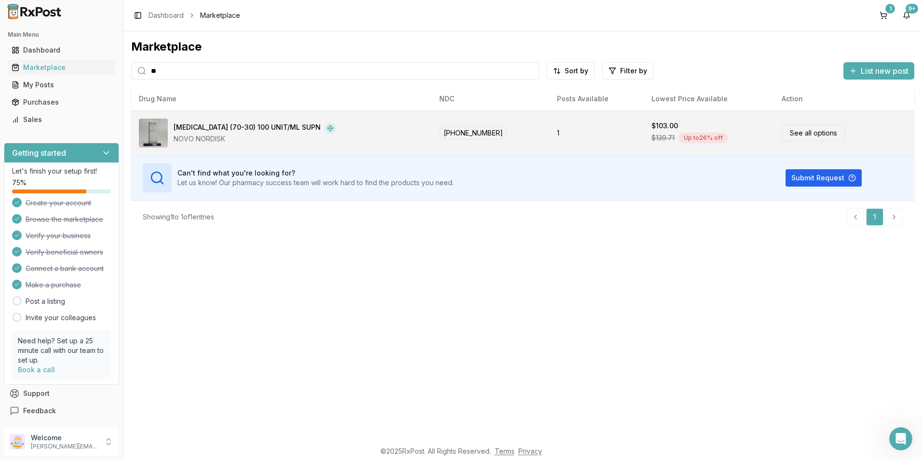
type input "*"
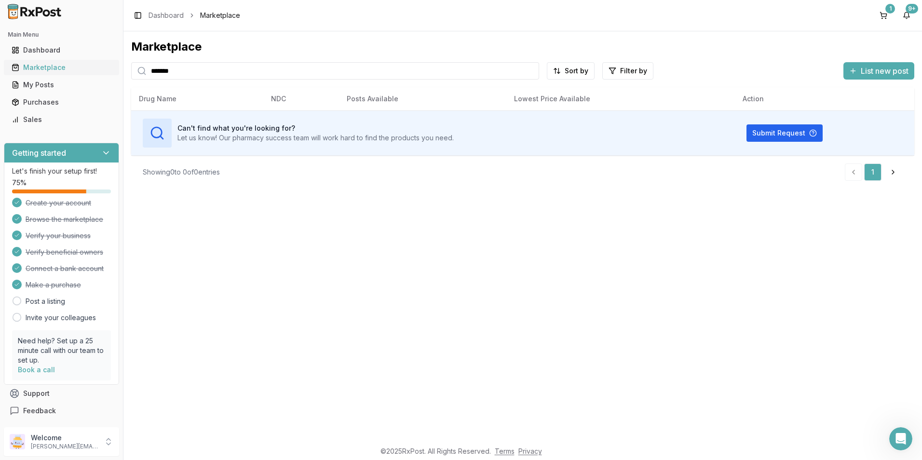
drag, startPoint x: 183, startPoint y: 69, endPoint x: 119, endPoint y: 71, distance: 64.1
click at [119, 71] on div "Main Menu Dashboard Marketplace My Posts Purchases Sales Getting started Let's …" at bounding box center [461, 230] width 922 height 460
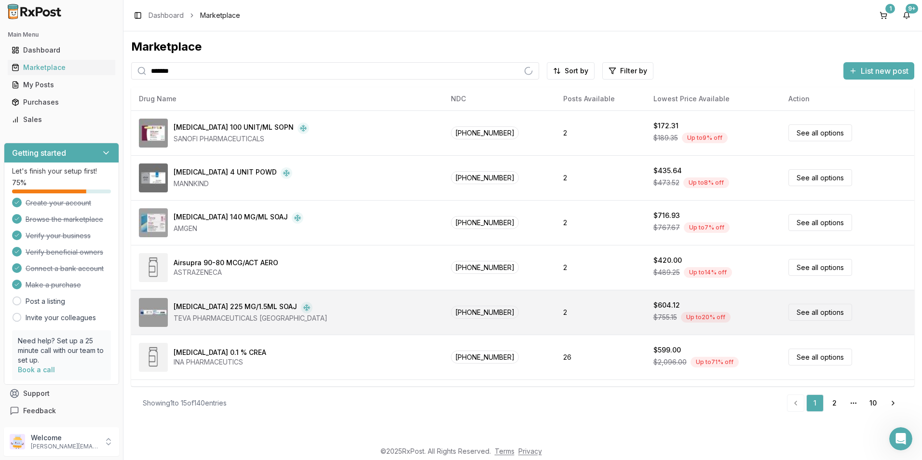
scroll to position [56, 0]
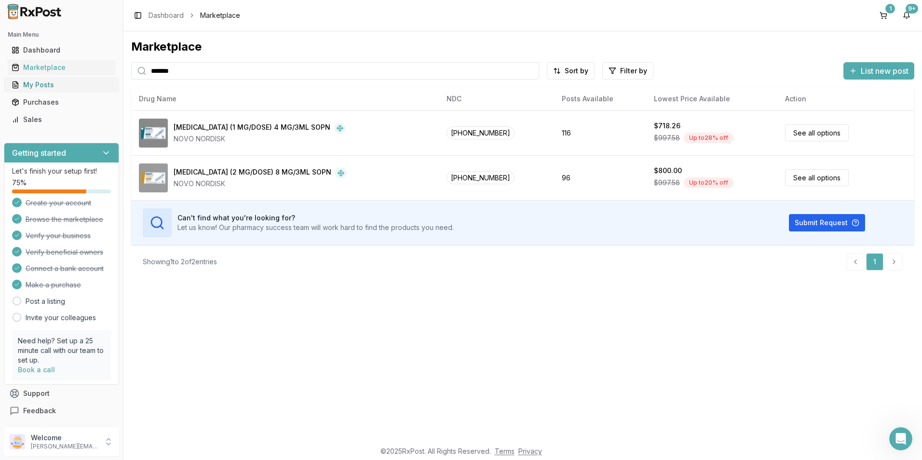
drag, startPoint x: 179, startPoint y: 69, endPoint x: 78, endPoint y: 82, distance: 101.6
click at [78, 82] on div "Main Menu Dashboard Marketplace My Posts Purchases Sales Getting started Let's …" at bounding box center [461, 230] width 922 height 460
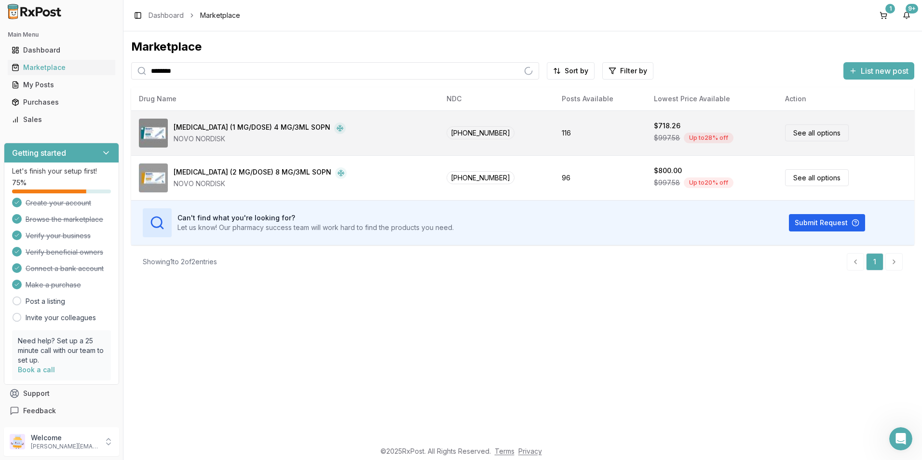
type input "********"
